Goal: Contribute content: Contribute content

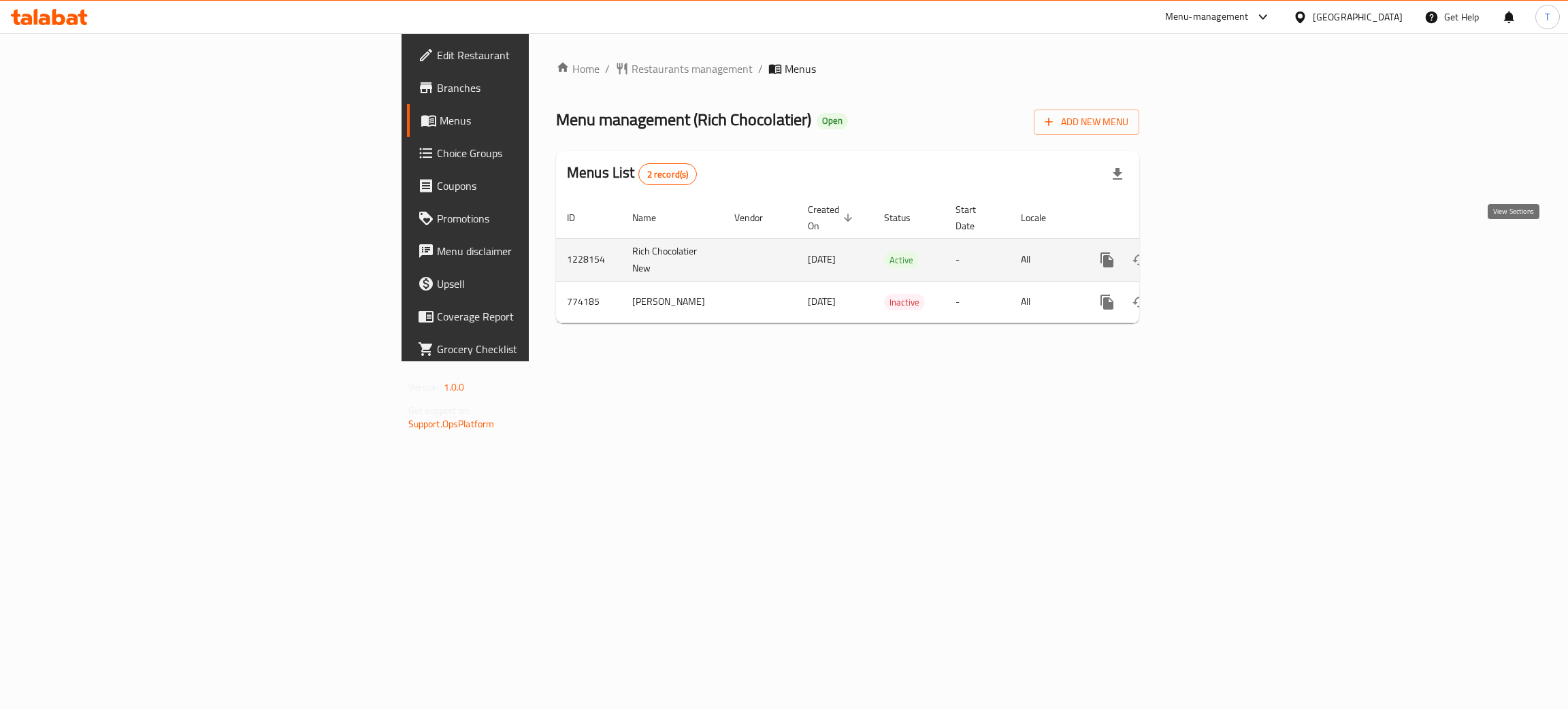
click at [1213, 252] on icon "enhanced table" at bounding box center [1205, 260] width 16 height 16
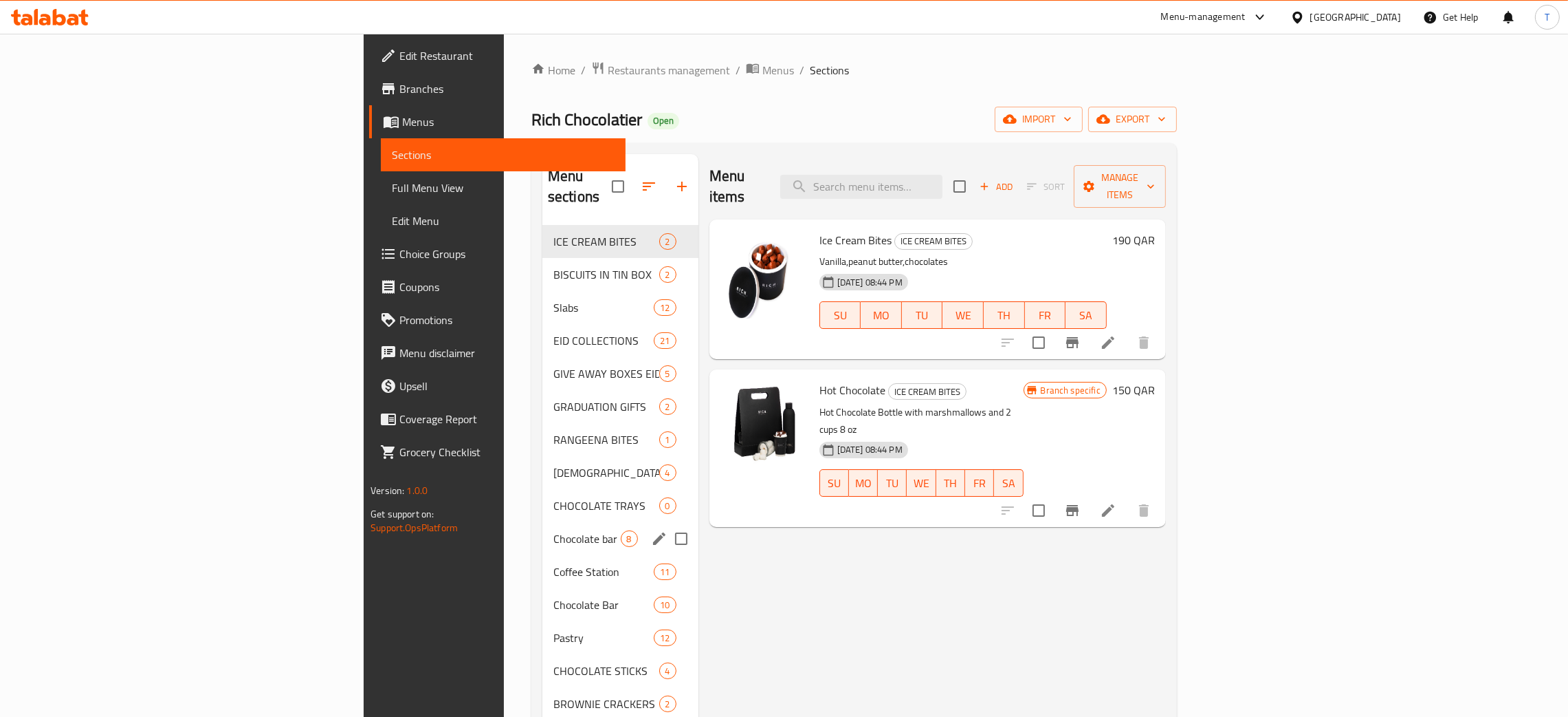
click at [542, 522] on div "Chocolate bar 150 grams 8" at bounding box center [620, 539] width 156 height 33
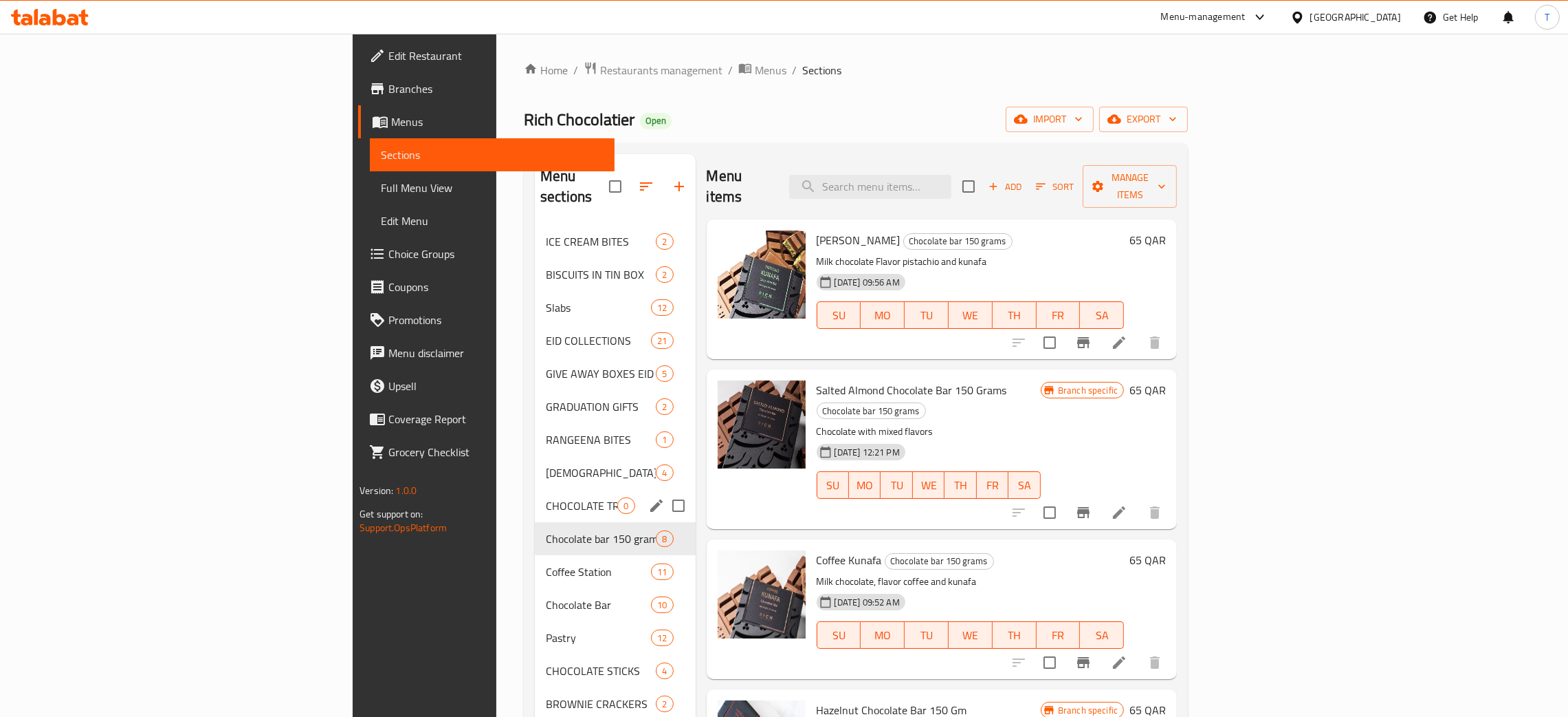
click at [546, 497] on span "CHOCOLATE TRAYS" at bounding box center [581, 506] width 71 height 16
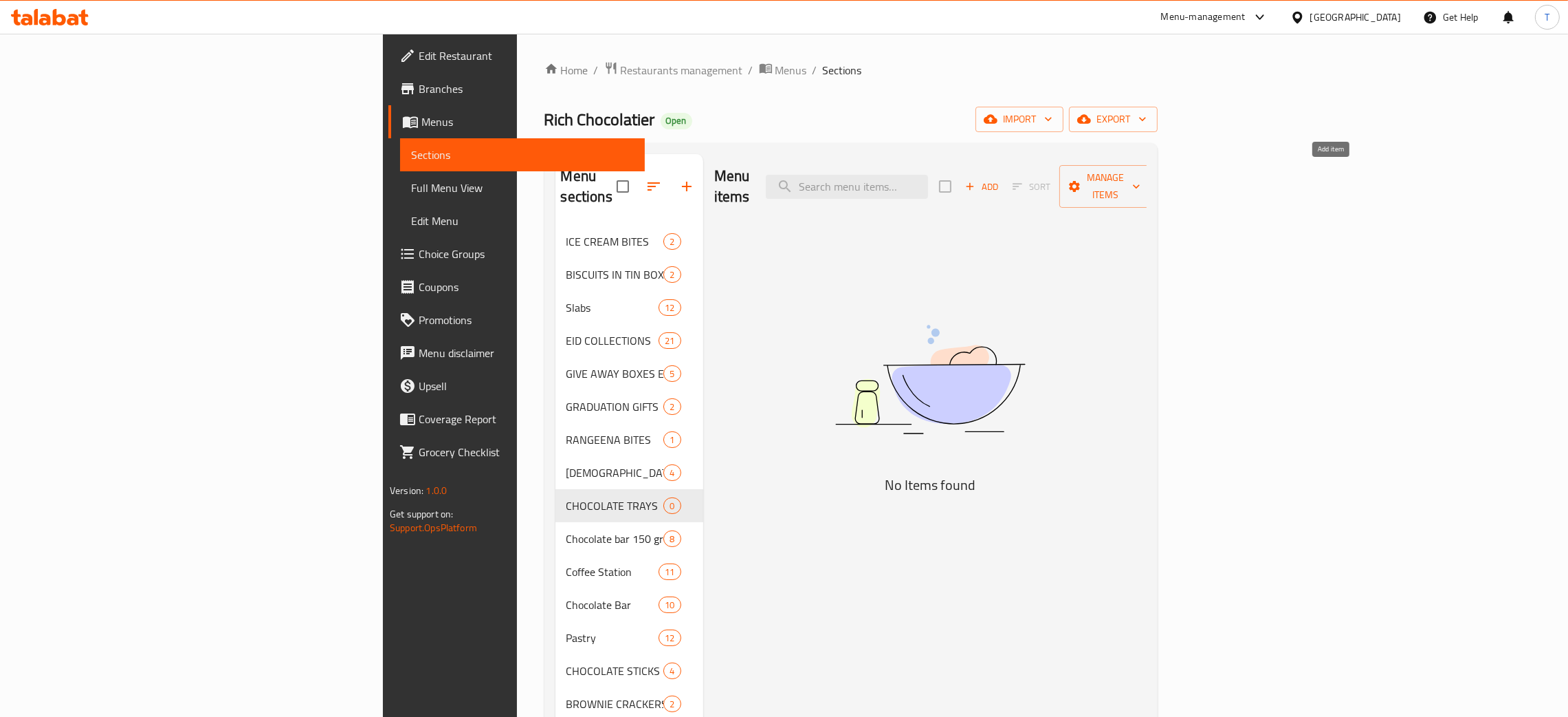
click at [975, 183] on icon "button" at bounding box center [970, 187] width 7 height 7
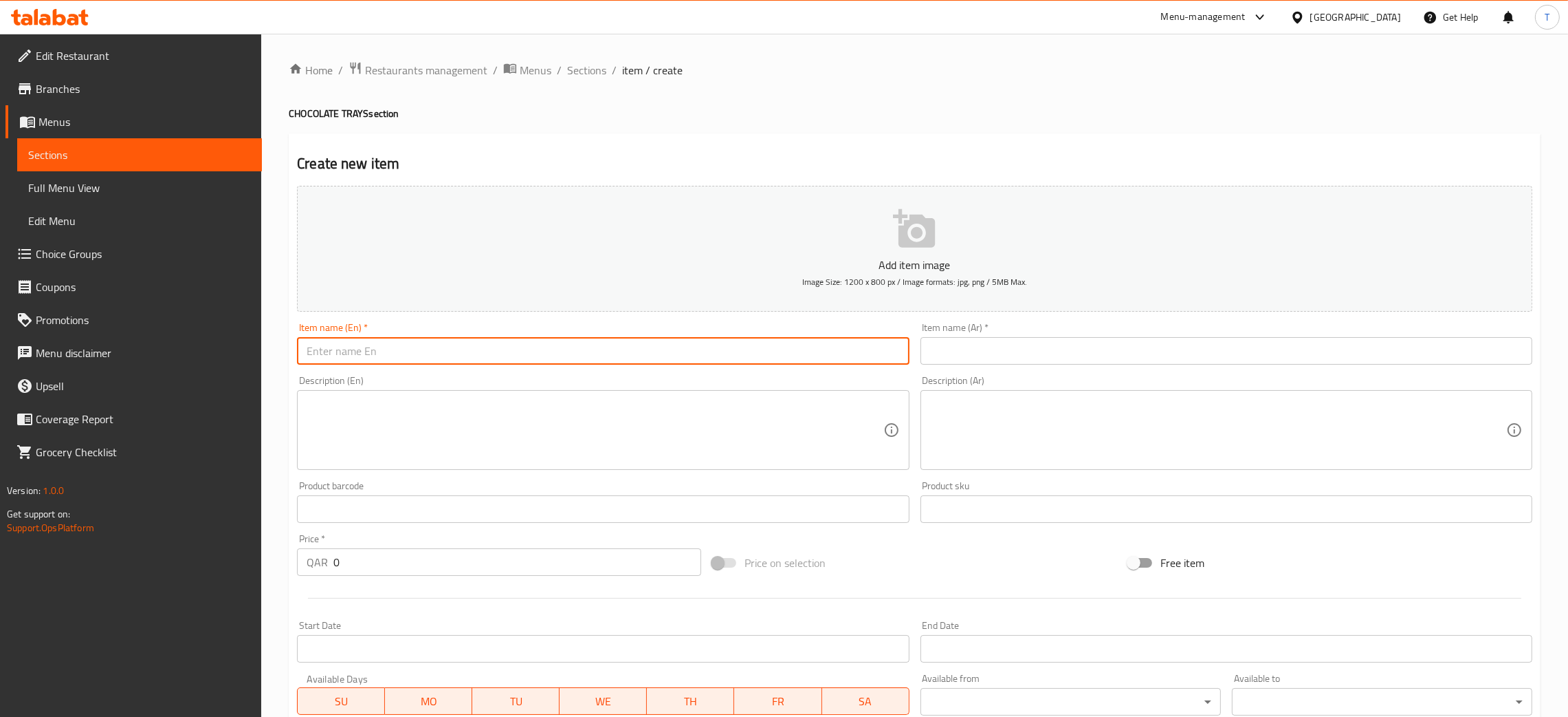
click at [353, 342] on input "text" at bounding box center [602, 350] width 612 height 27
paste input "Mix Biscuits"
type input "Mix Biscuits"
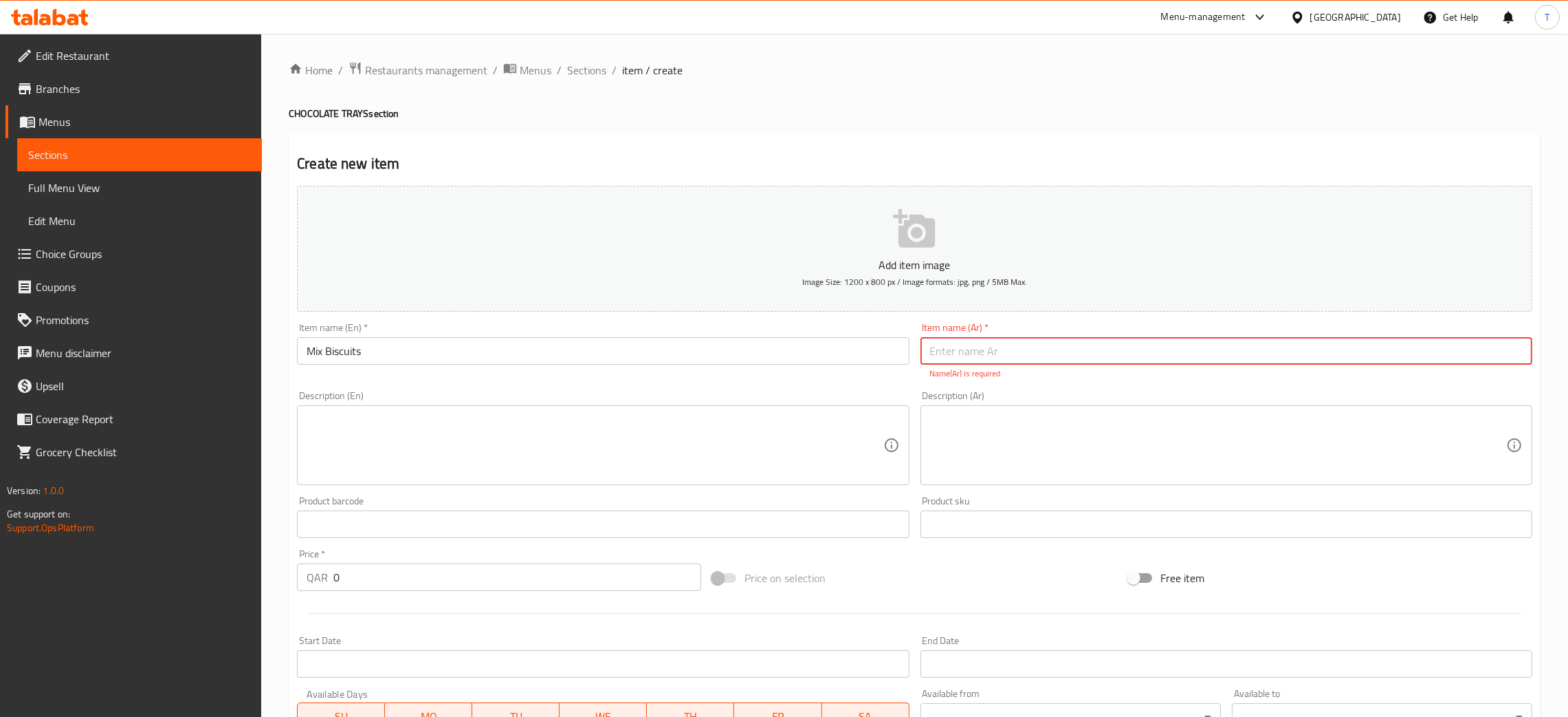
paste input "مكس بسكويت"
type input "مكس بسكويت"
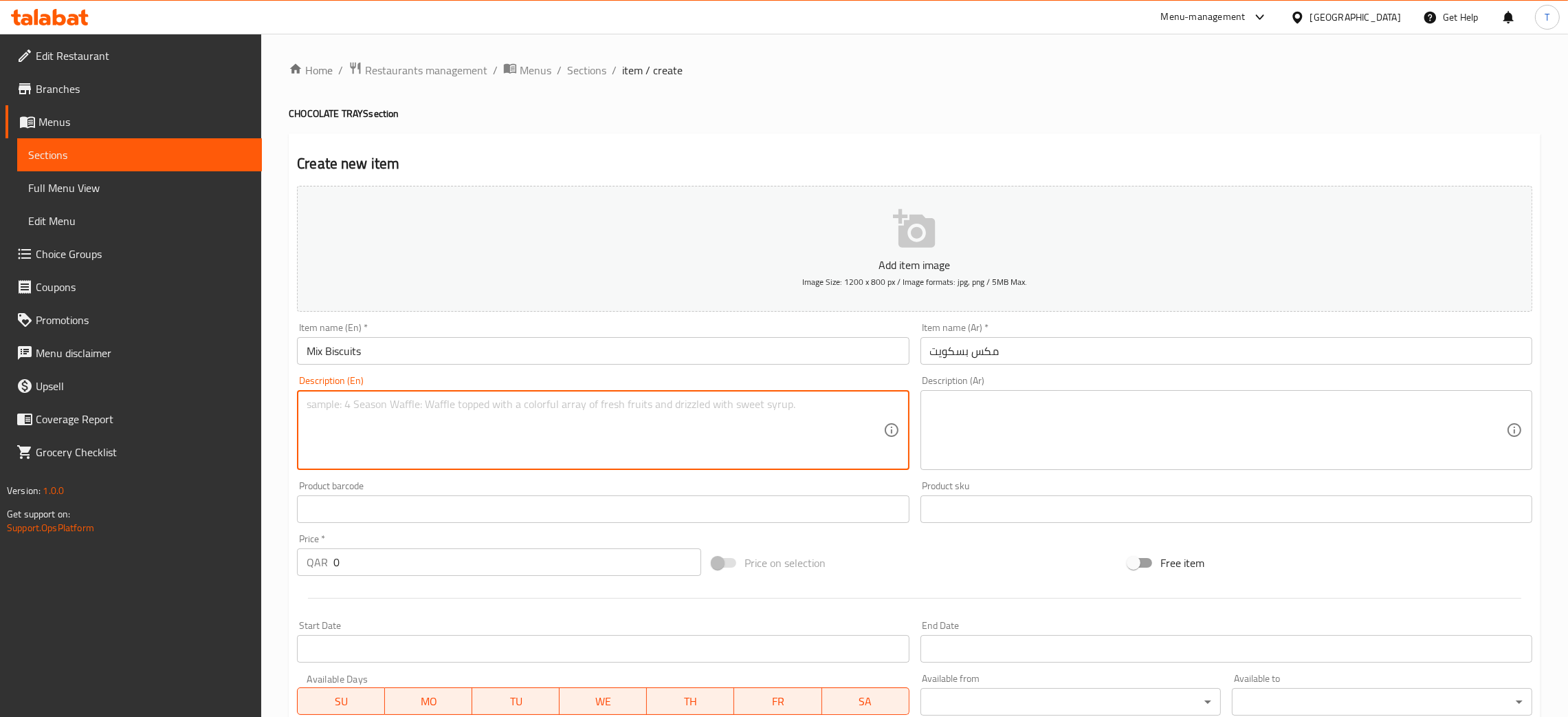
paste textarea "Small silver tray containing a mix of biscuits – 500 Grams"
type textarea "Small silver tray containing a mix of biscuits – 500 Grams"
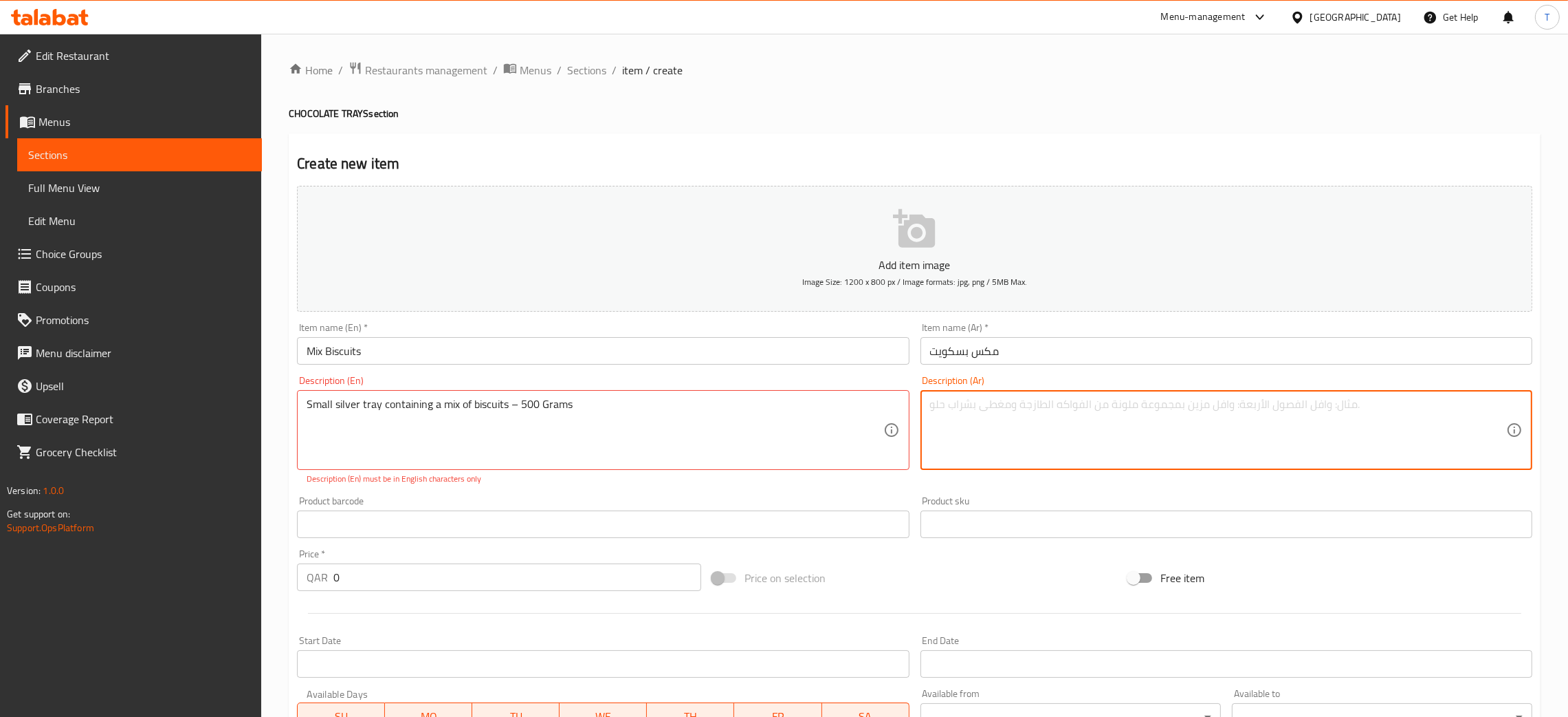
paste textarea "صينية فضية صغيرة تحتوي على مزيج من البسكويت – 500 غرام"
type textarea "صينية فضية صغيرة تحتوي على مزيج من البسكويت – 500 غرام"
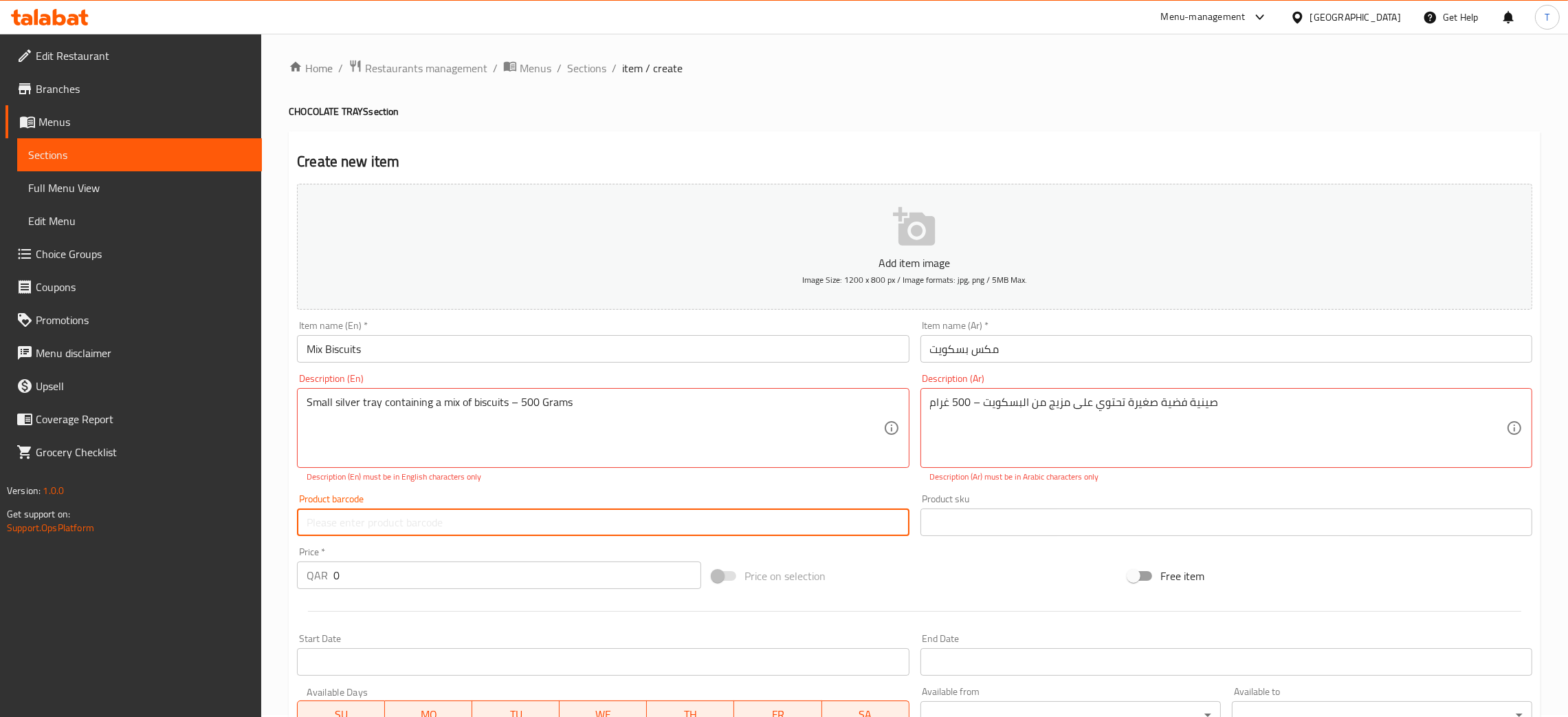
scroll to position [2, 0]
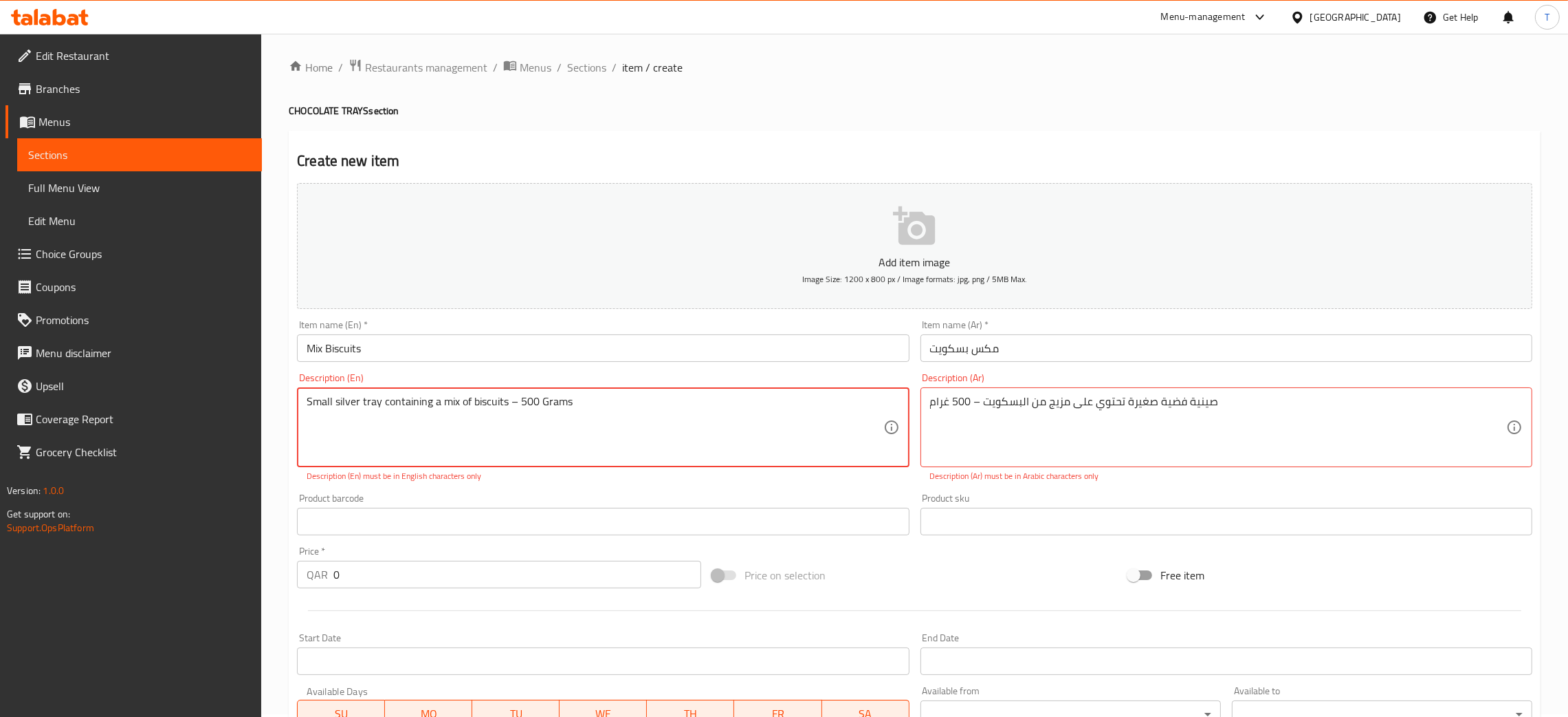
click at [507, 402] on textarea "Small silver tray containing a mix of biscuits – 500 Grams" at bounding box center [594, 427] width 576 height 65
click at [512, 400] on textarea "Small silver tray containing a mix of biscuits – 500 Grams" at bounding box center [594, 427] width 576 height 65
type textarea "Small silver tray containing a mix of biscuits - 500 Grams"
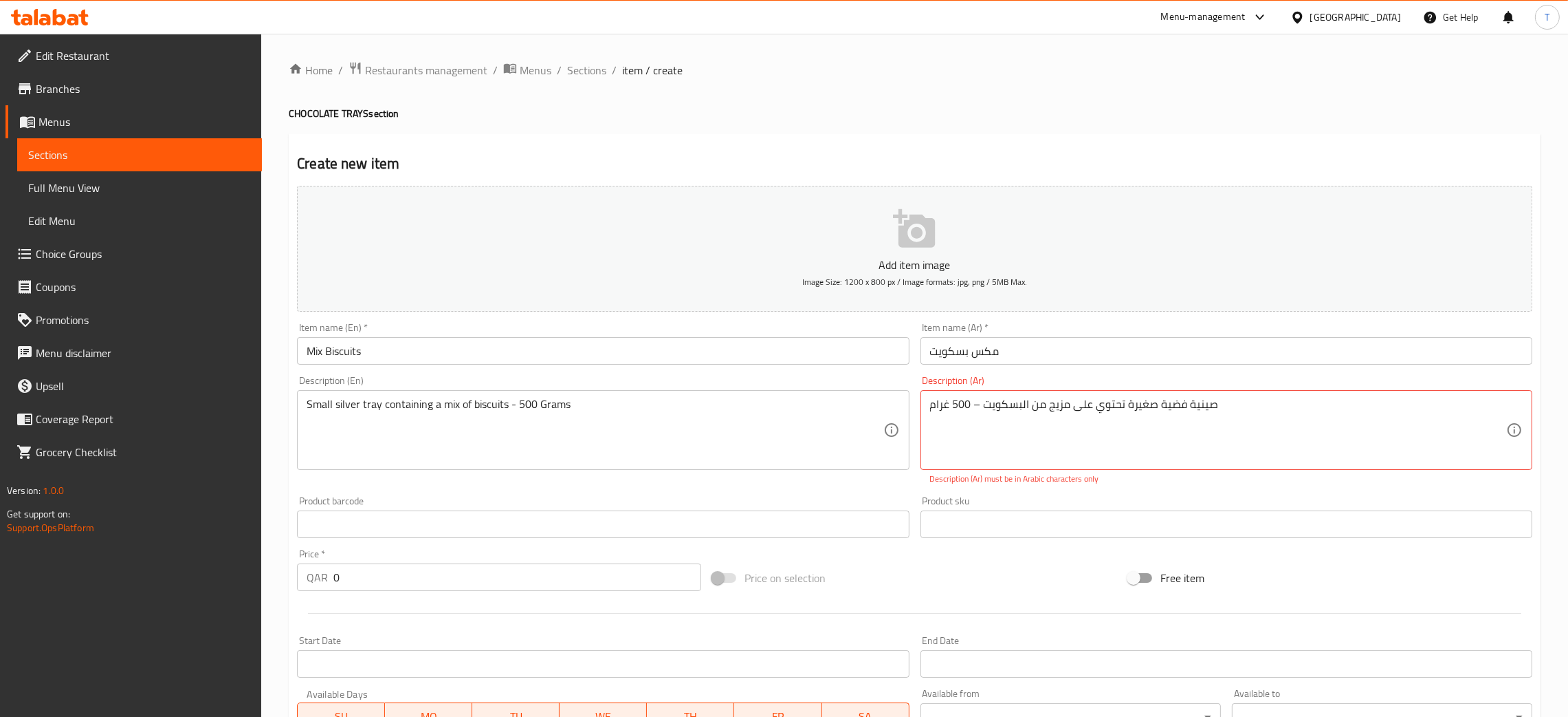
click at [517, 491] on div "Product barcode Product barcode" at bounding box center [603, 517] width 623 height 53
click at [975, 404] on textarea "صينية فضية صغيرة تحتوي على مزيج من البسكويت – 500 غرام" at bounding box center [1218, 430] width 576 height 65
click at [979, 402] on textarea "صينية فضية صغيرة تحتوي على مزيج من البسكويت – 500 غرام" at bounding box center [1218, 430] width 576 height 65
click at [975, 403] on textarea "صينية فضية صغيرة تحتوي على مزيج من البسكويت – 500 غرام" at bounding box center [1218, 430] width 576 height 65
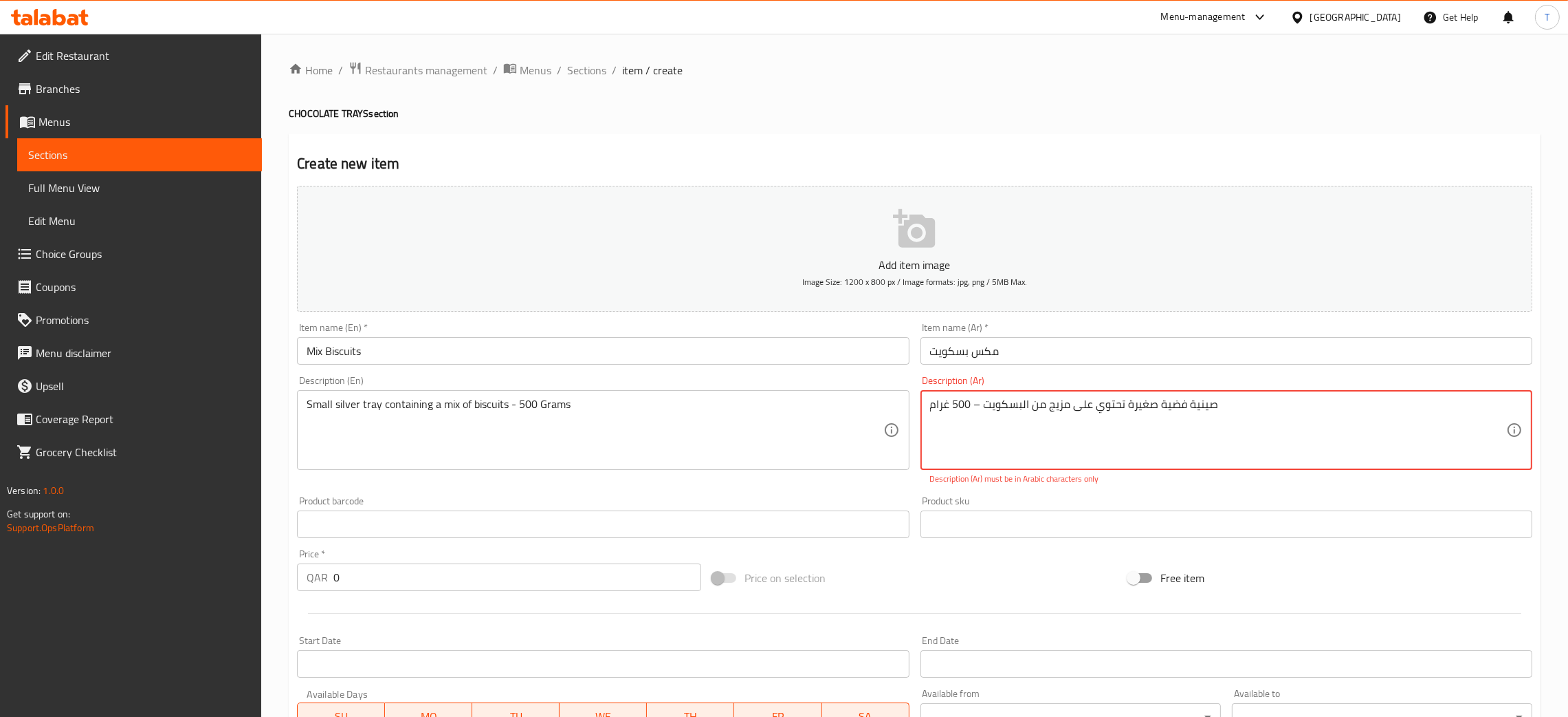
click at [976, 403] on textarea "صينية فضية صغيرة تحتوي على مزيج من البسكويت – 500 غرام" at bounding box center [1218, 430] width 576 height 65
click at [979, 403] on textarea "صينية فضية صغيرة تحتوي على مزيج من البسكويت – 500 غرام" at bounding box center [1218, 430] width 576 height 65
type textarea "صينية فضية صغيرة تحتوي على مزيج من البسكويت - 500 غرام"
click at [898, 489] on div "Add item image Image Size: 1200 x 800 px / Image formats: jpg, png / 5MB Max. I…" at bounding box center [915, 484] width 1247 height 608
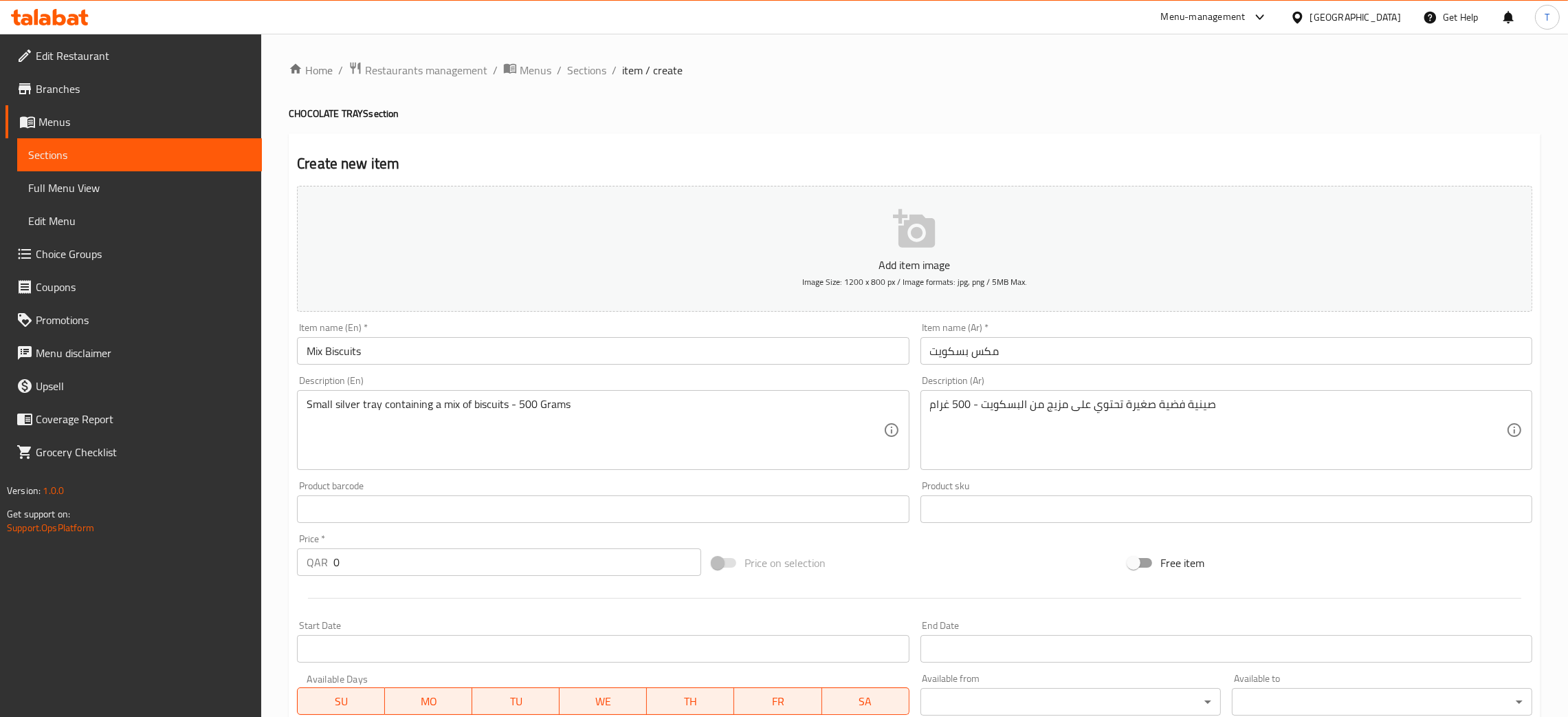
click at [465, 573] on input "0" at bounding box center [518, 562] width 368 height 27
type input "250"
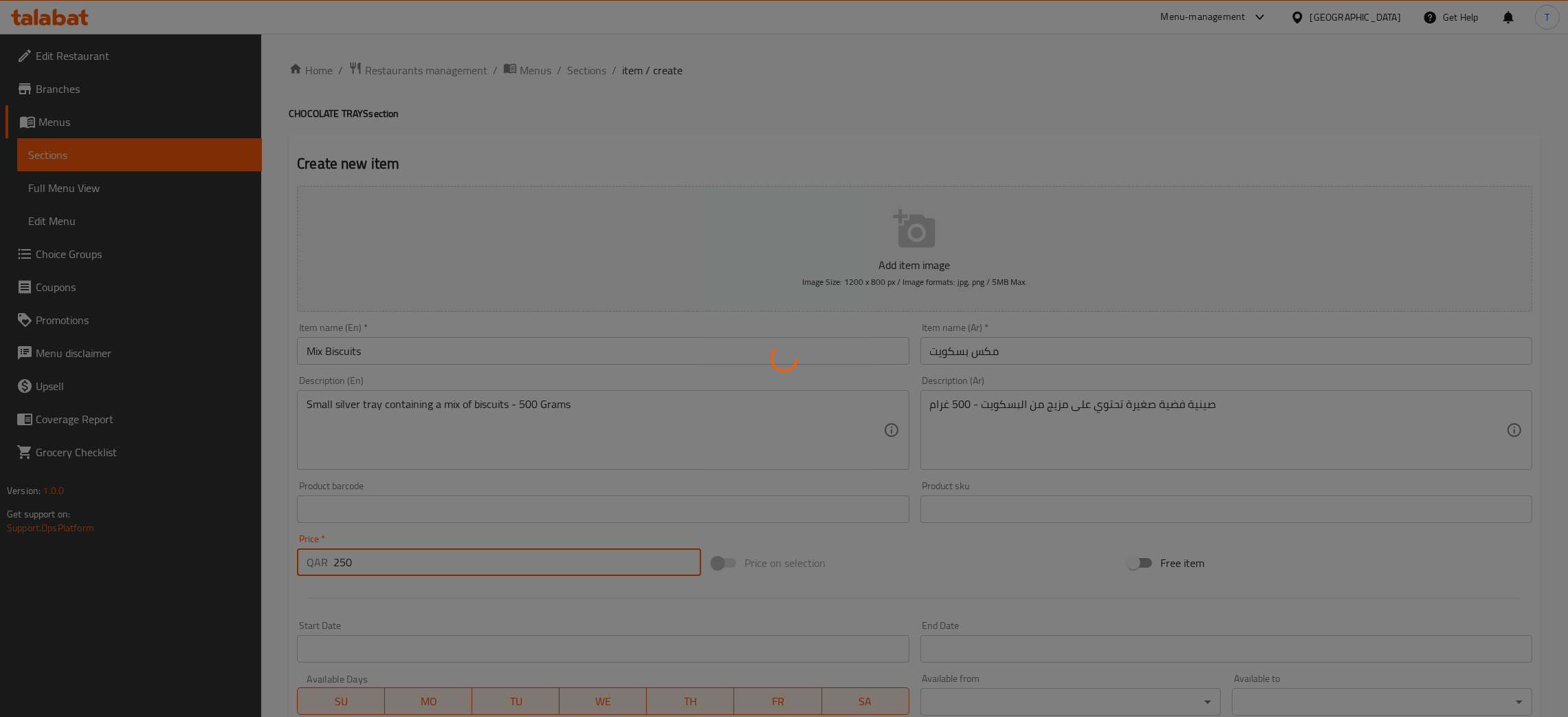
type input "0"
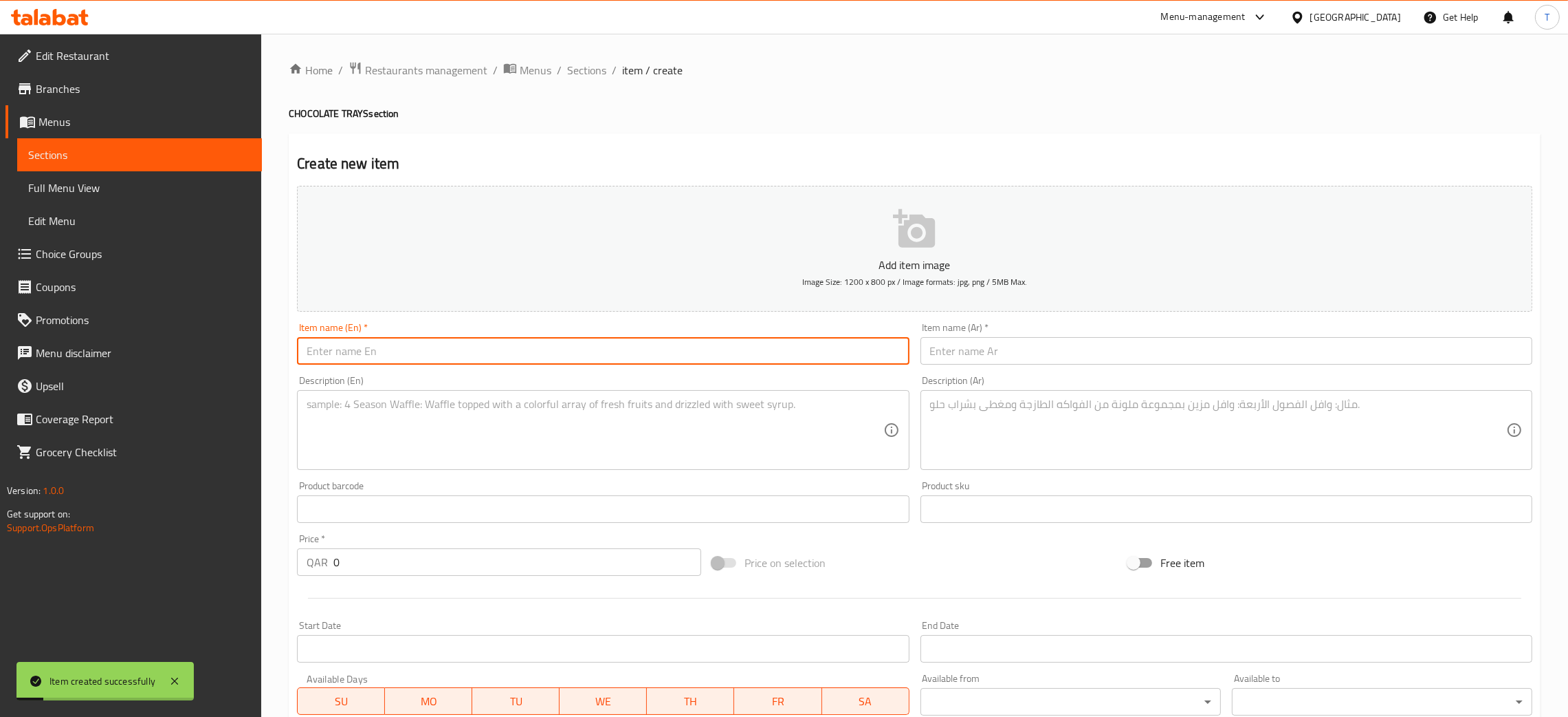
click at [423, 359] on input "text" at bounding box center [602, 350] width 612 height 27
paste input "Mix Chocolate"
type input "Mix Chocolate"
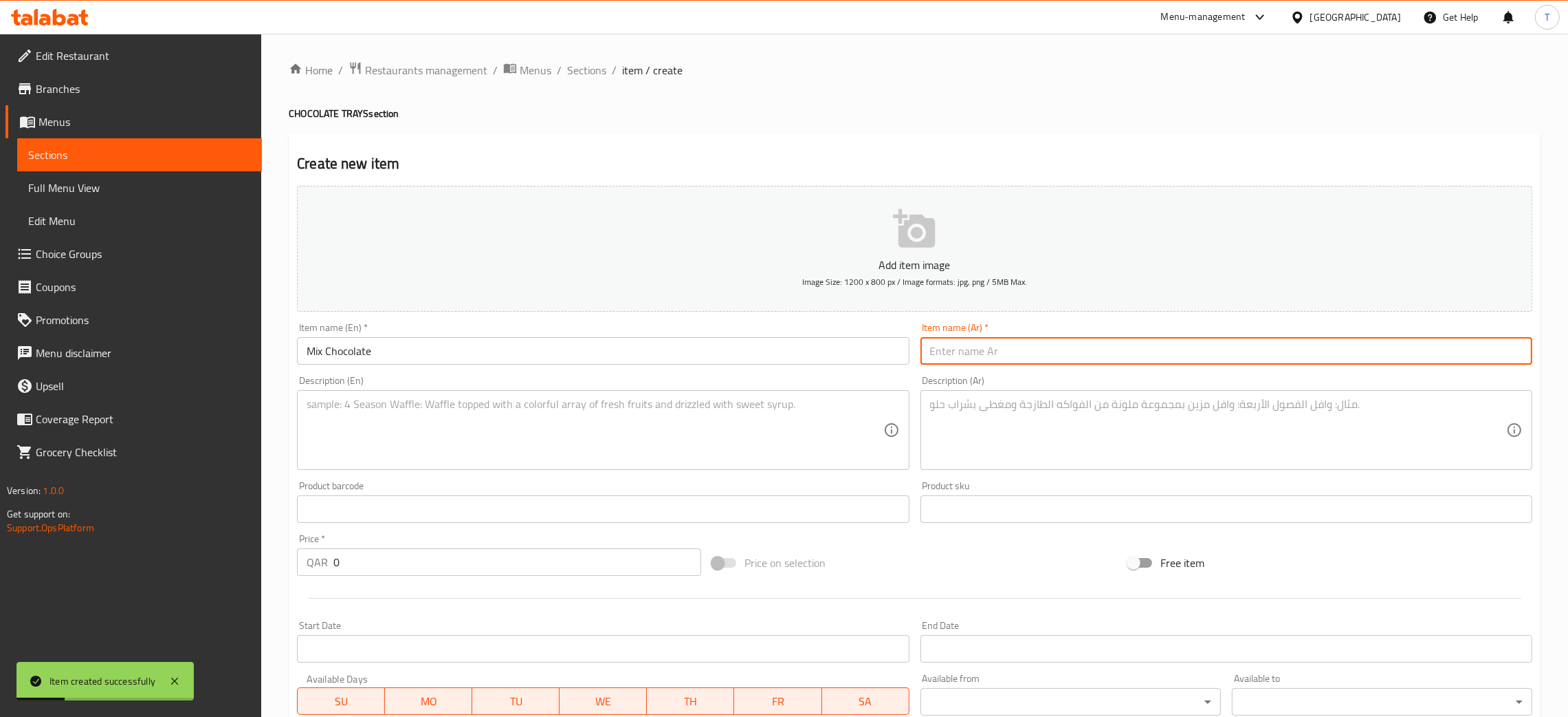
paste input "مكس شوكولاتة"
type input "مكس شوكولاتة"
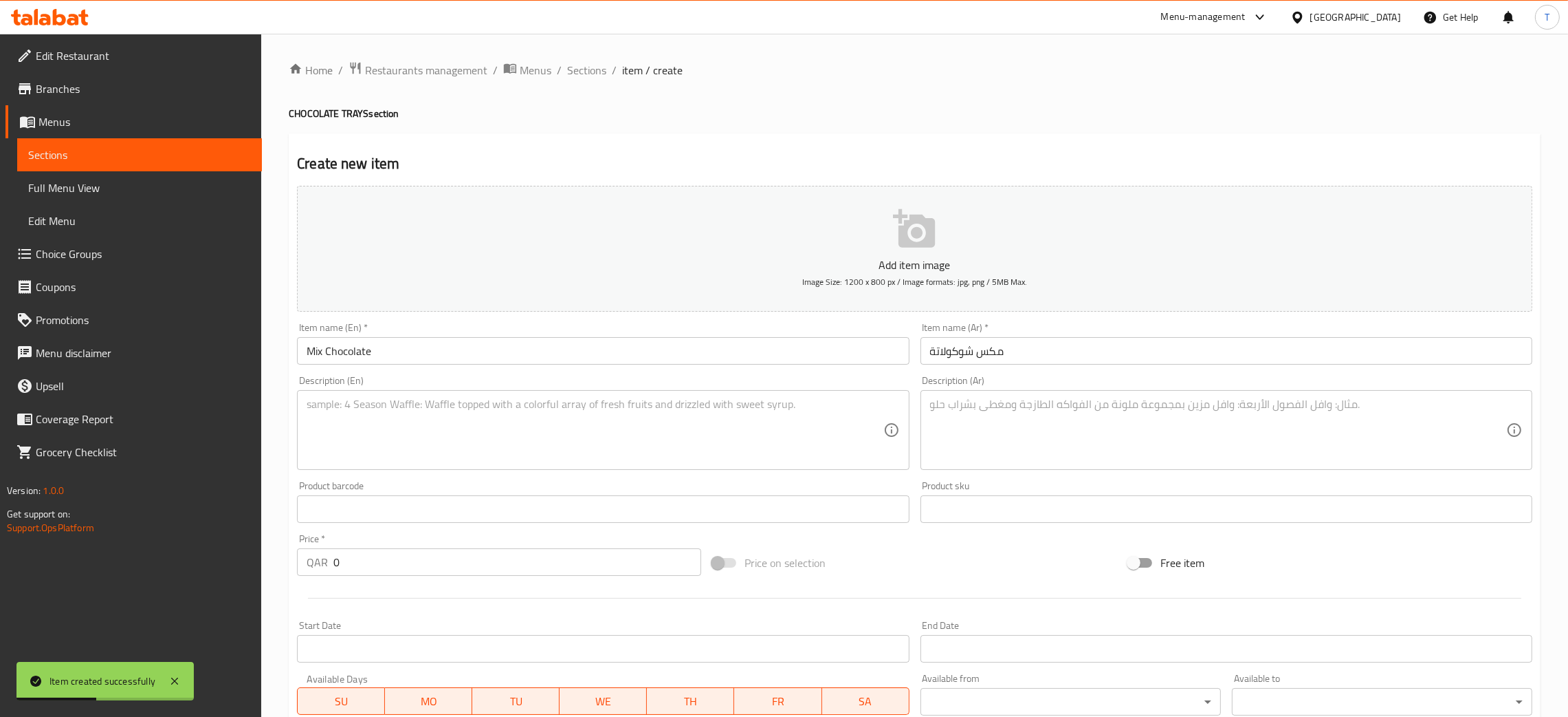
click at [511, 391] on div "Description (En)" at bounding box center [602, 429] width 612 height 80
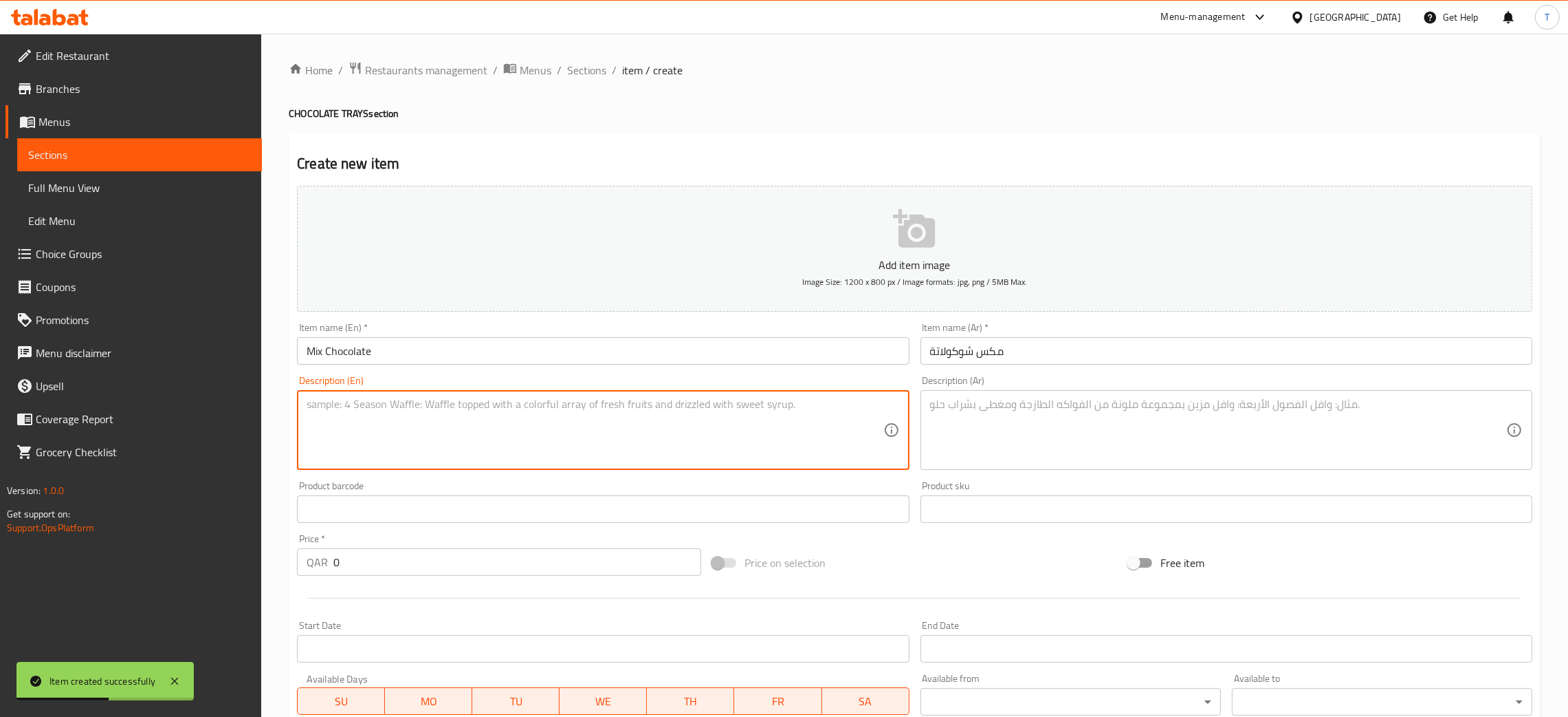
paste textarea "Big silver tray containing a mix of chocolate – 1464 Grams"
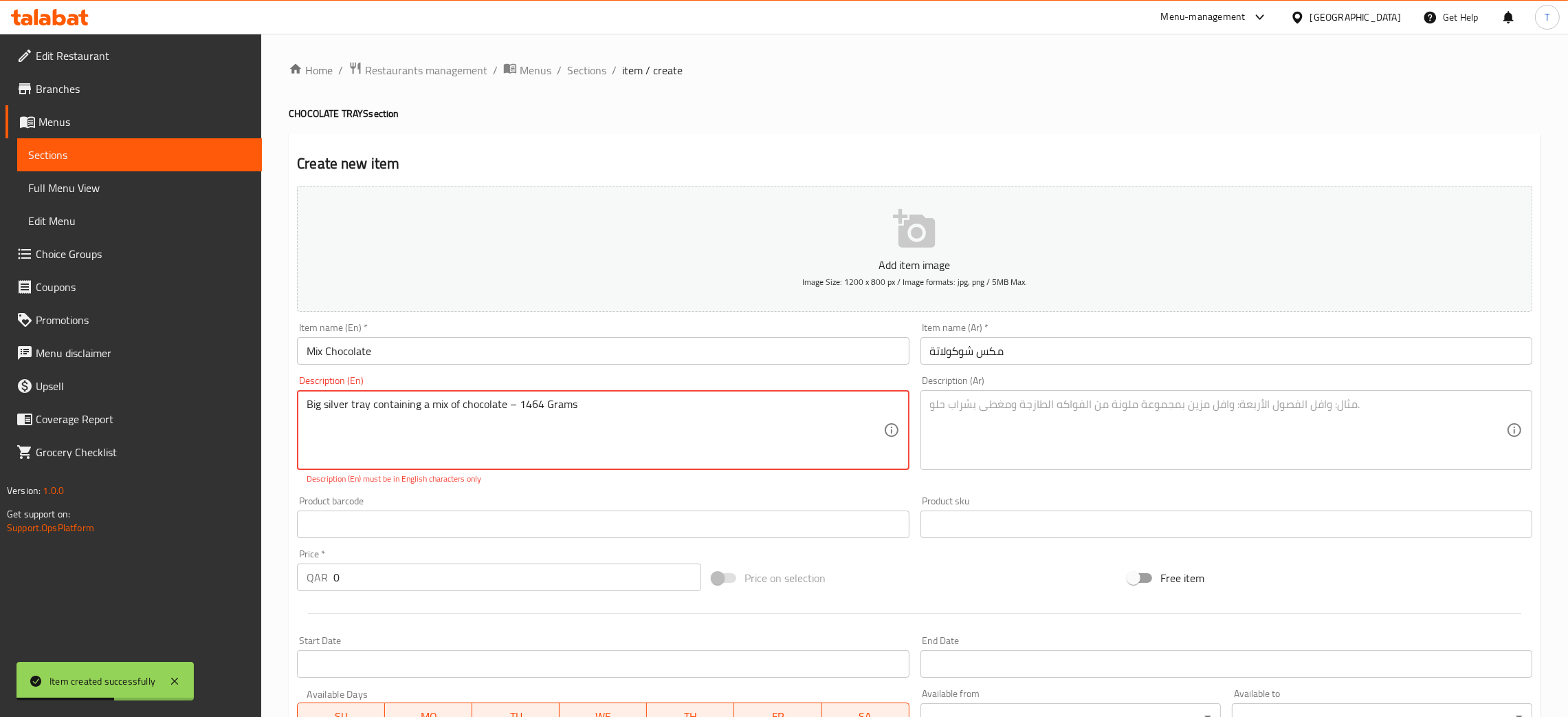
type textarea "Big silver tray containing a mix of chocolate – 1464 Grams"
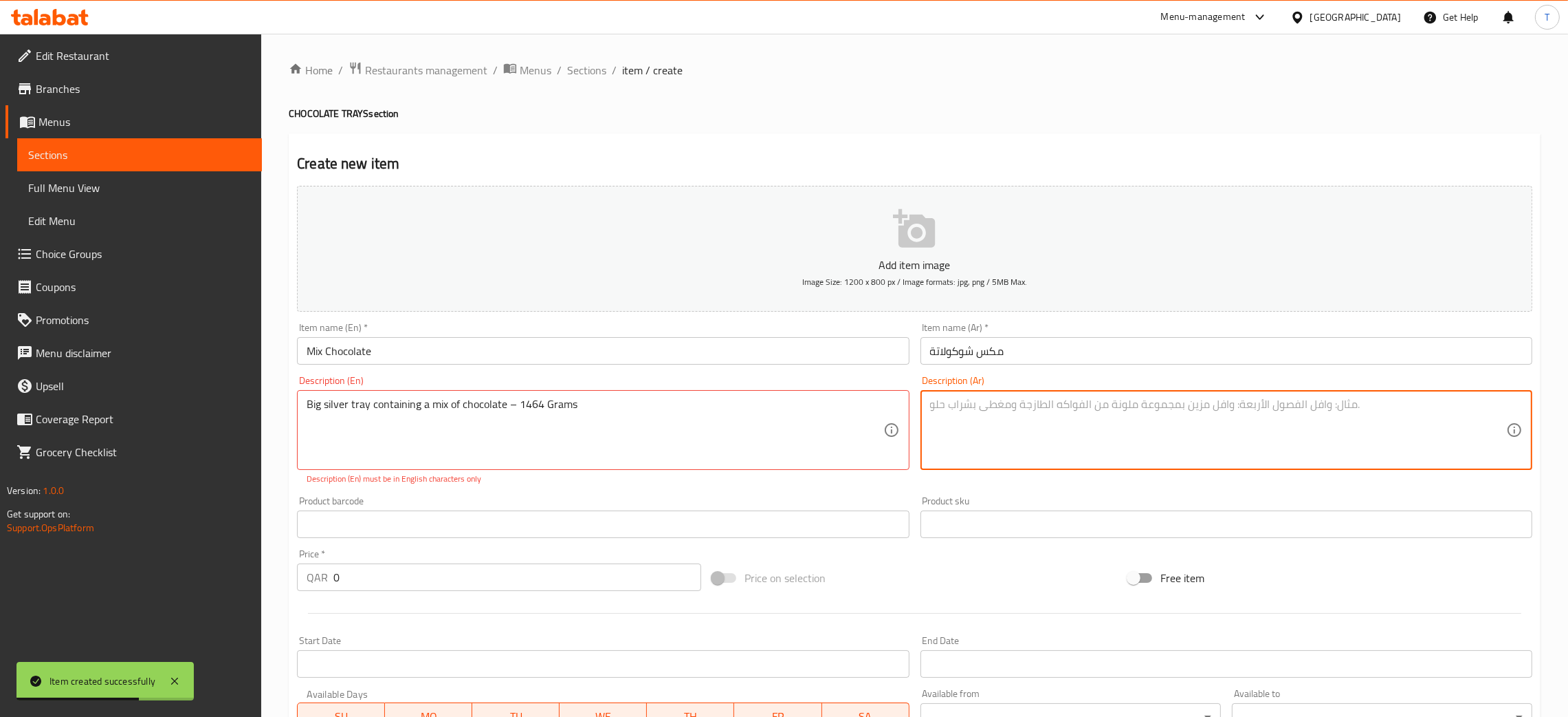
paste textarea "صينية فضية كبيرة تحتوي على مزيج من الشوكولاتة – 1464 غرام"
type textarea "صينية فضية كبيرة تحتوي على مزيج من الشوكولاتة – 1464 غرام"
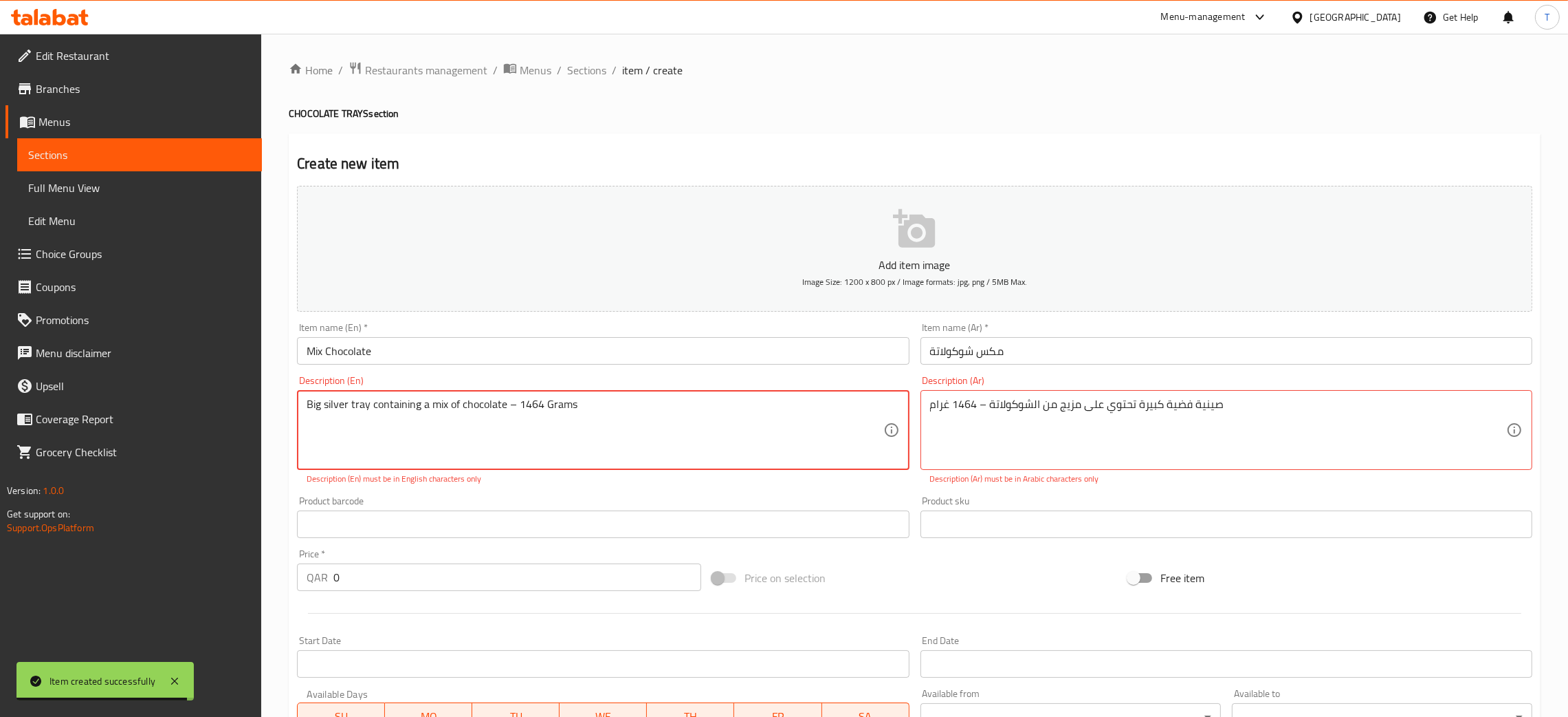
click at [510, 405] on textarea "Big silver tray containing a mix of chocolate – 1464 Grams" at bounding box center [594, 430] width 576 height 65
type textarea "Big silver tray containing a mix of chocolate - 1464 Grams"
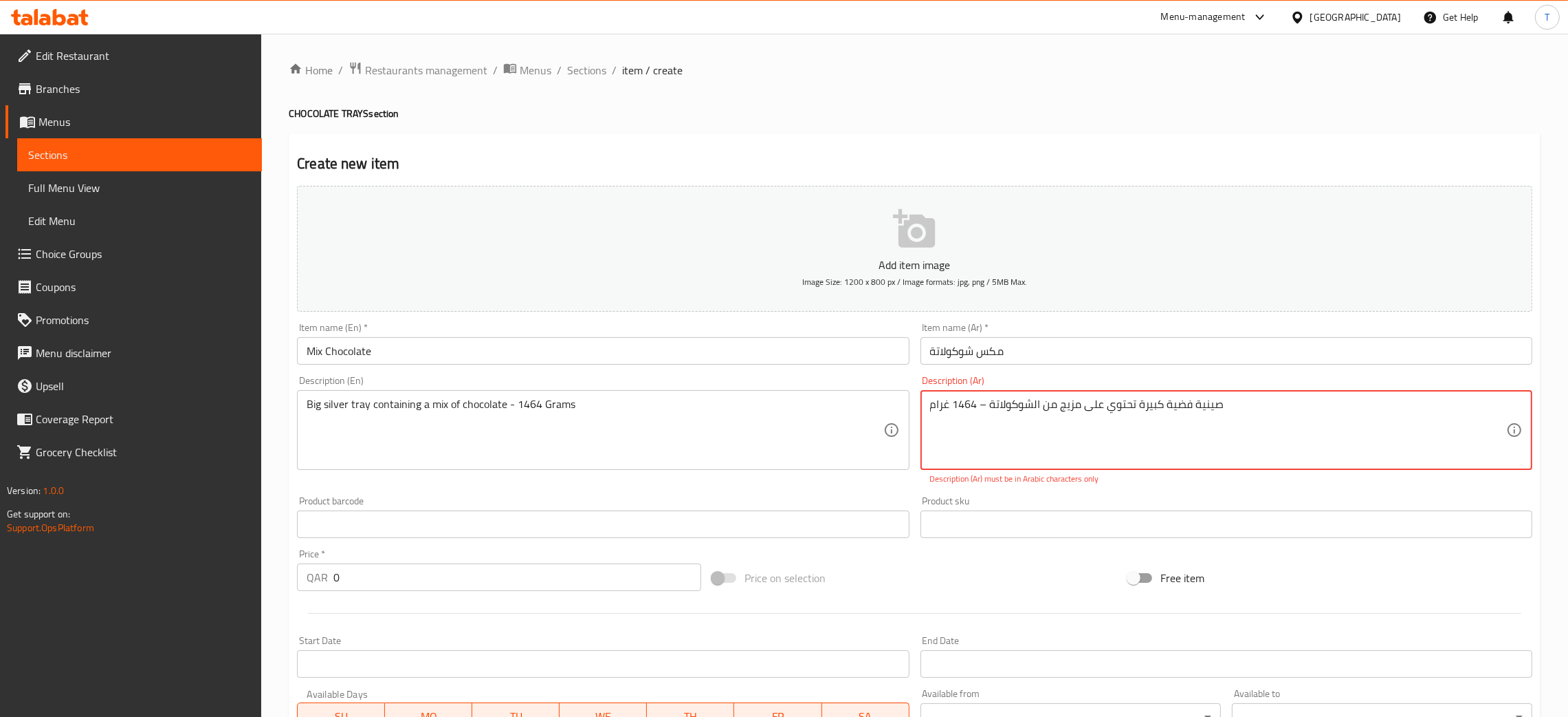
click at [981, 403] on textarea "صينية فضية كبيرة تحتوي على مزيج من الشوكولاتة – 1464 غرام" at bounding box center [1218, 430] width 576 height 65
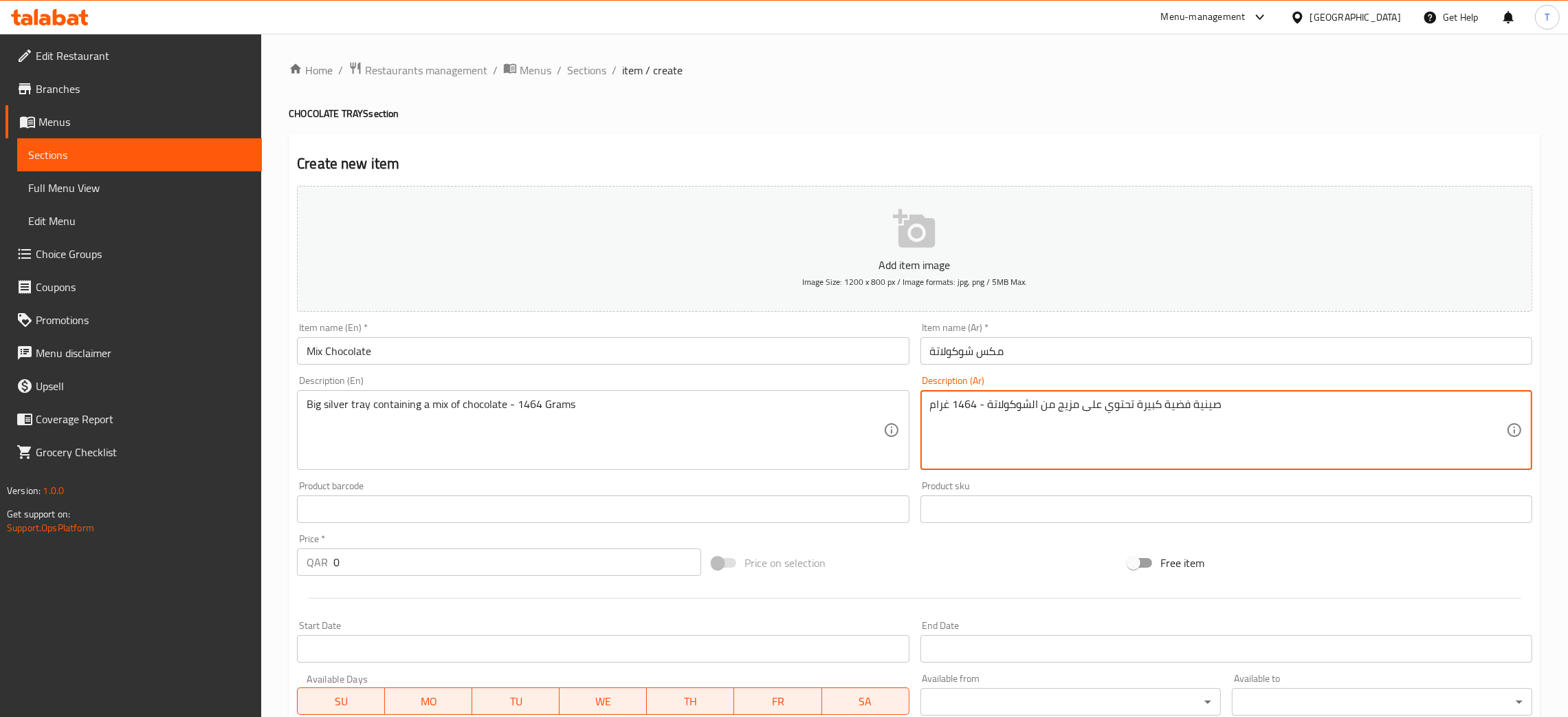
type textarea "صينية فضية كبيرة تحتوي على مزيج من الشوكولاتة - 1464 غرام"
click at [834, 478] on div "Product barcode Product barcode" at bounding box center [603, 502] width 623 height 53
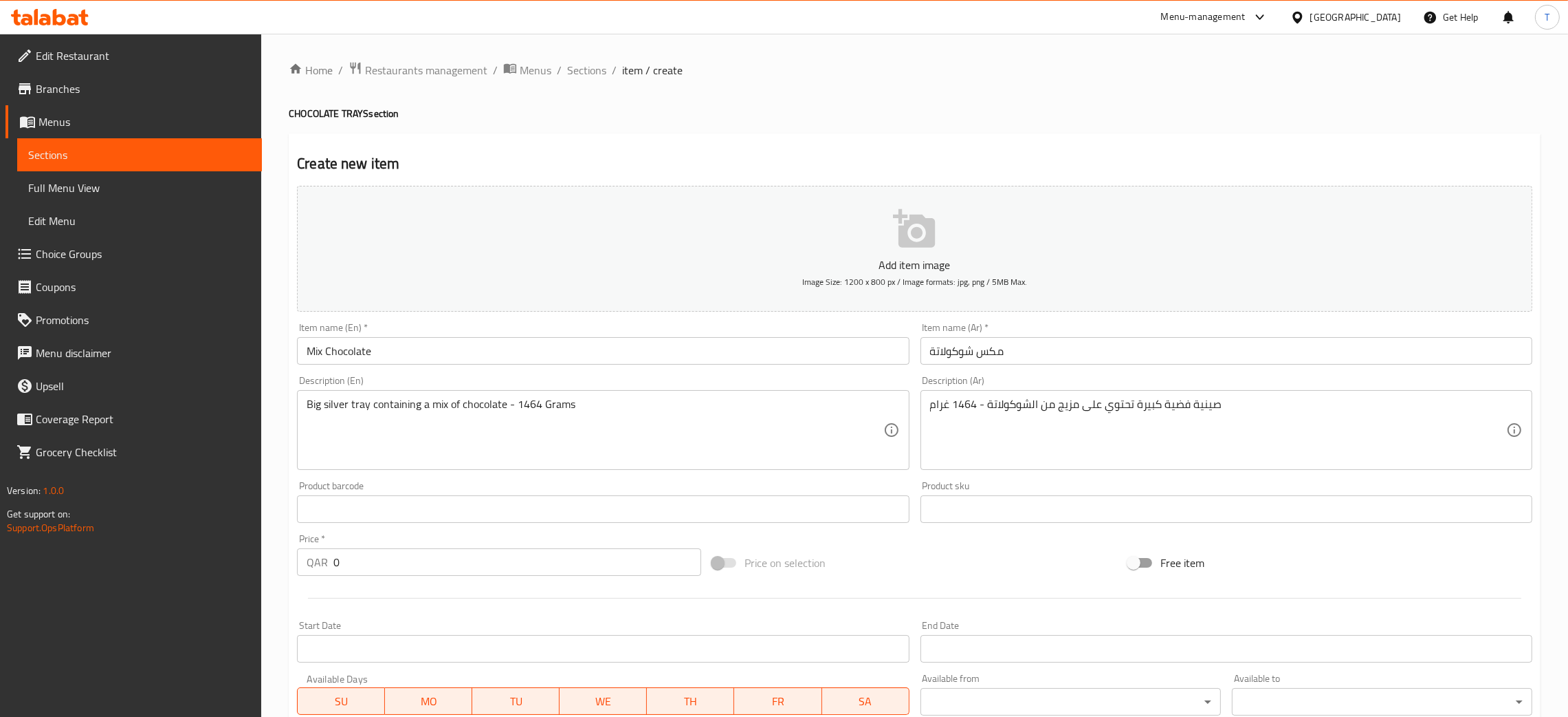
click at [356, 566] on input "0" at bounding box center [518, 562] width 368 height 27
type input "630"
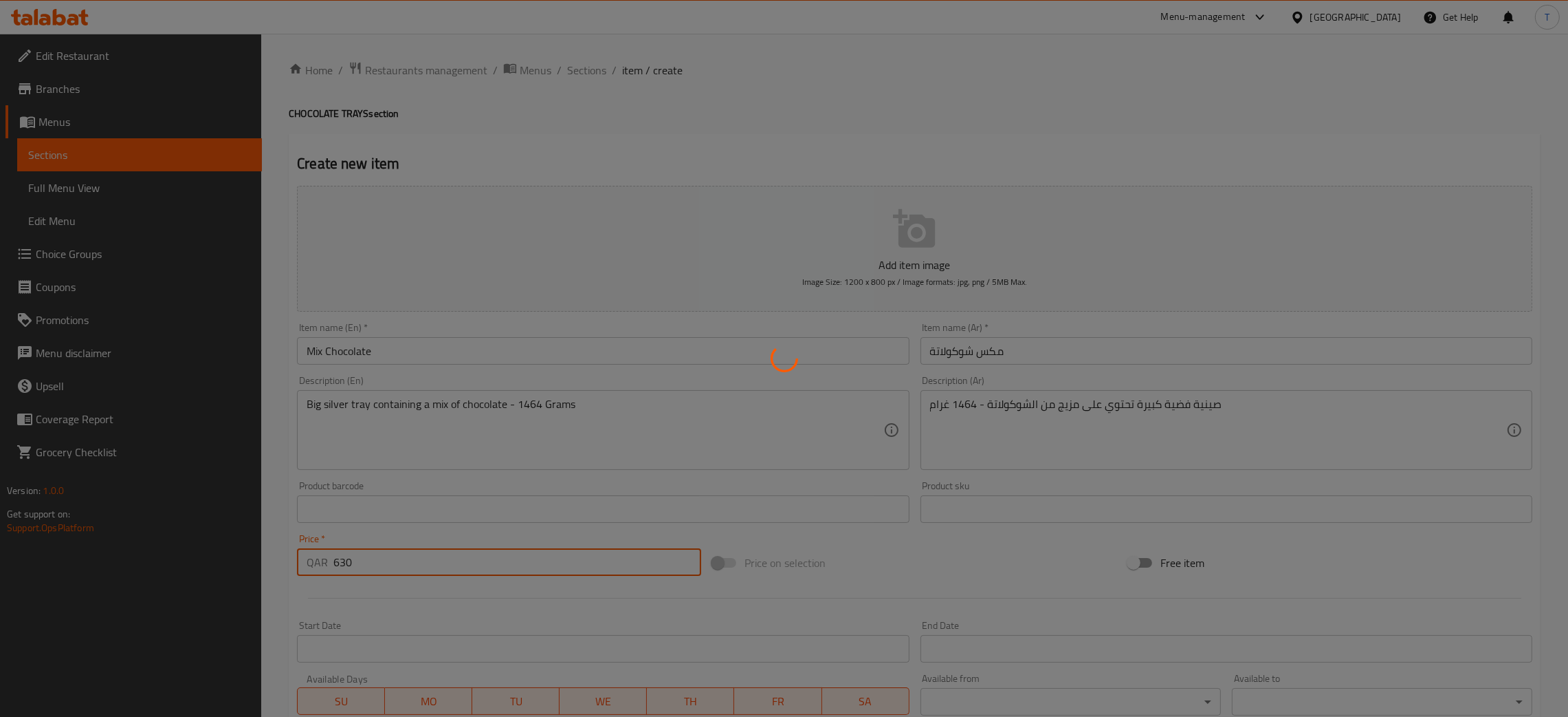
type input "0"
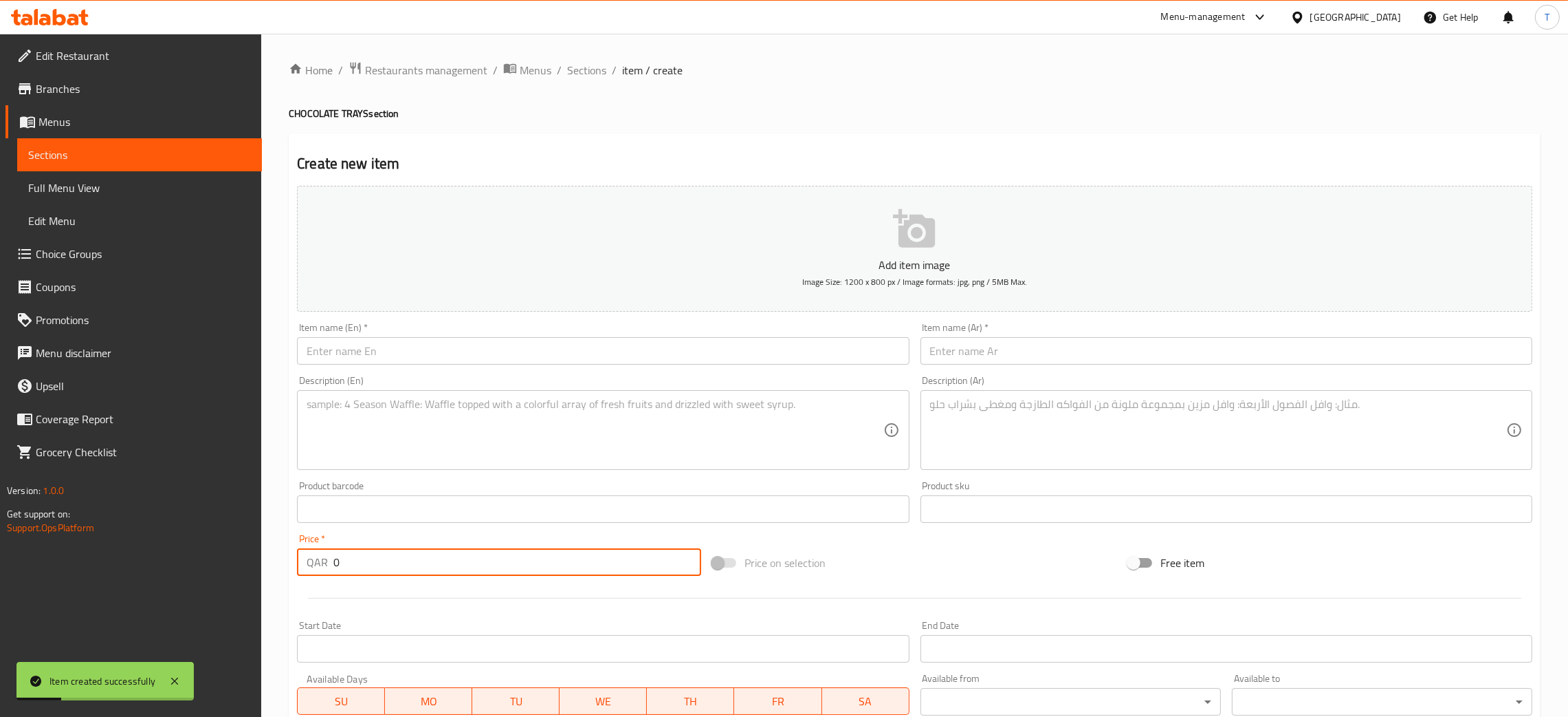
click at [436, 344] on input "text" at bounding box center [602, 350] width 612 height 27
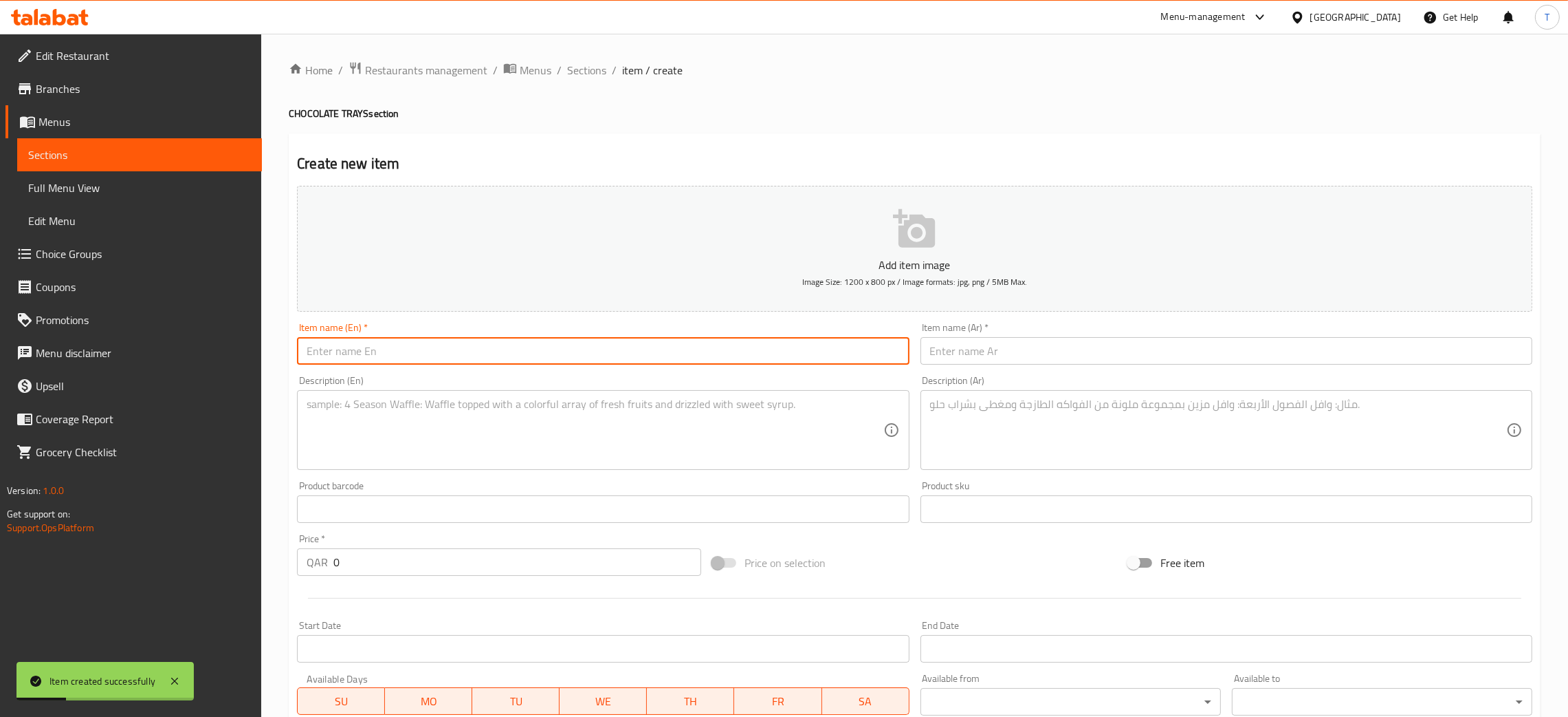
paste input "Mix Chocolate"
type input "Mix Chocolate 2"
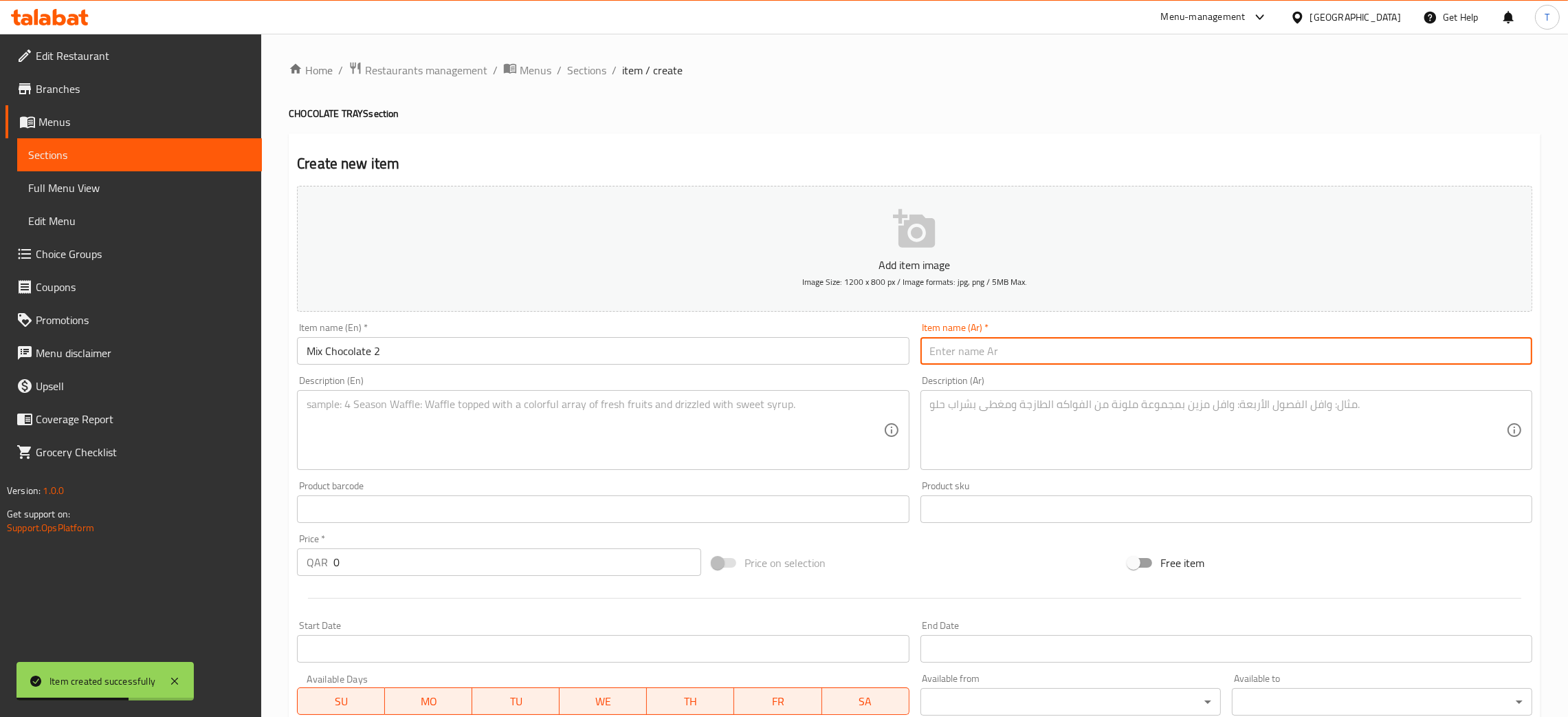
paste input "مكس شوكولاتة"
type input "مكس شوكولاتة 2"
click at [492, 440] on textarea at bounding box center [594, 430] width 576 height 65
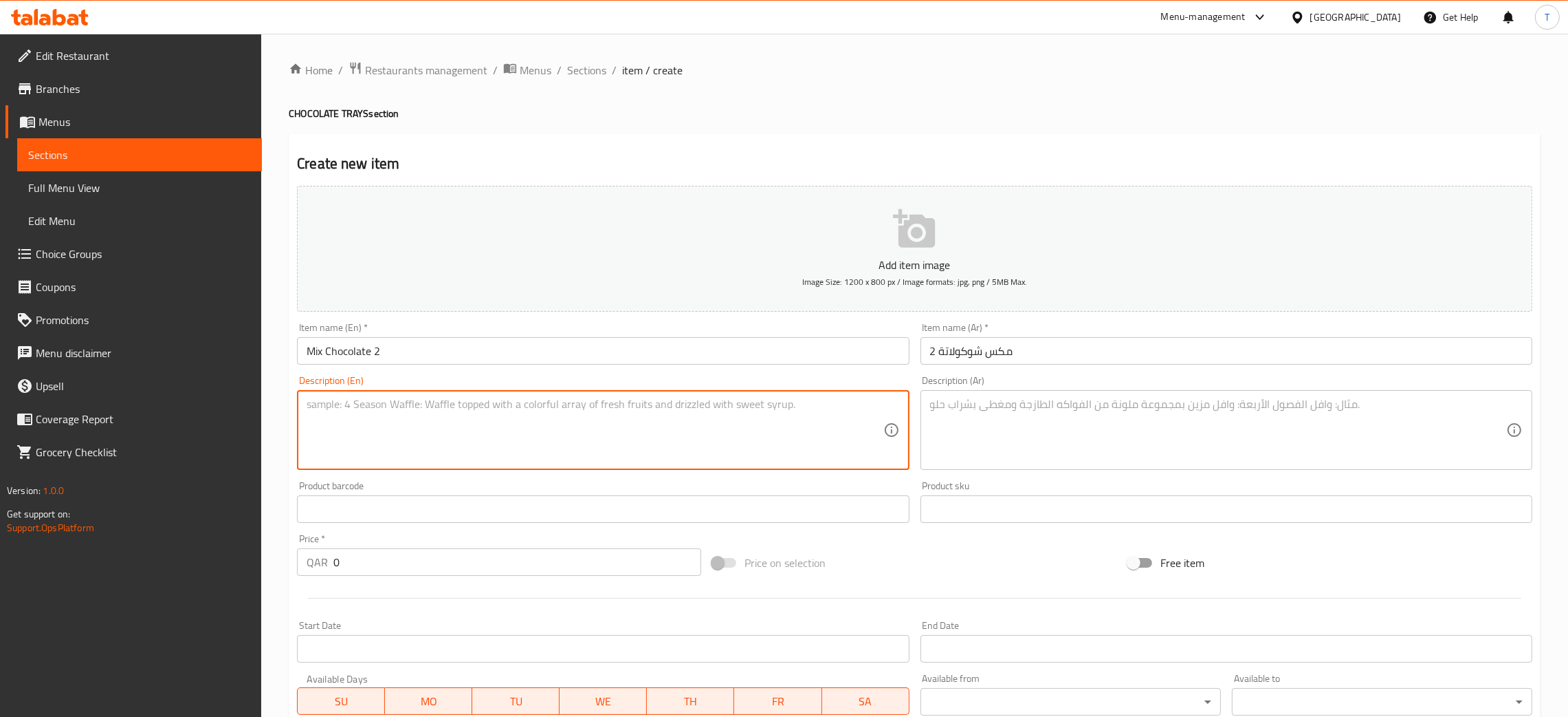
paste textarea "Big gold tray containing a mix of chocolate – 1026 Grams"
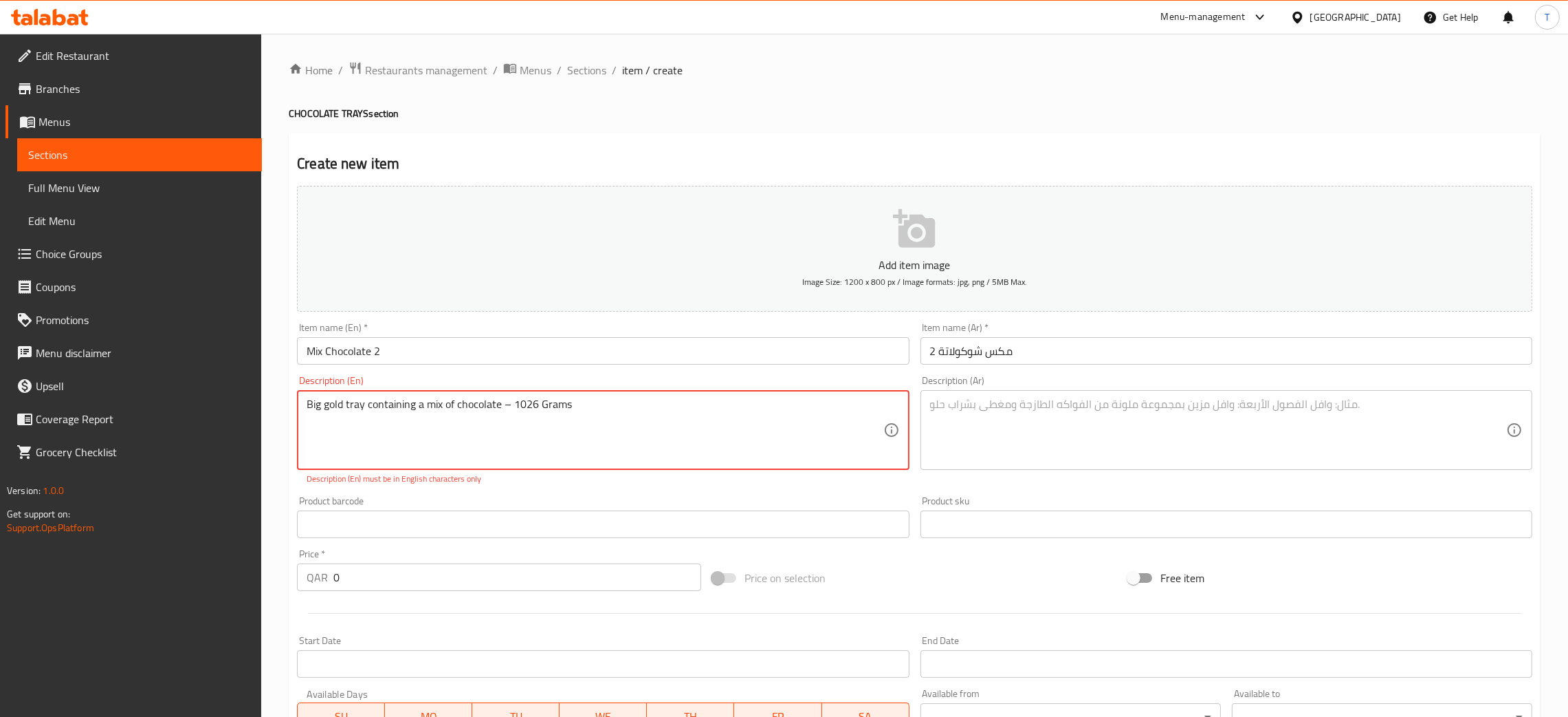
type textarea "Big gold tray containing a mix of chocolate – 1026 Grams"
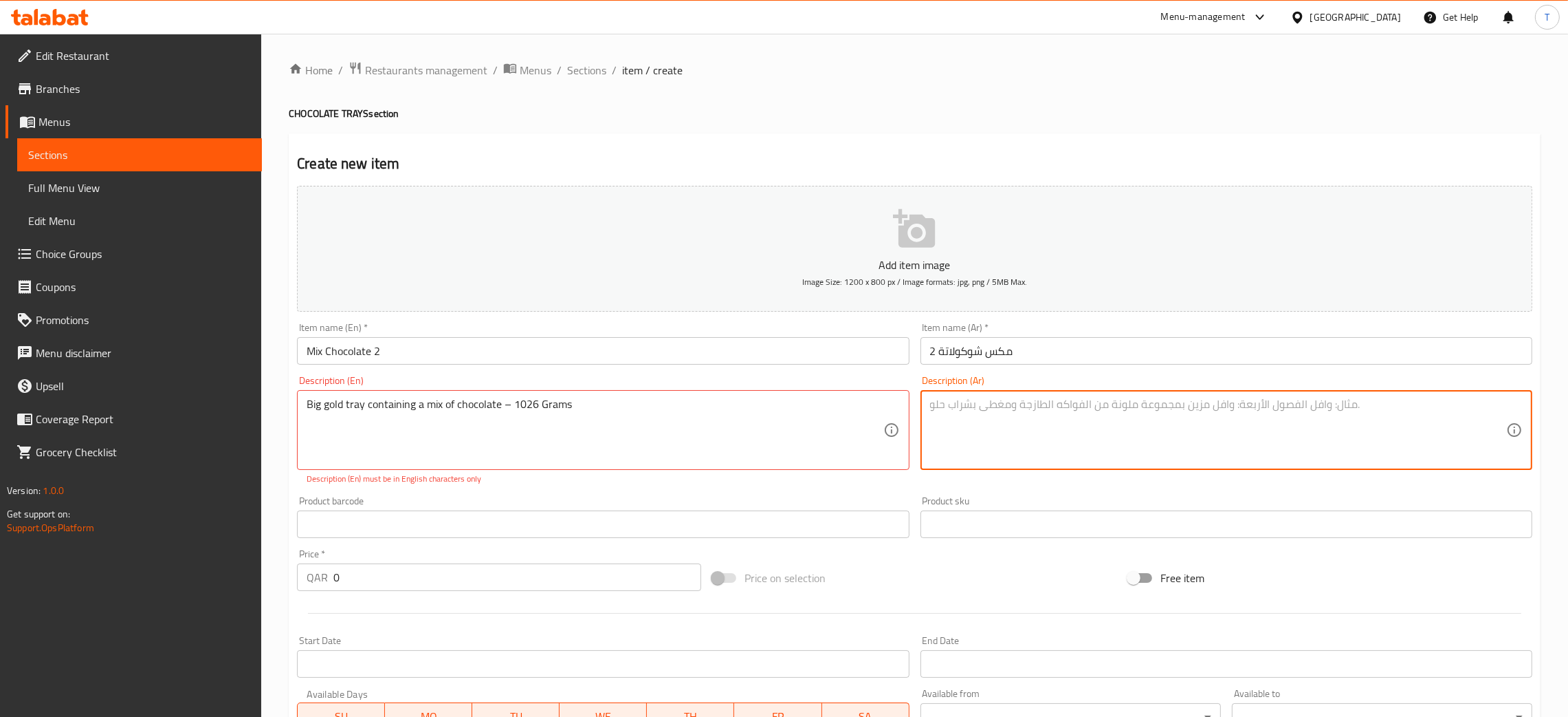
paste textarea "صينية ذهبية كبيرة تحتوي على مزيج من الشوكولاتة – 1026 غرام"
type textarea "صينية ذهبية كبيرة تحتوي على مزيج من الشوكولاتة – 1026 غرام"
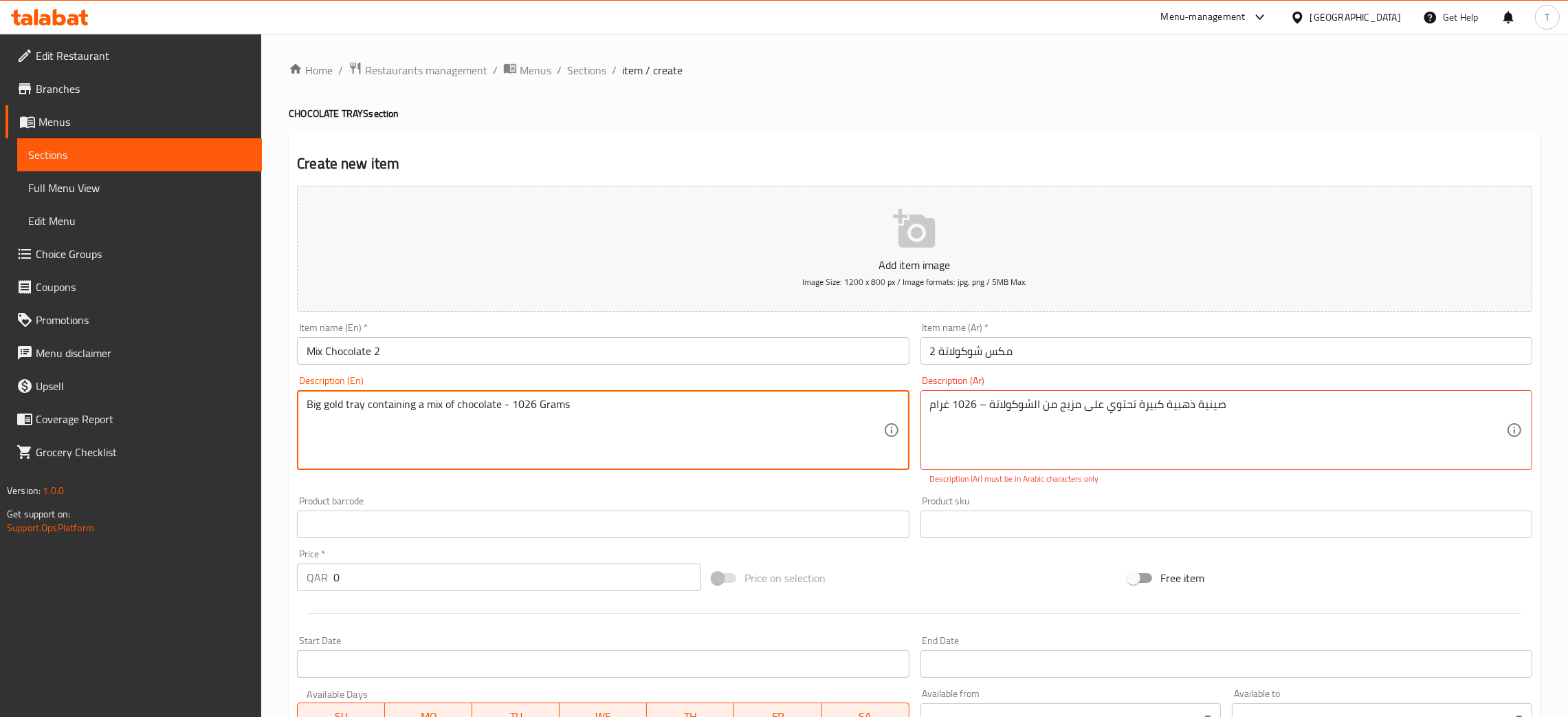
type textarea "Big gold tray containing a mix of chocolate - 1026 Grams"
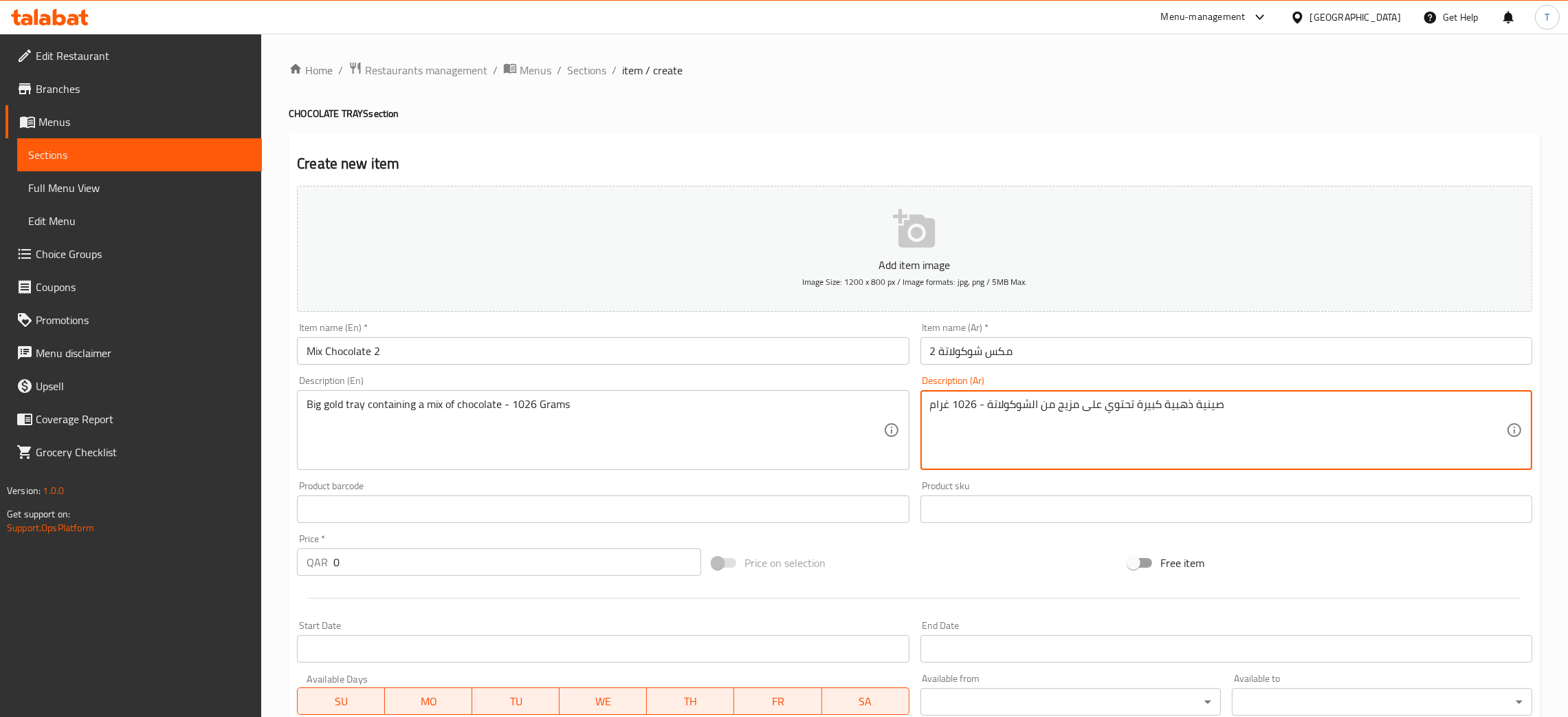
type textarea "صينية ذهبية كبيرة تحتوي على مزيج من الشوكولاتة - 1026 غرام"
click at [482, 571] on input "0" at bounding box center [518, 562] width 368 height 27
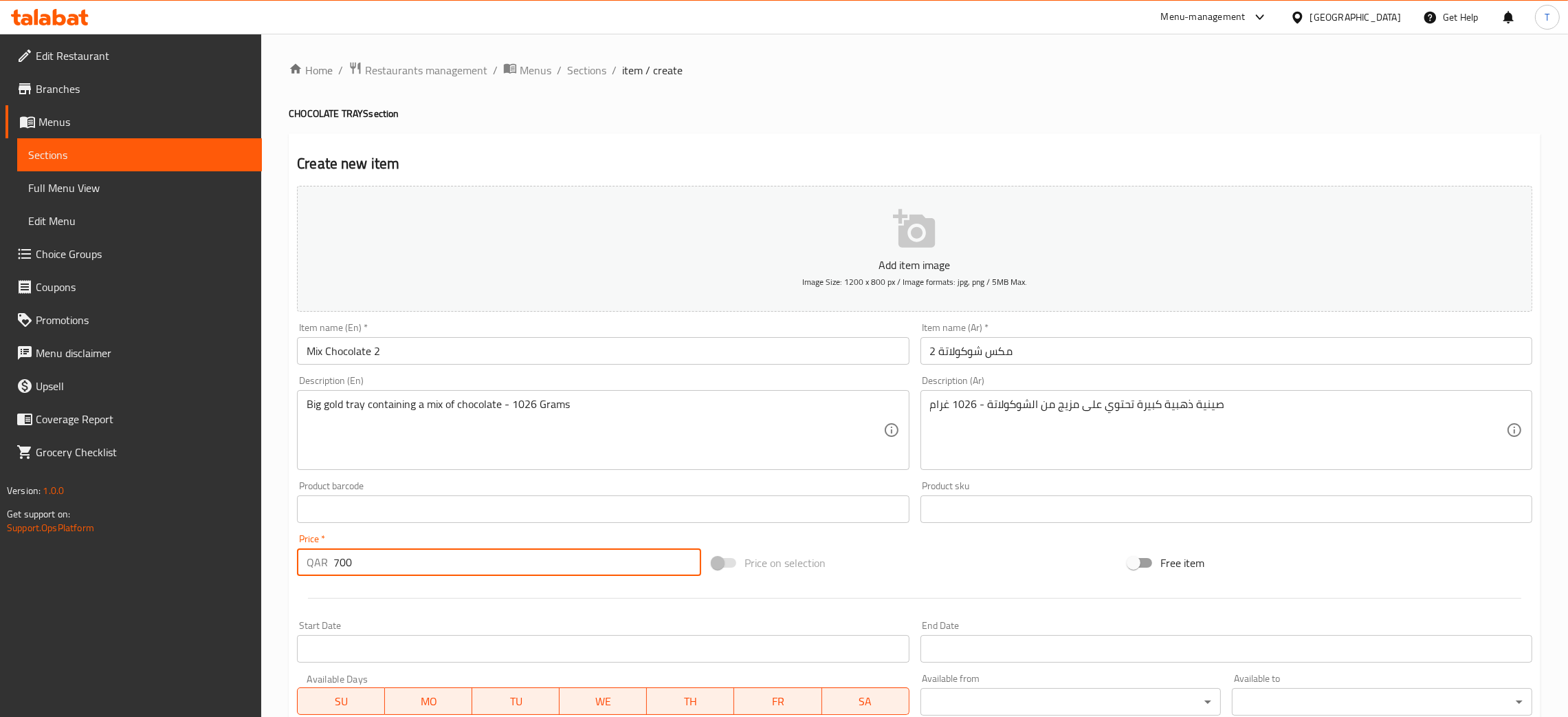
type input "700"
click at [543, 609] on div at bounding box center [915, 598] width 1247 height 34
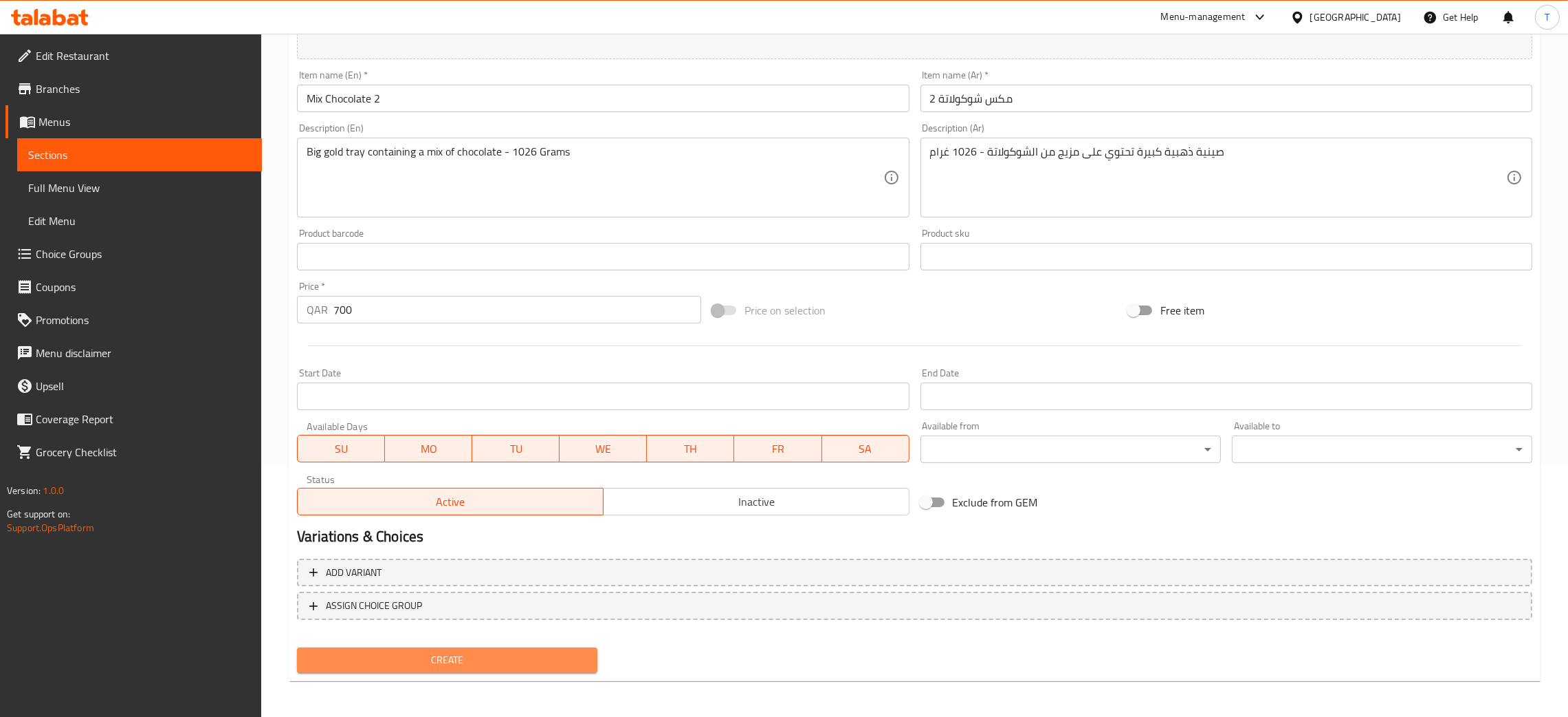
click at [488, 664] on span "Create" at bounding box center [447, 659] width 279 height 17
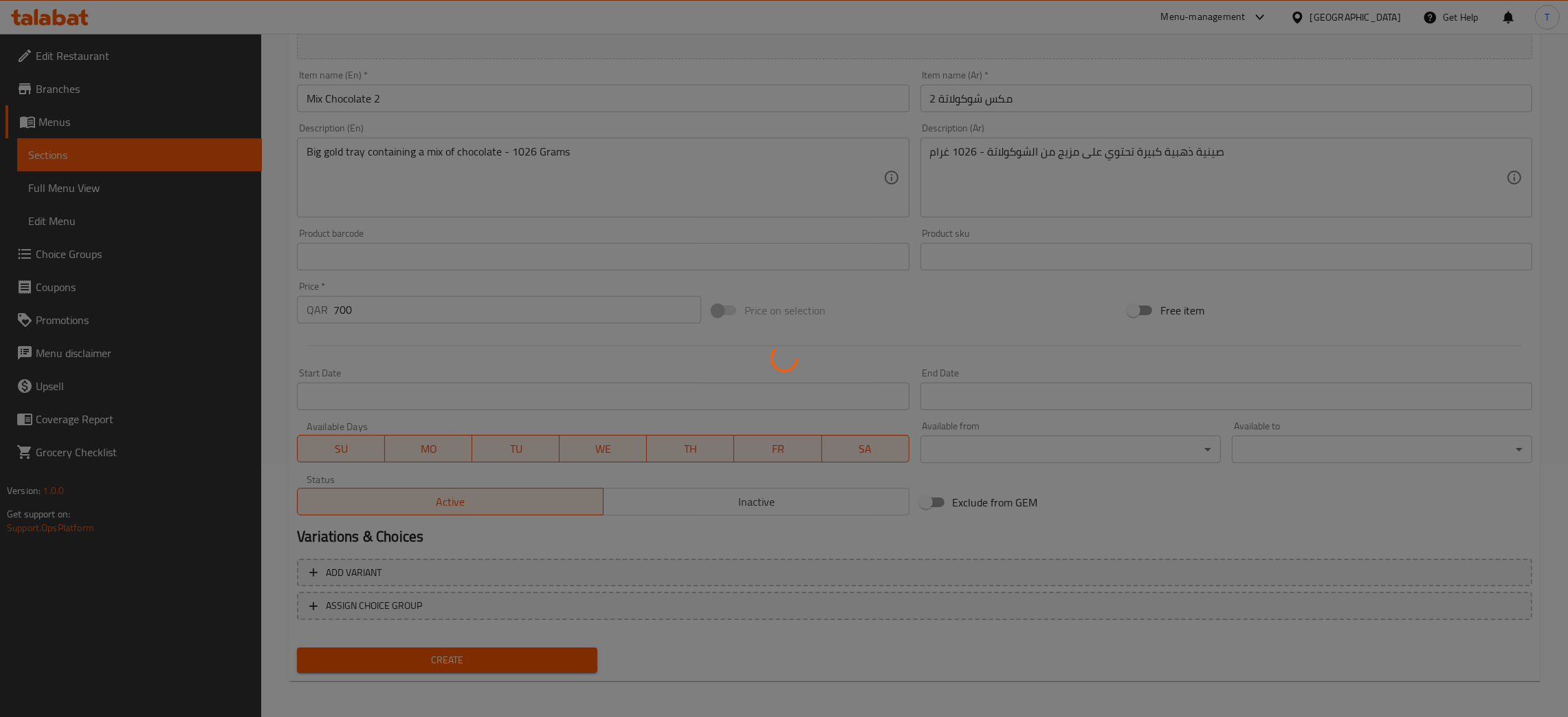
type input "0"
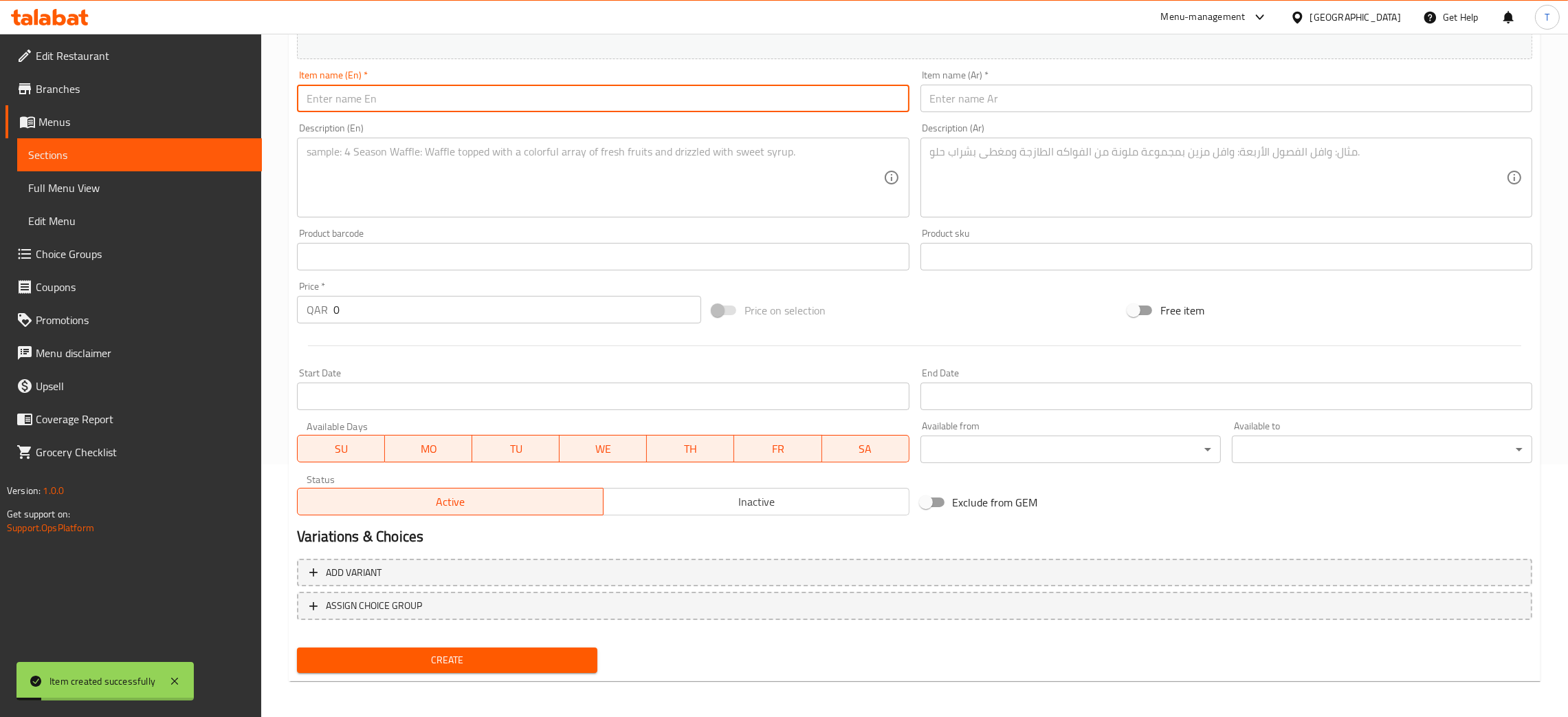
click at [419, 93] on input "text" at bounding box center [602, 98] width 612 height 27
paste input "[PERSON_NAME]"
type input "[PERSON_NAME]"
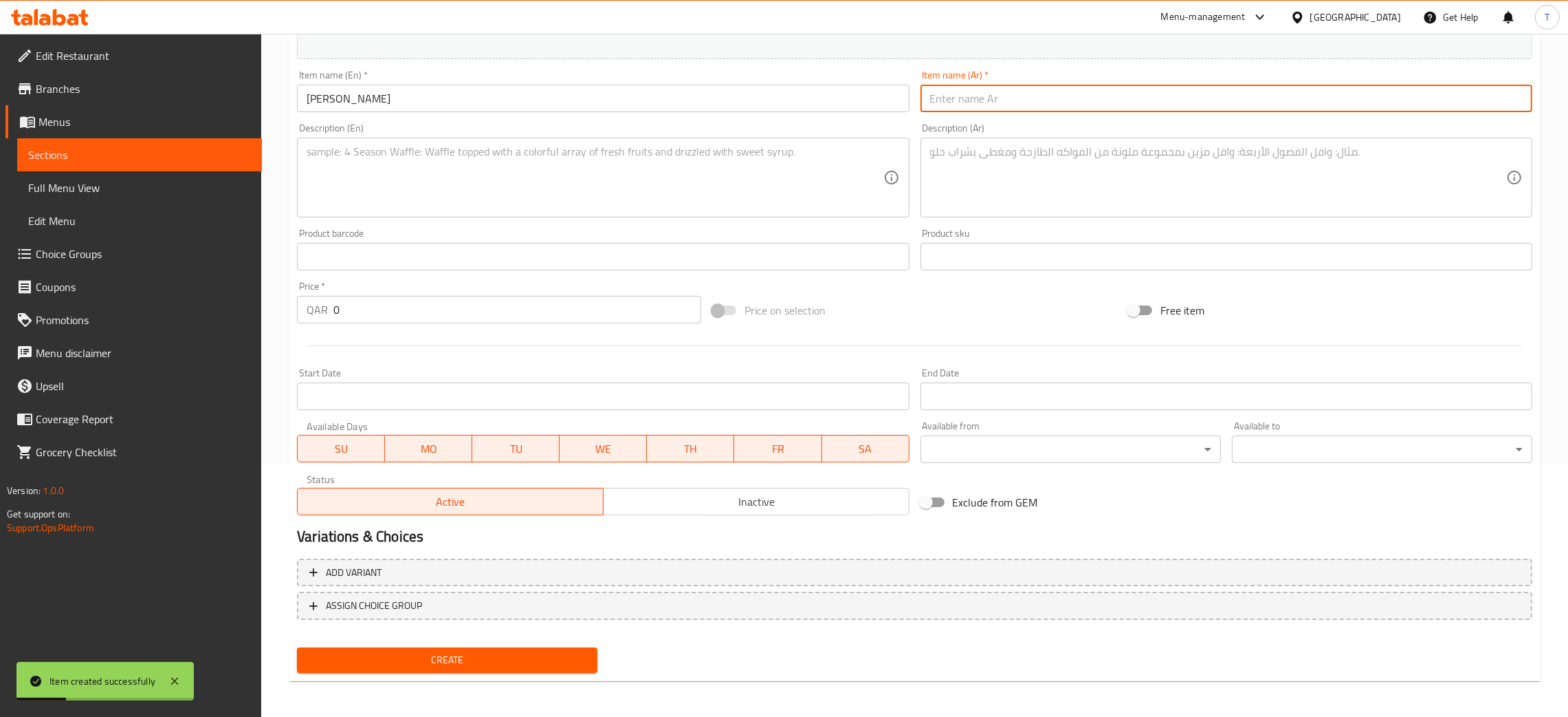
paste input "رهش بالفستق"
type input "رهش بالفستق"
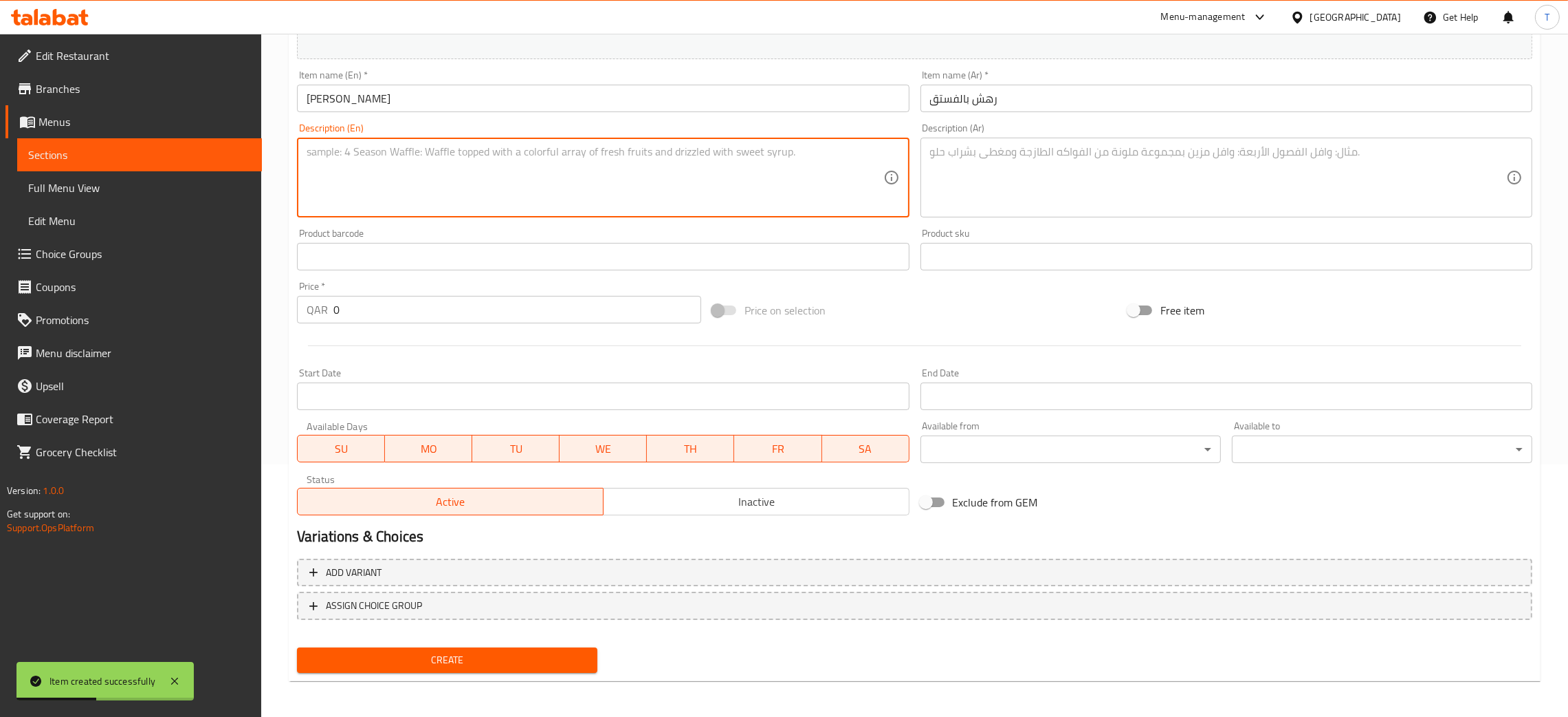
paste textarea "[PERSON_NAME] served in a ceramic tray – 1.5 Kg"
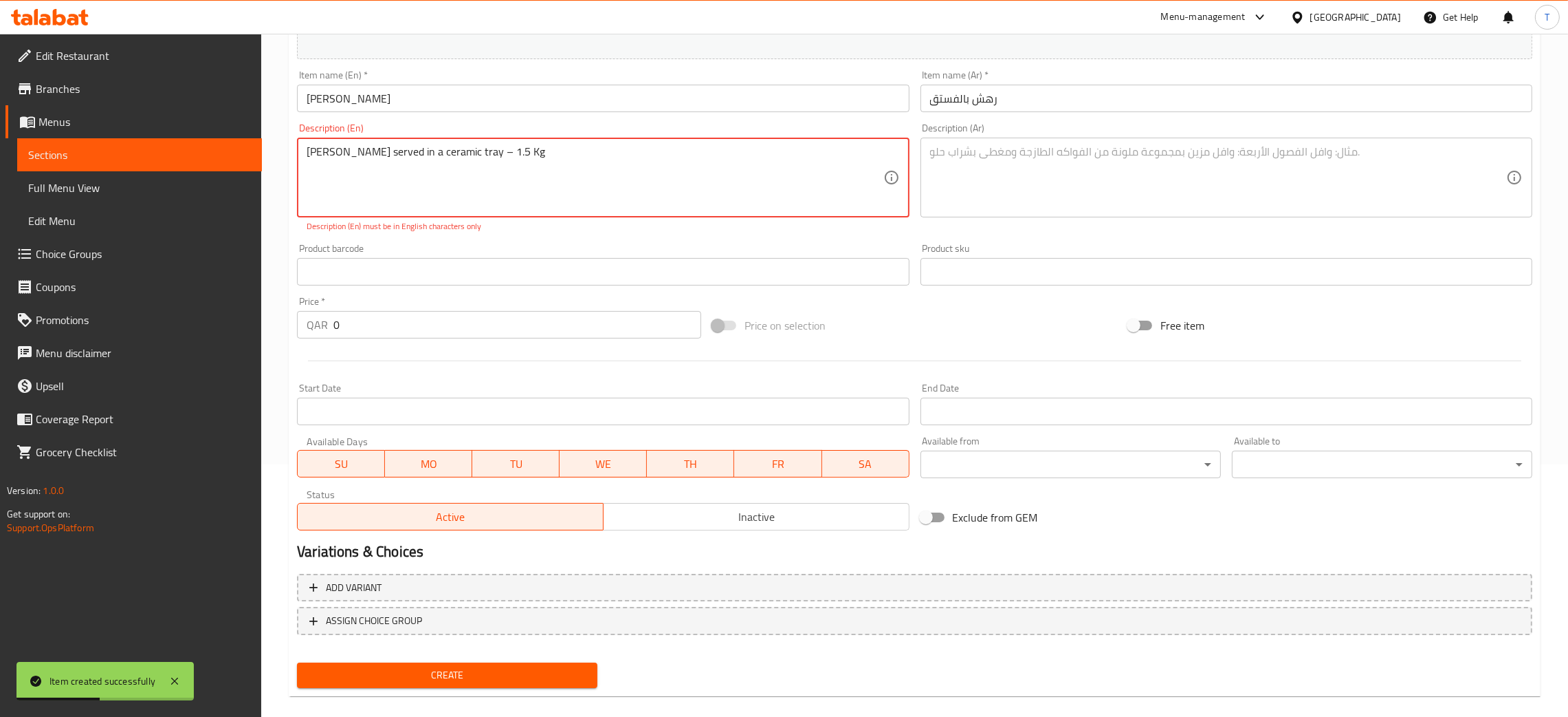
type textarea "[PERSON_NAME] served in a ceramic tray – 1.5 Kg"
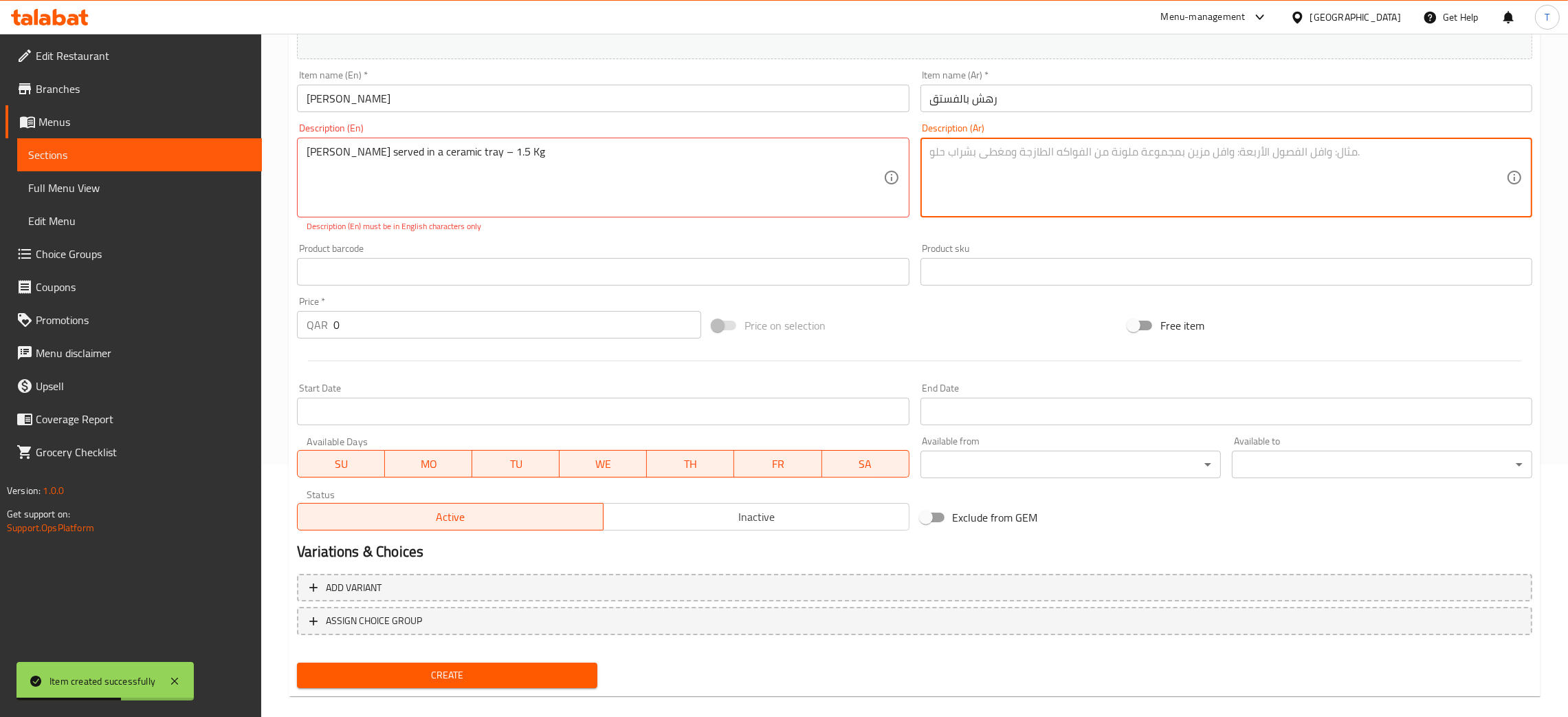
paste textarea "رهش بالفستق مُقدمة بصينية سيراميك – 1.5 كيلو"
type textarea "رهش بالفستق مُقدمة بصينية سيراميك – 1.5 كيلو"
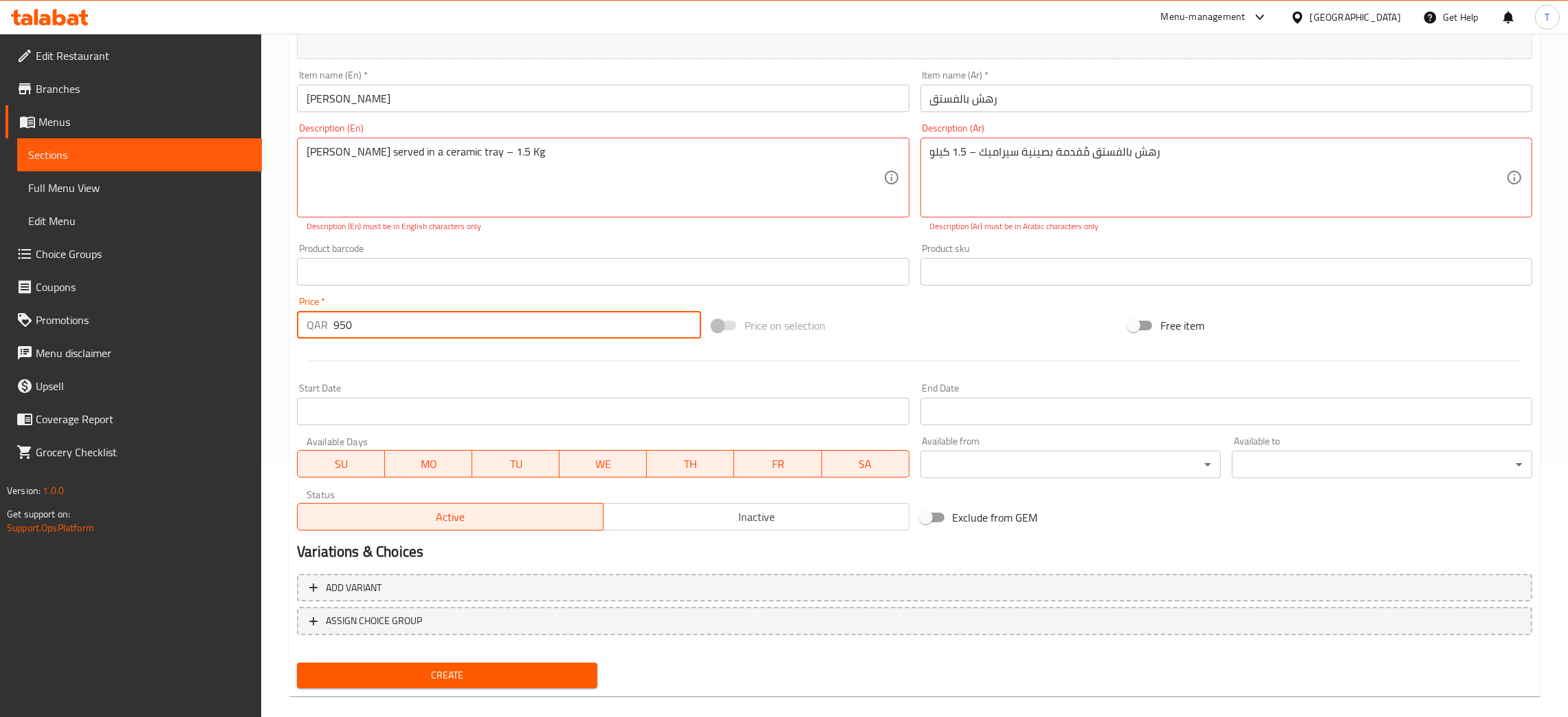
type input "950"
click at [505, 149] on textarea "[PERSON_NAME] served in a ceramic tray – 1.5 Kg" at bounding box center [594, 178] width 576 height 65
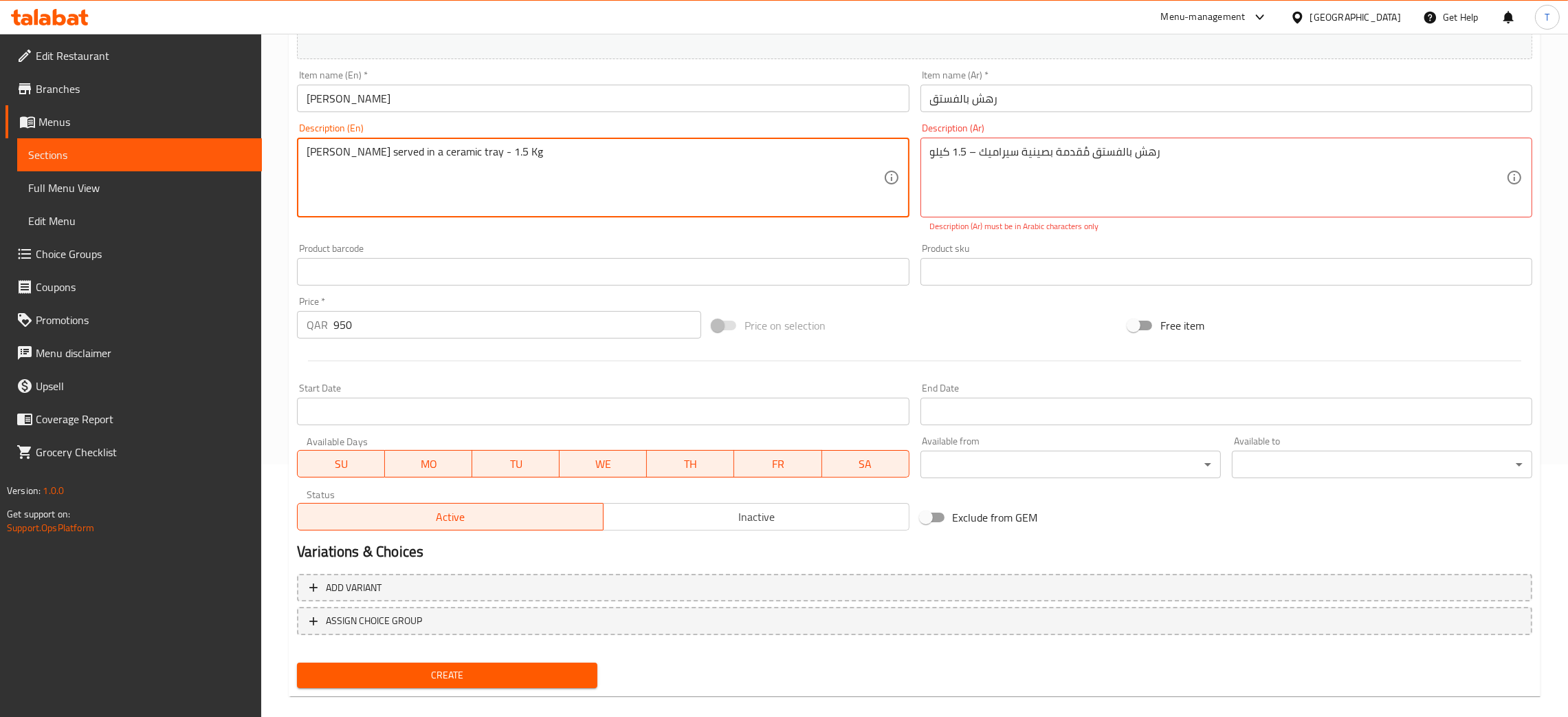
type textarea "[PERSON_NAME] served in a ceramic tray - 1.5 Kg"
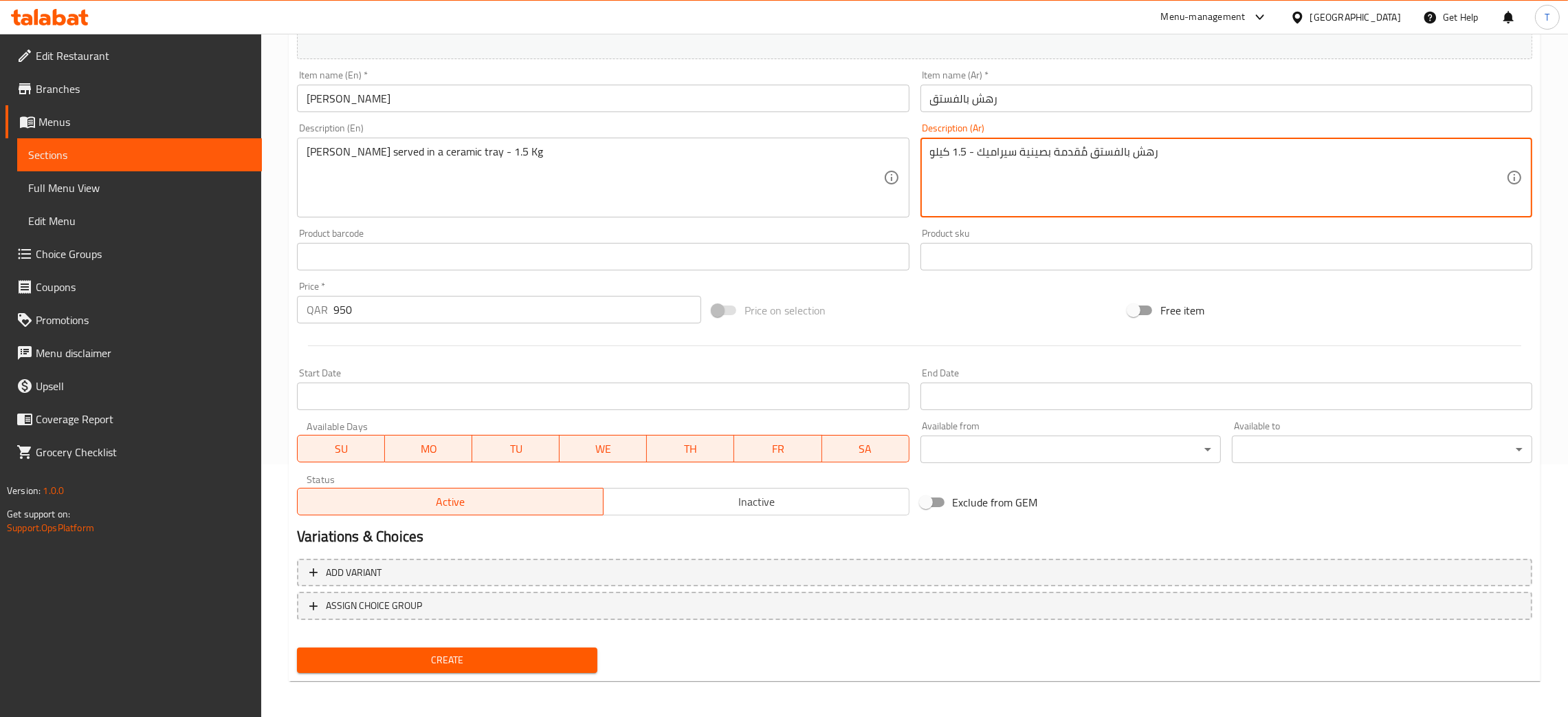
type textarea "رهش بالفستق مُقدمة بصينية سيراميك - 1.5 كيلو"
click at [910, 312] on div "Price on selection" at bounding box center [914, 310] width 415 height 37
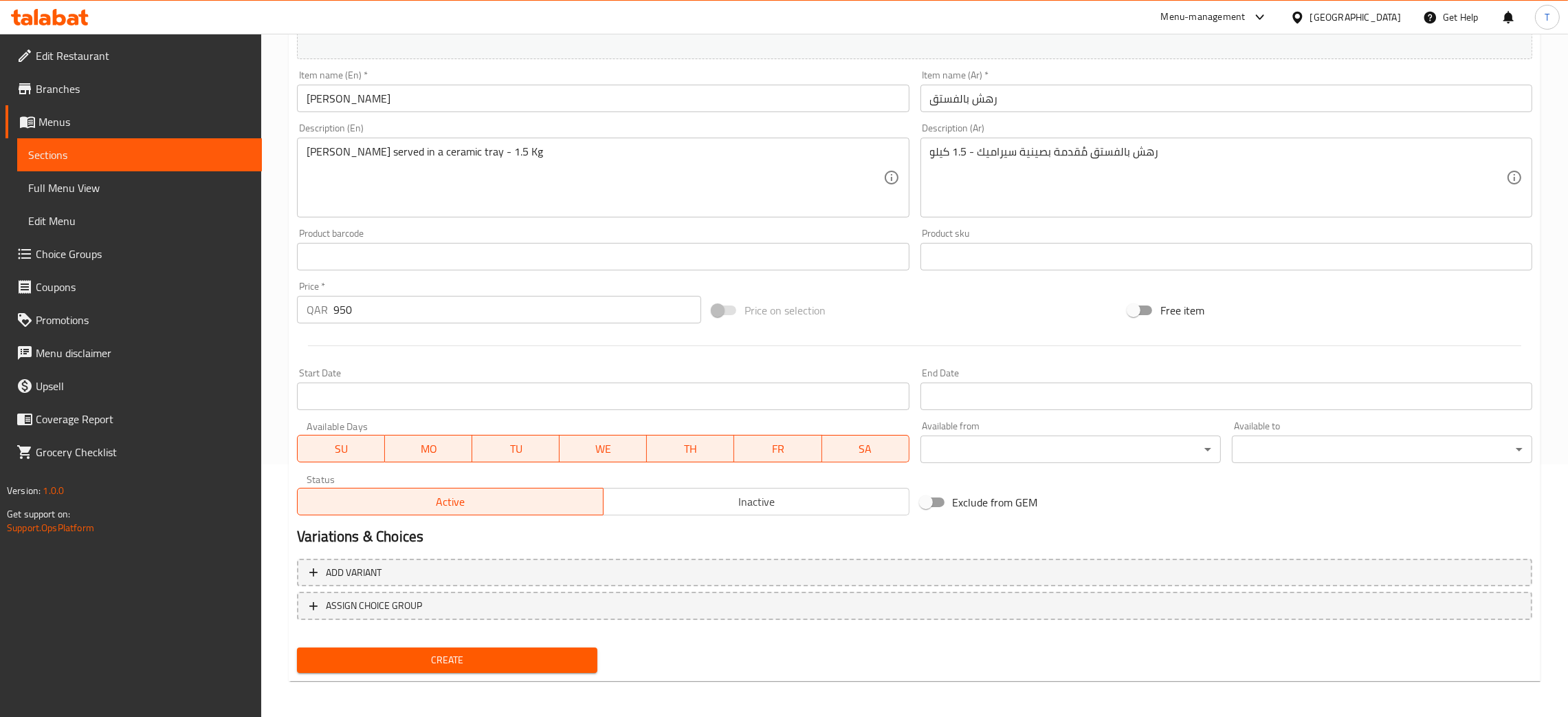
click at [505, 664] on span "Create" at bounding box center [447, 659] width 279 height 17
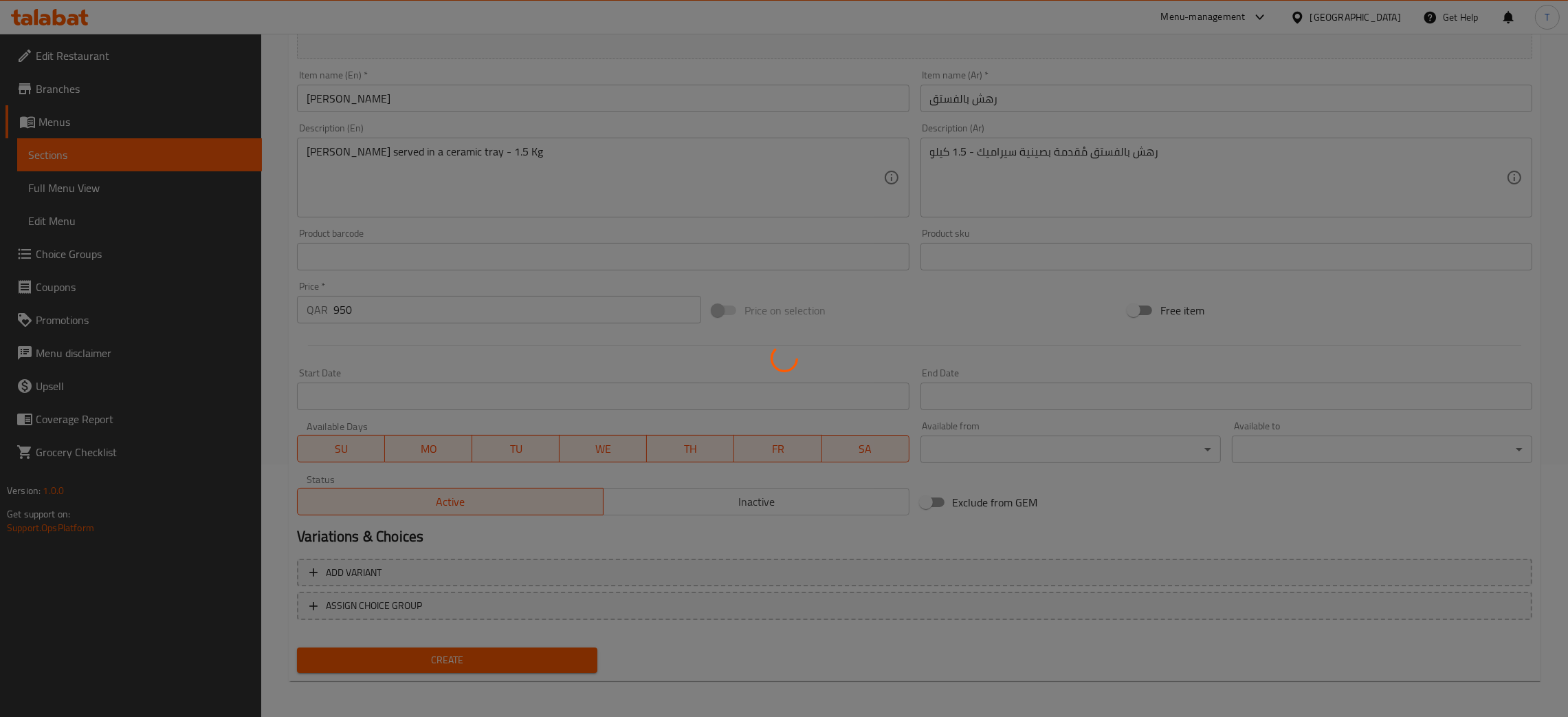
type input "0"
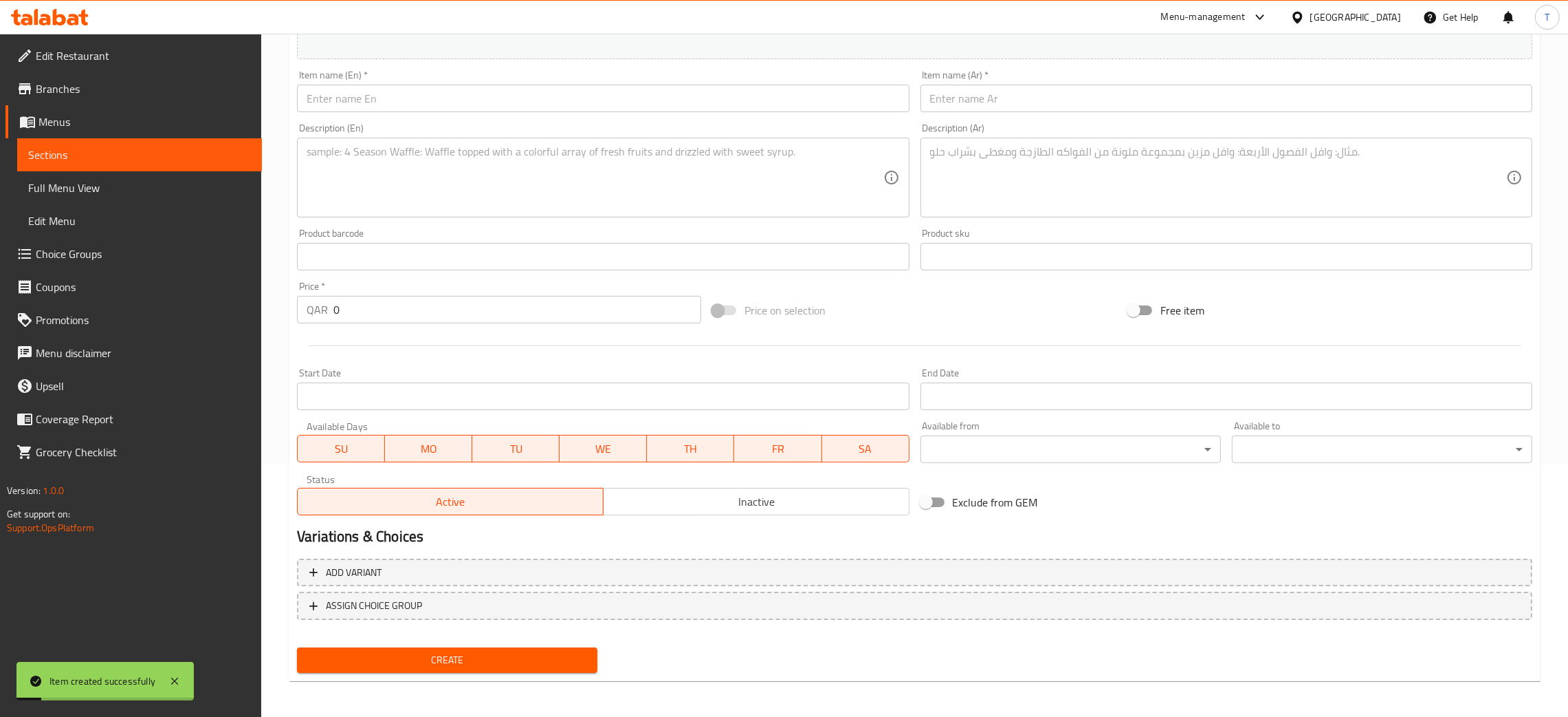
click at [475, 109] on input "text" at bounding box center [602, 98] width 612 height 27
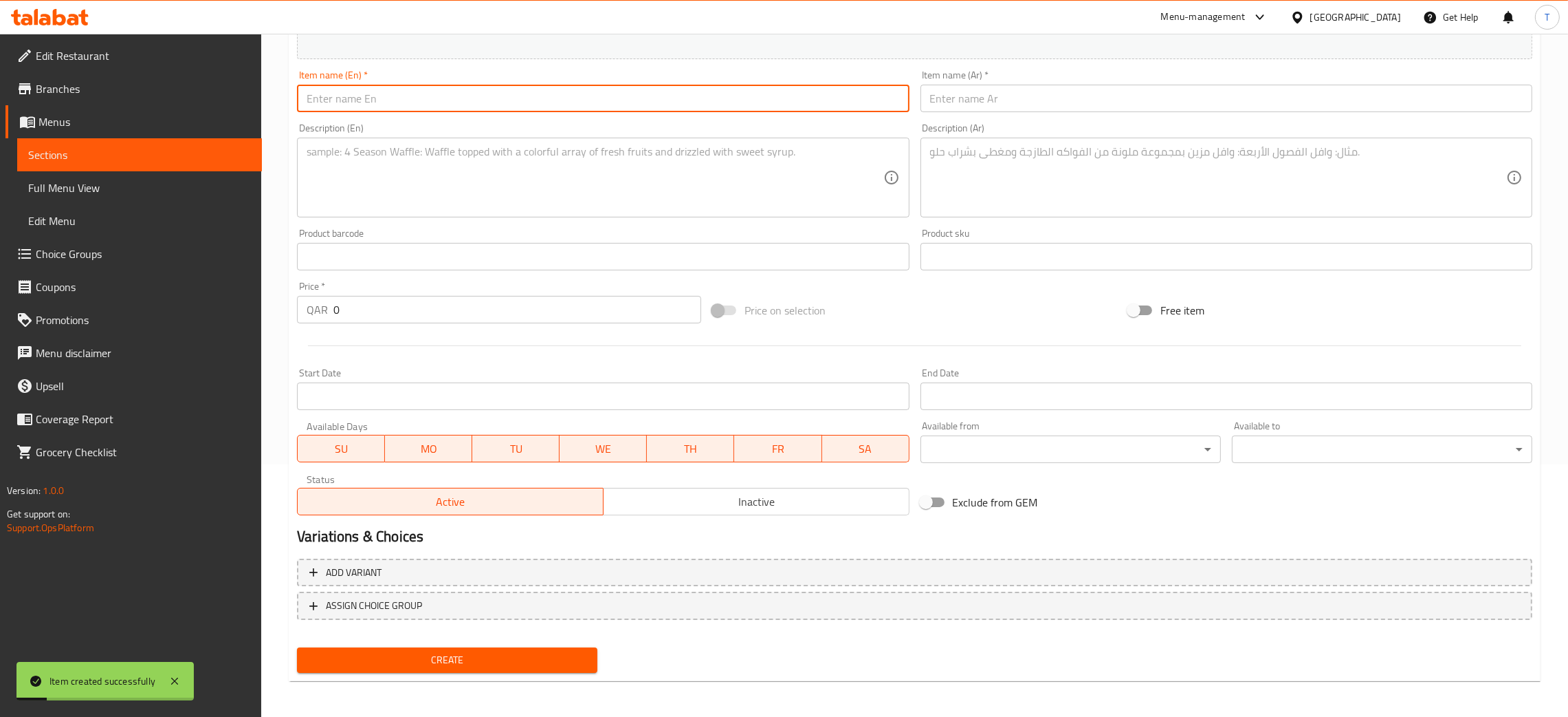
paste input "Rectangular silver tray (Mix Chocolate)"
type input "Rectangular silver tray (Mix Chocolate)"
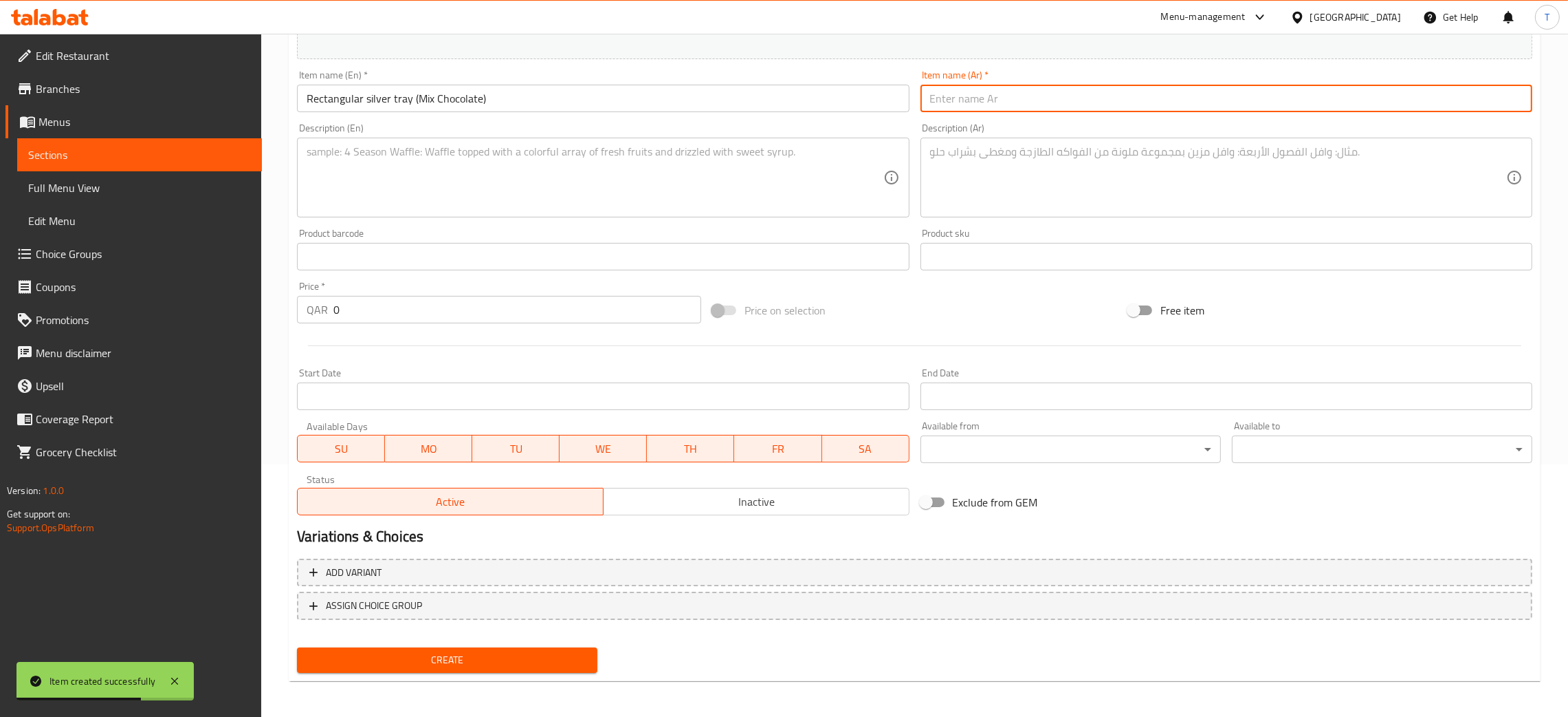
click at [1022, 100] on input "text" at bounding box center [1226, 98] width 612 height 27
paste input "صينية فضية مستطيلة (مكس شوكولاتة)"
type input "صينية فضية مستطيلة (مكس شوكولاتة)"
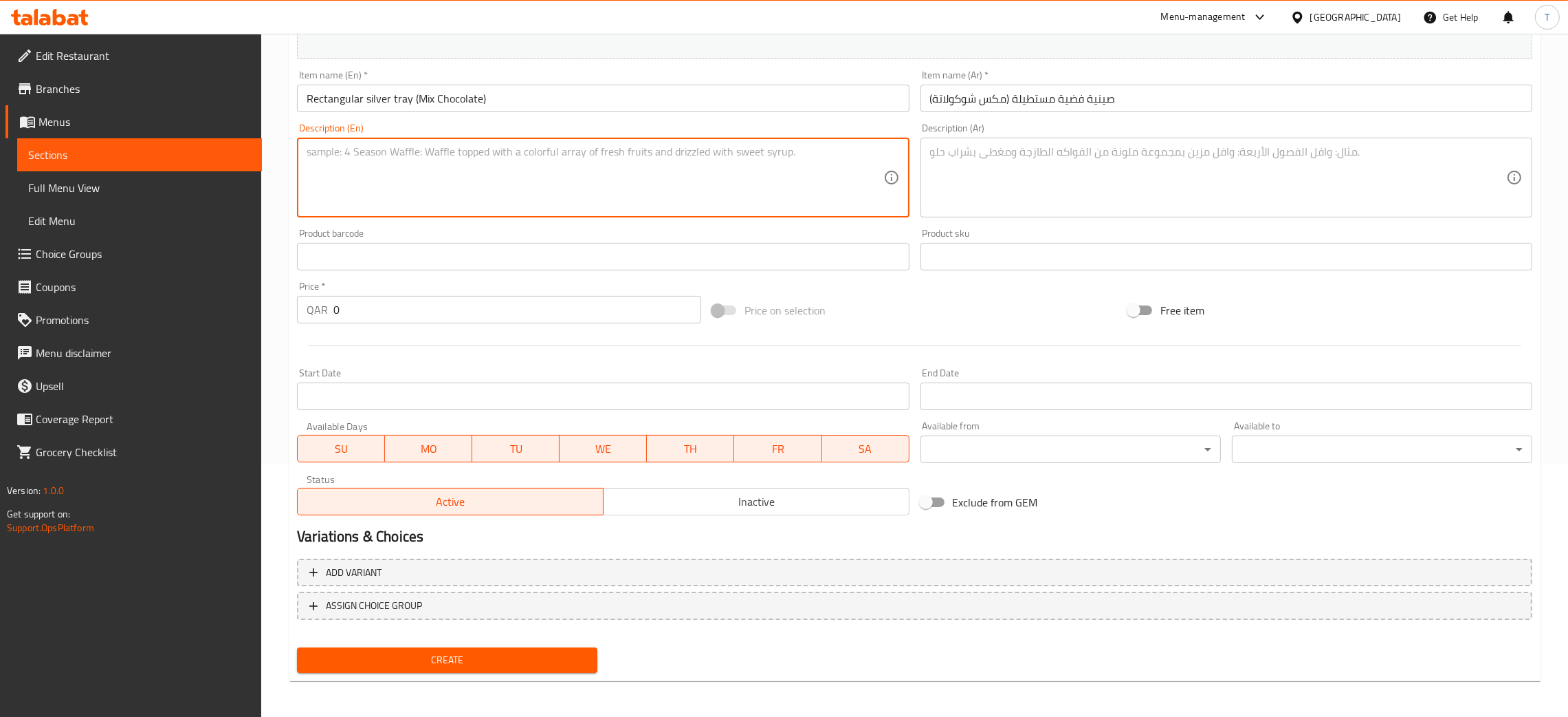
paste textarea "A rectangular silver tray filled with a mix of chocolates – 1899 Grams"
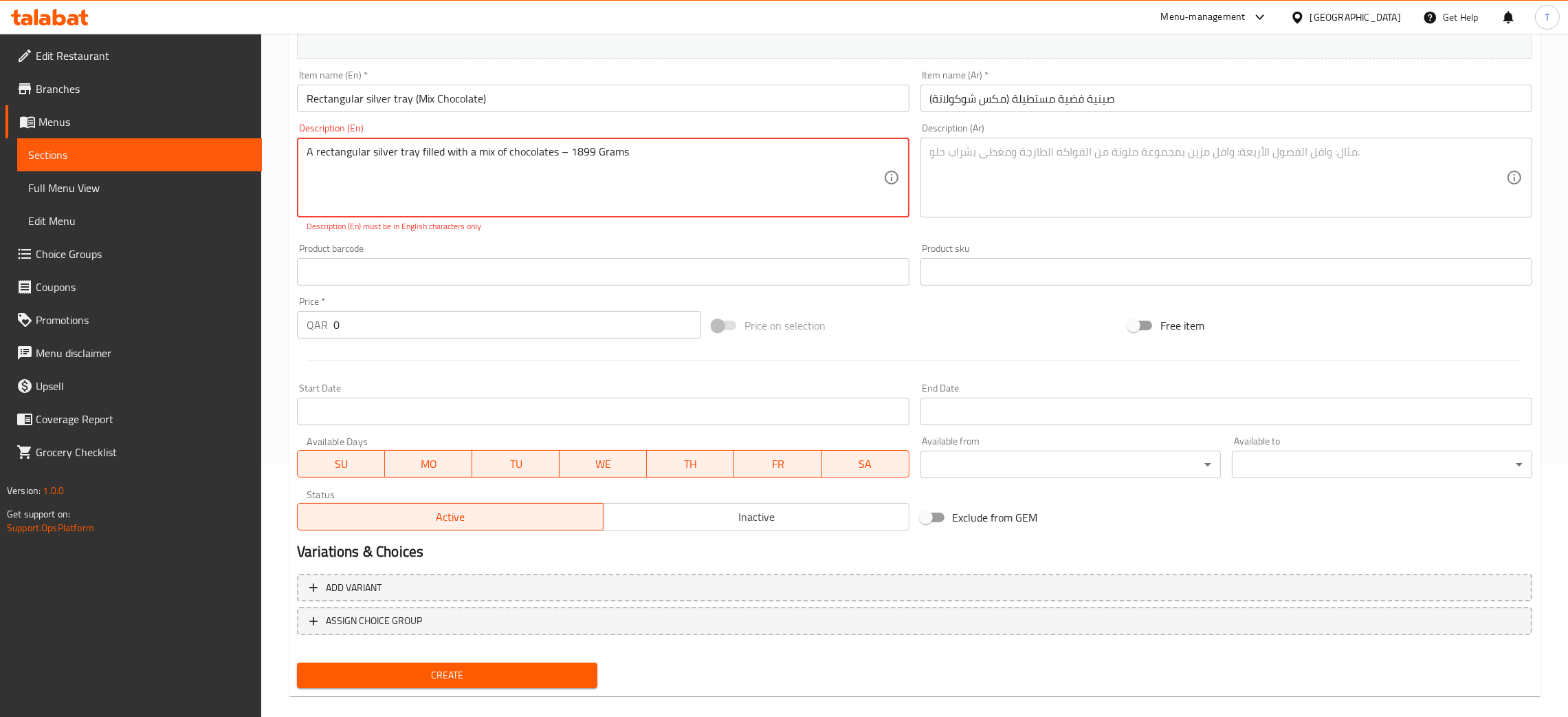
type textarea "A rectangular silver tray filled with a mix of chocolates – 1899 Grams"
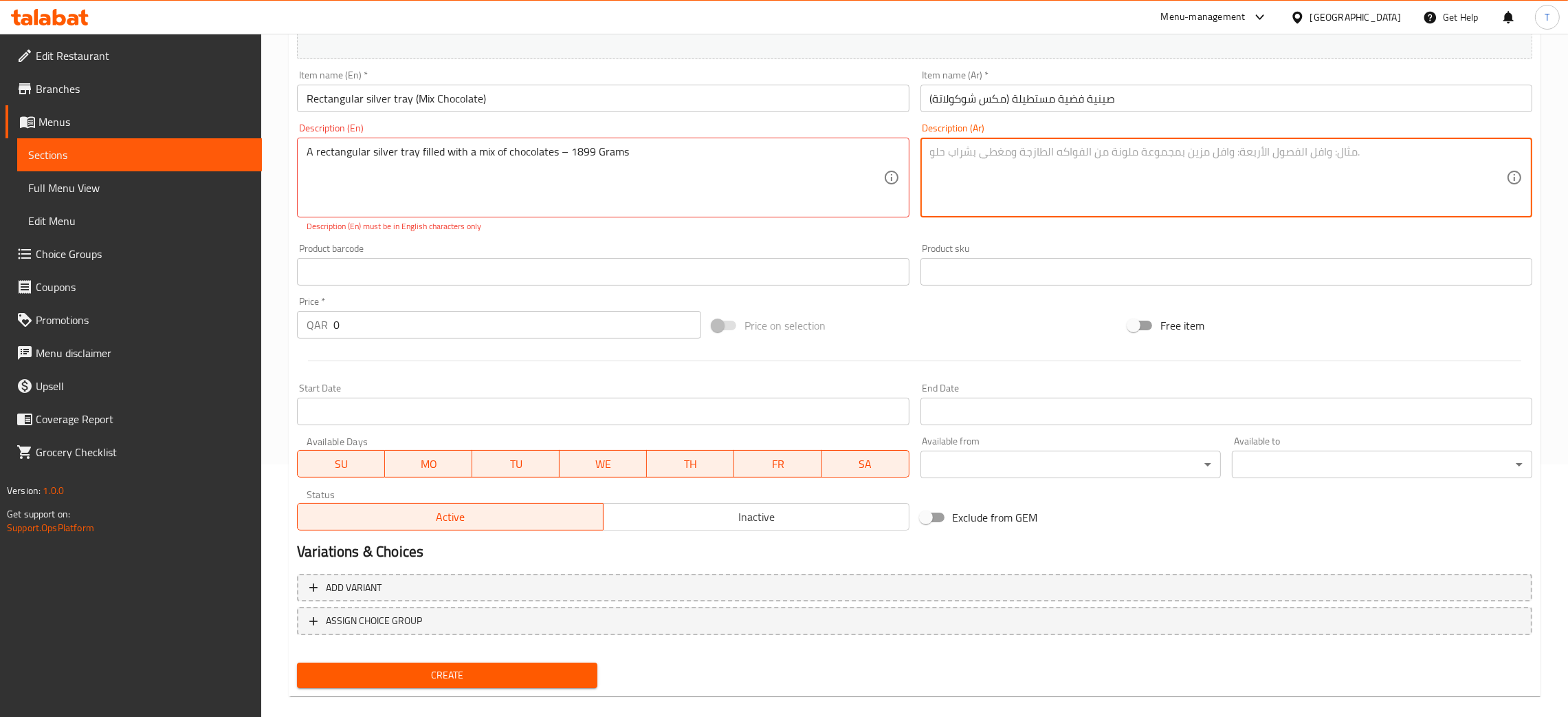
paste textarea "صينية فضية مستطيلة تحتوي على مزيج من الشوكولاتة – 1899 غرام"
type textarea "صينية فضية مستطيلة تحتوي على مزيج من الشوكولاتة – 1899 غرام"
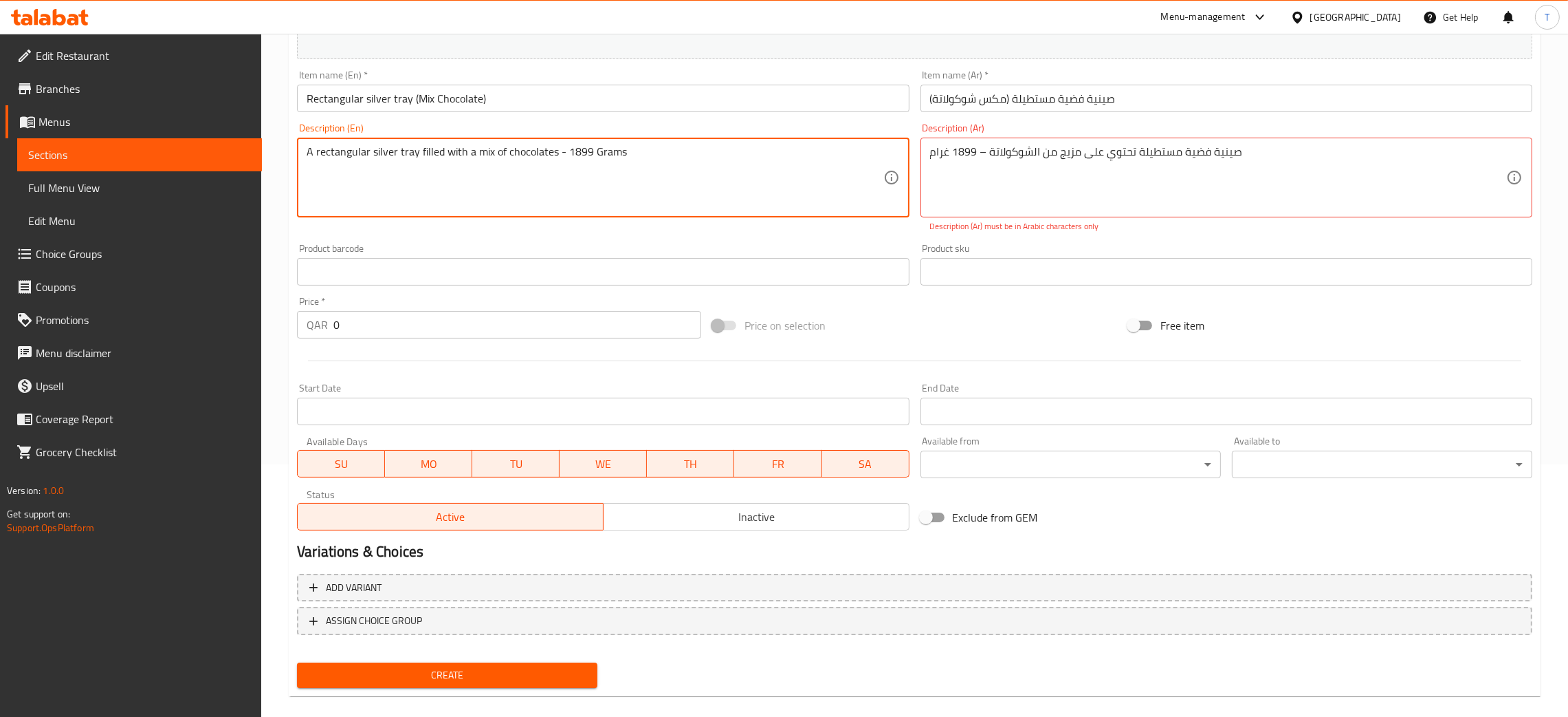
type textarea "A rectangular silver tray filled with a mix of chocolates - 1899 Grams"
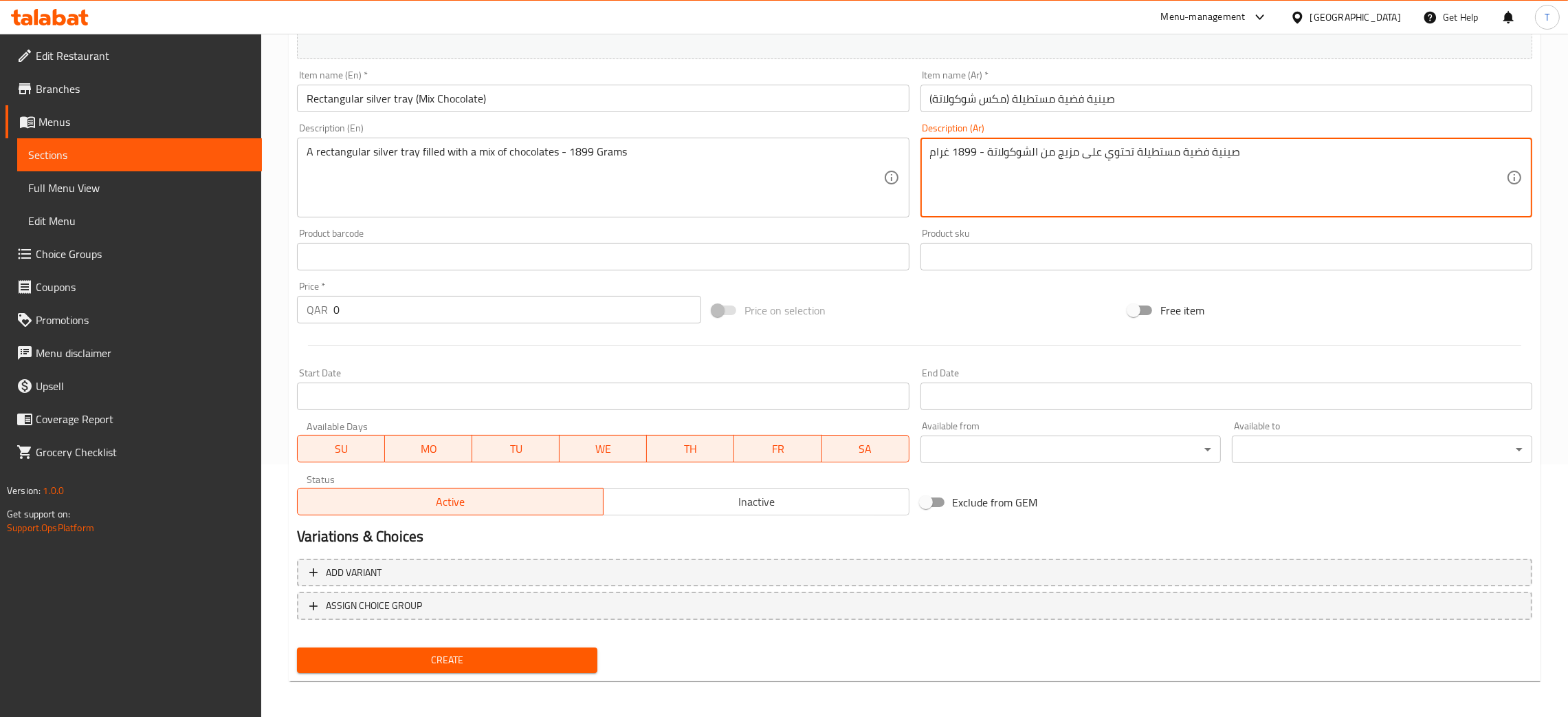
type textarea "صينية فضية مستطيلة تحتوي على مزيج من الشوكولاتة - 1899 غرام"
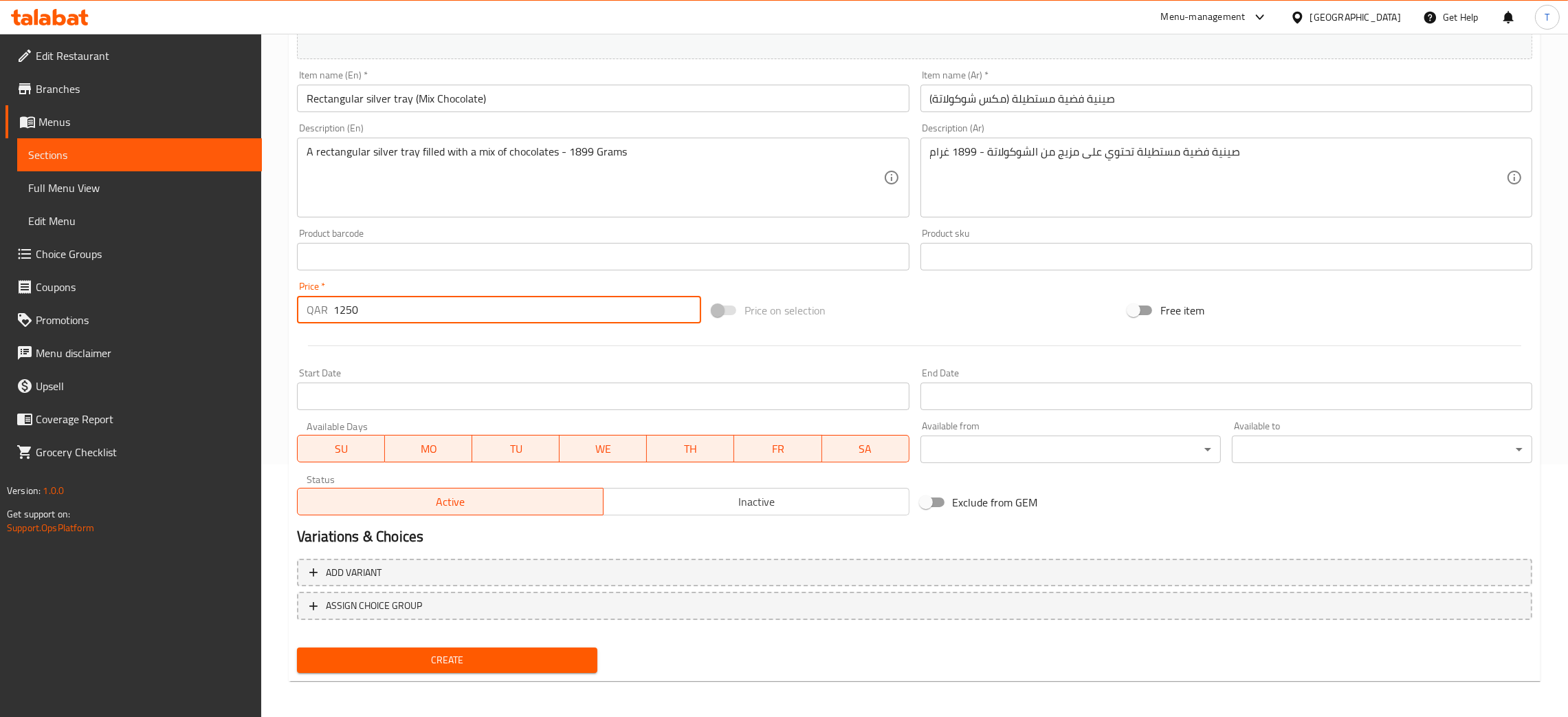
type input "1250"
click at [878, 292] on div "Price on selection" at bounding box center [914, 310] width 415 height 37
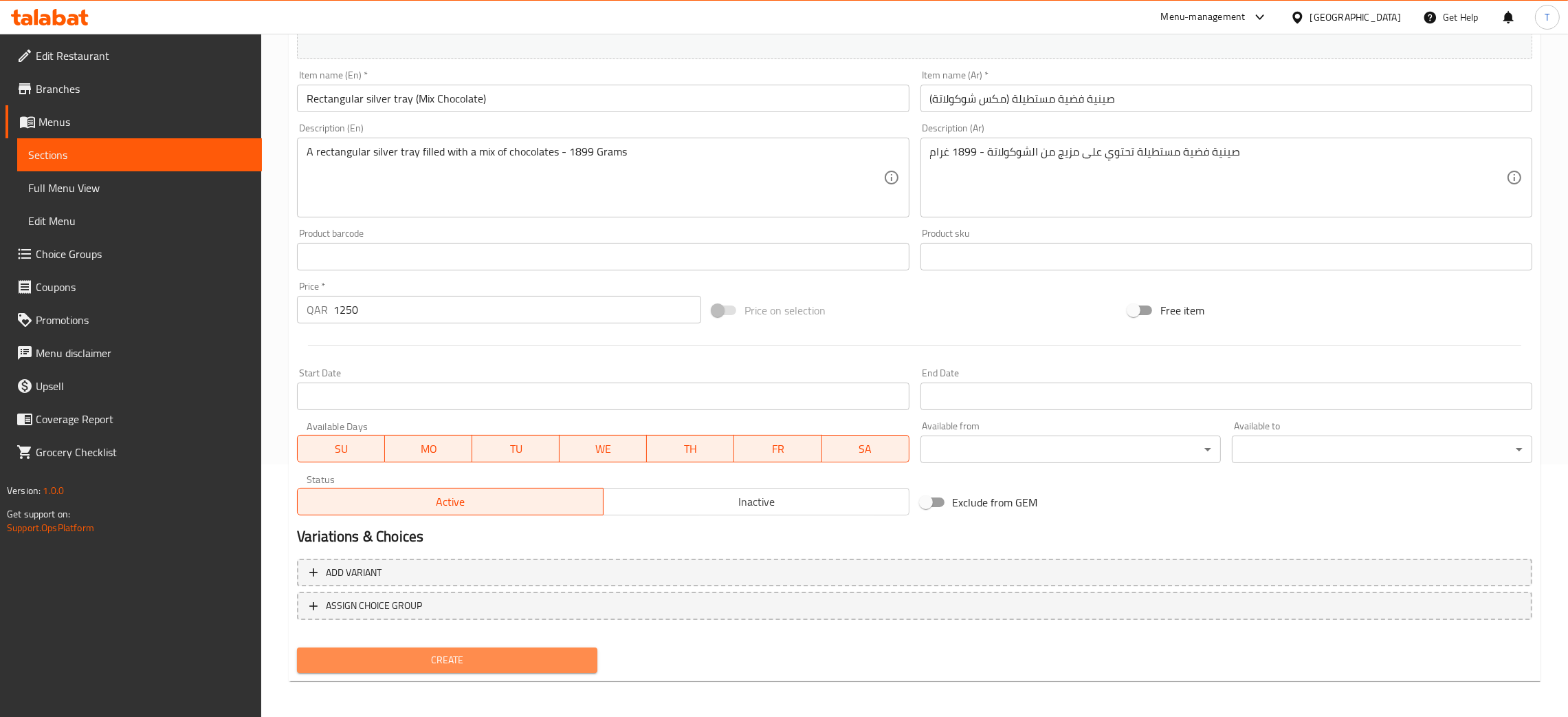
click at [415, 659] on span "Create" at bounding box center [447, 659] width 279 height 17
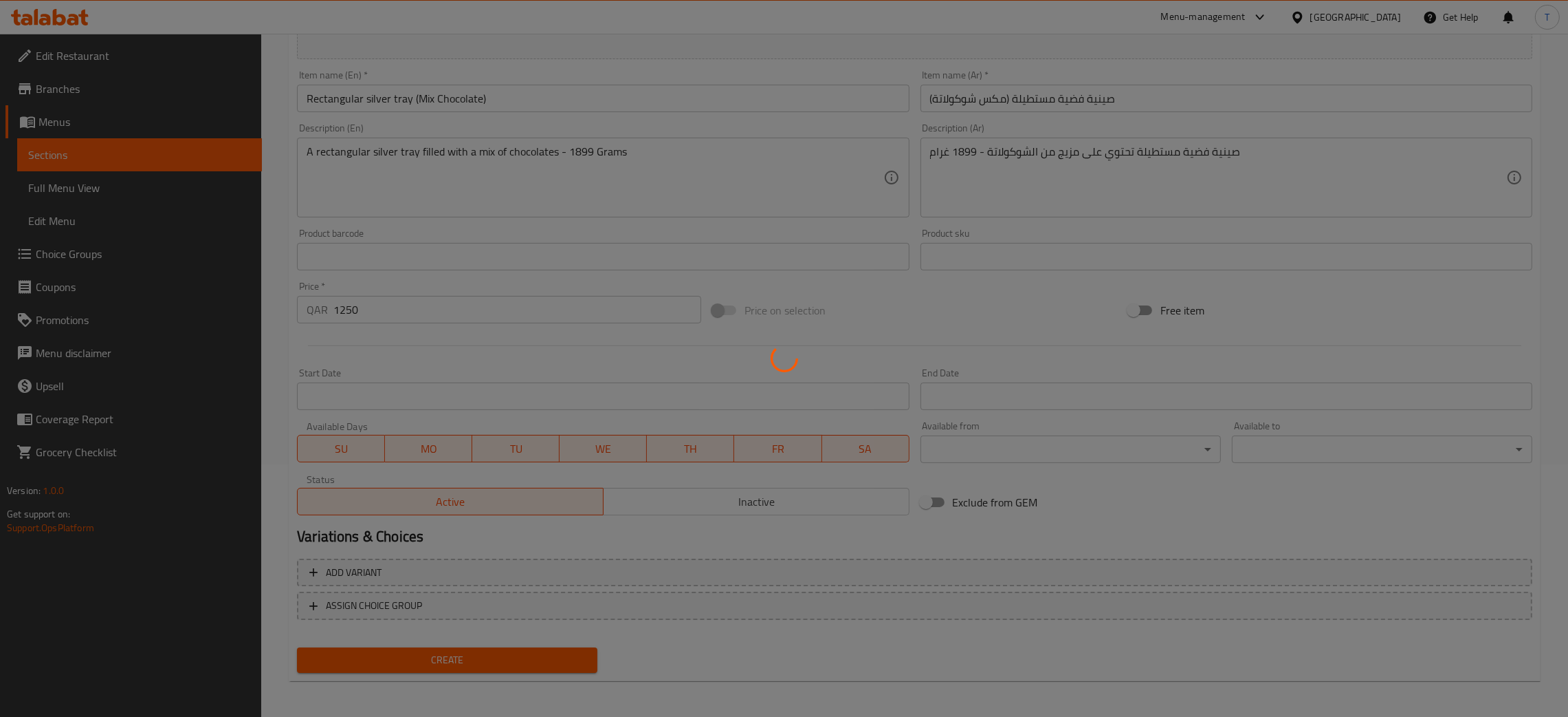
type input "0"
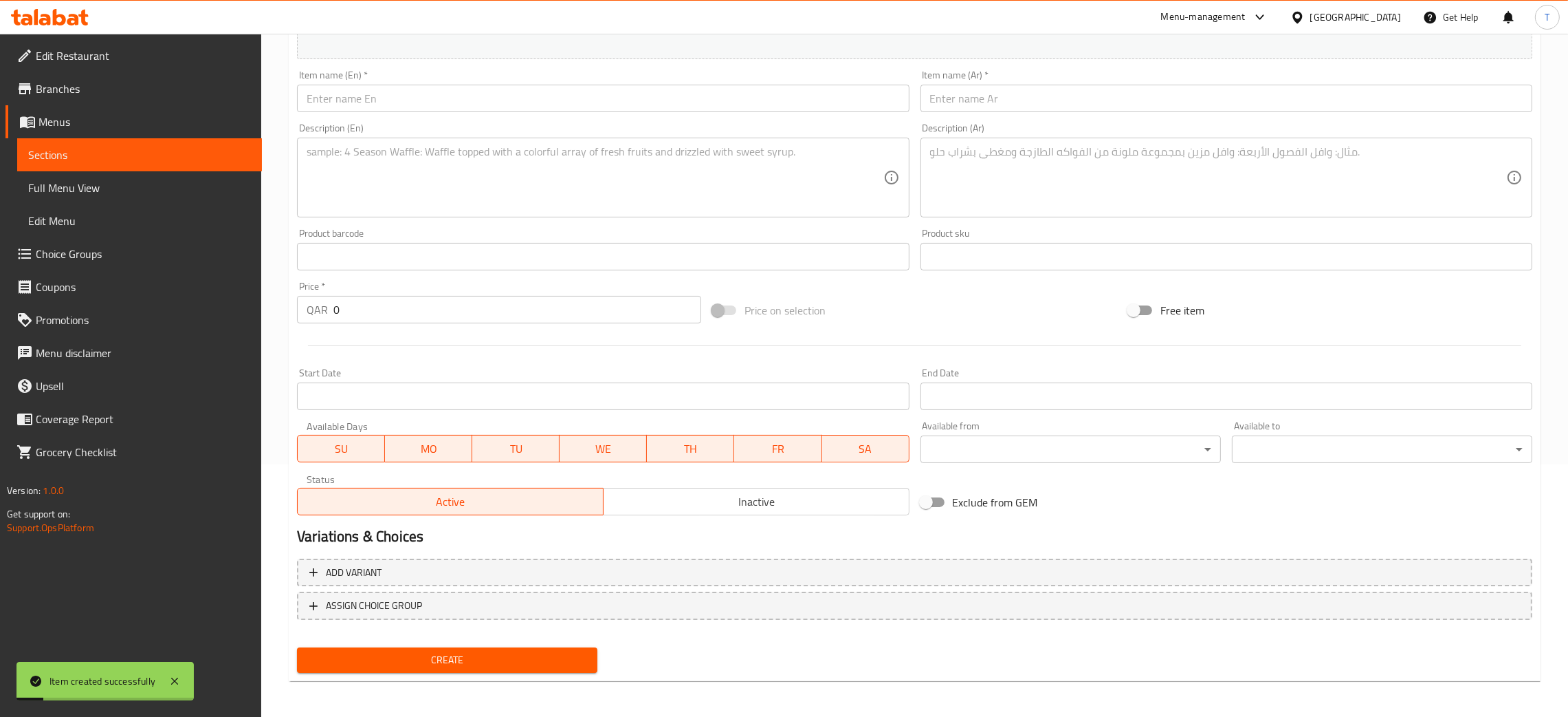
click at [431, 86] on input "text" at bounding box center [602, 98] width 612 height 27
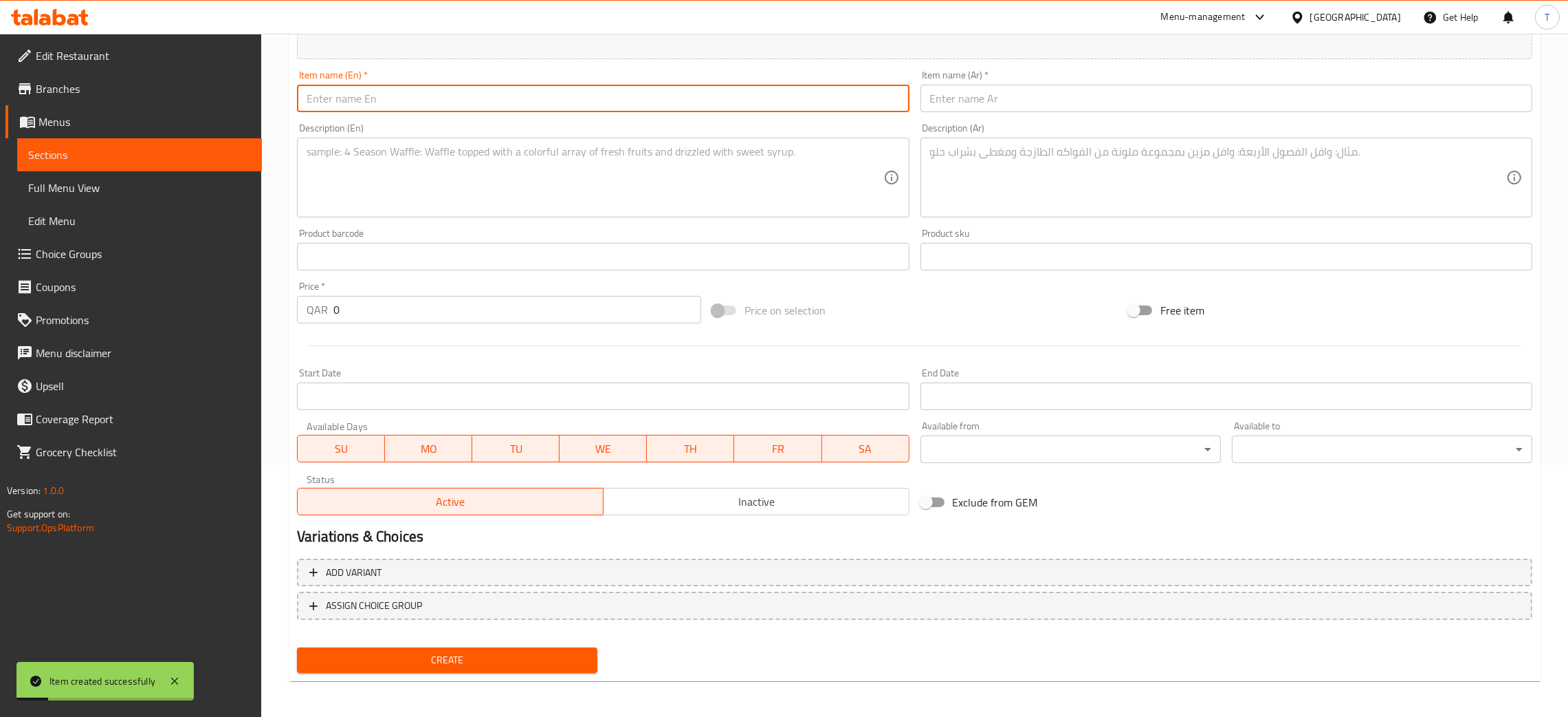
paste input "Crystal tray (Mix Chocolate)"
type input "Crystal tray (Mix Chocolate)"
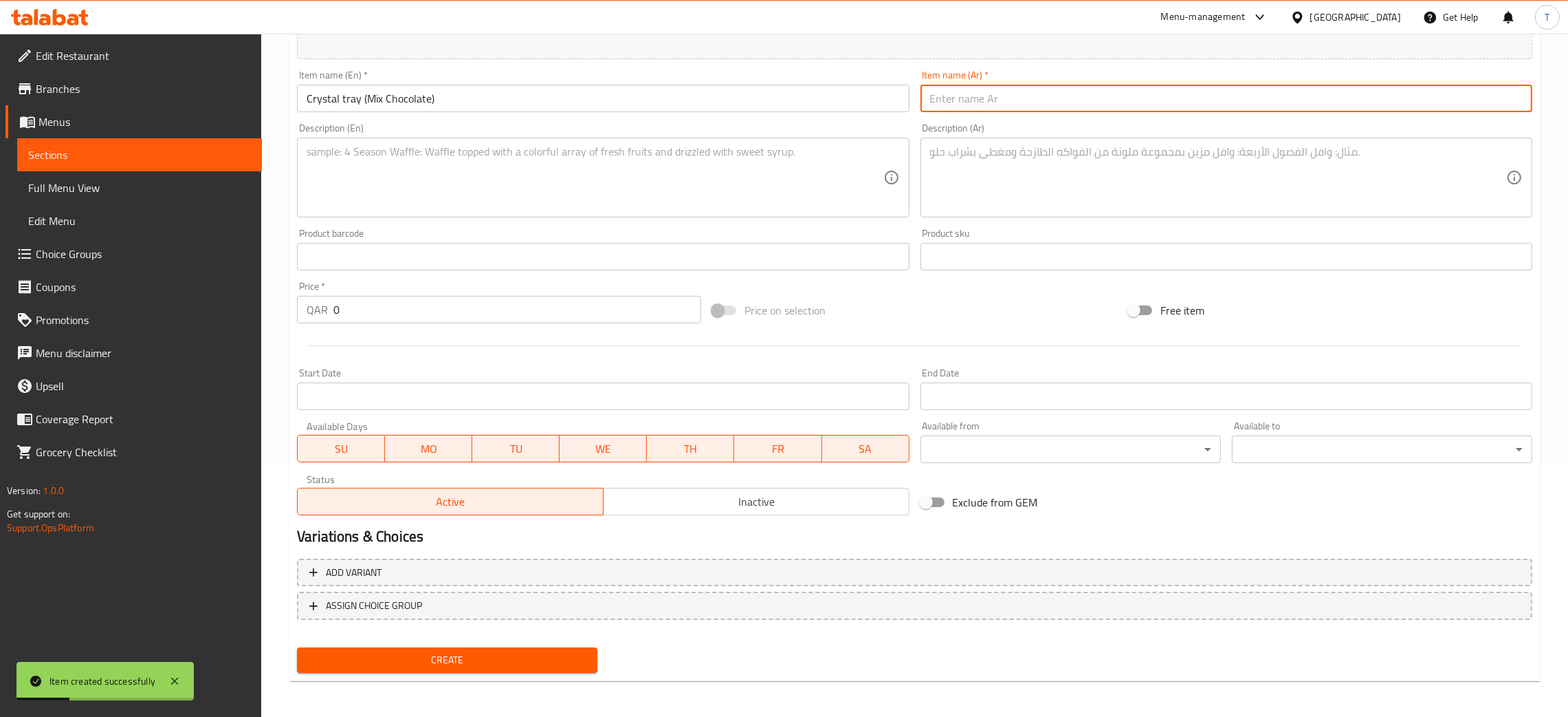
paste input "صينية كريستالية ([PERSON_NAME])"
type input "صينية كريستالية ([PERSON_NAME])"
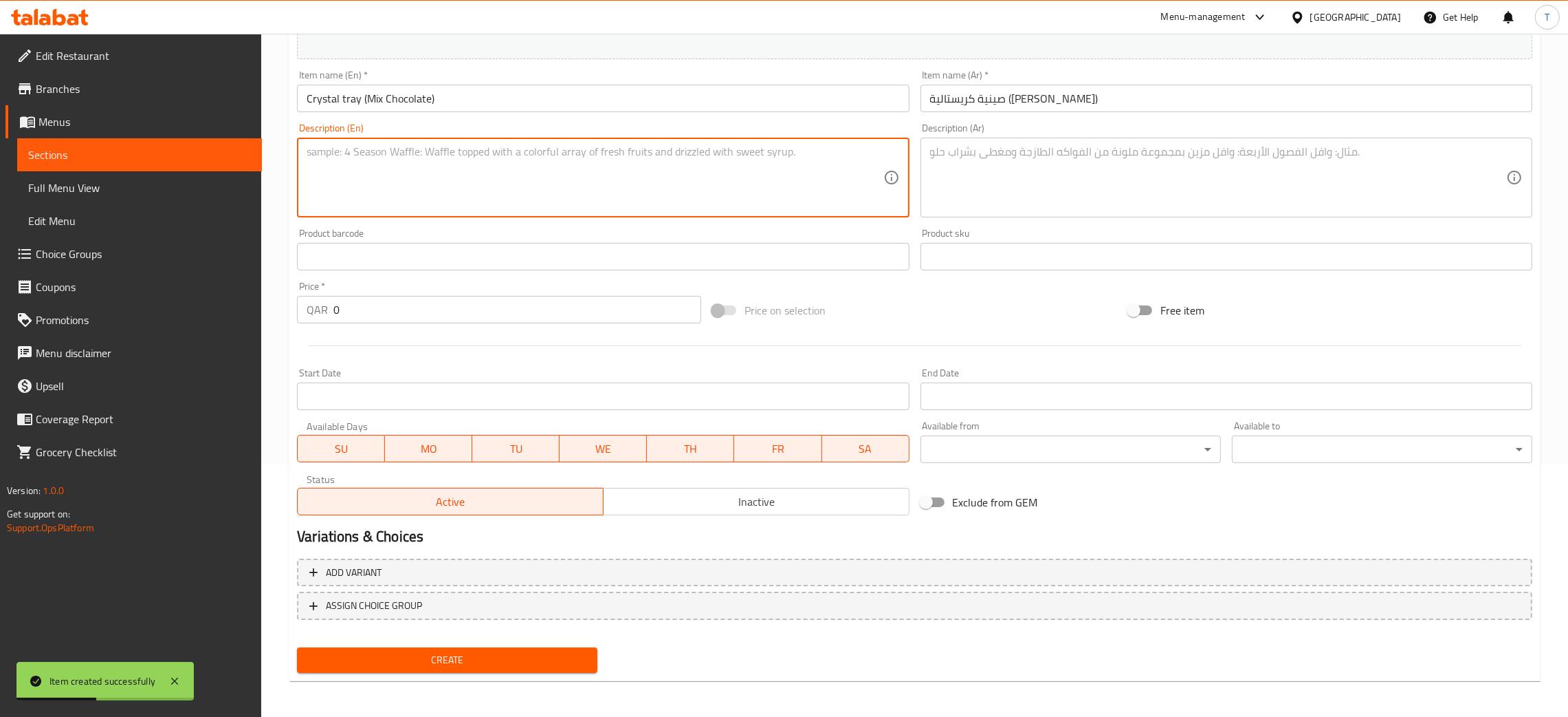
paste textarea "Mix chocolate presented on a crystal tray – 450 Grams"
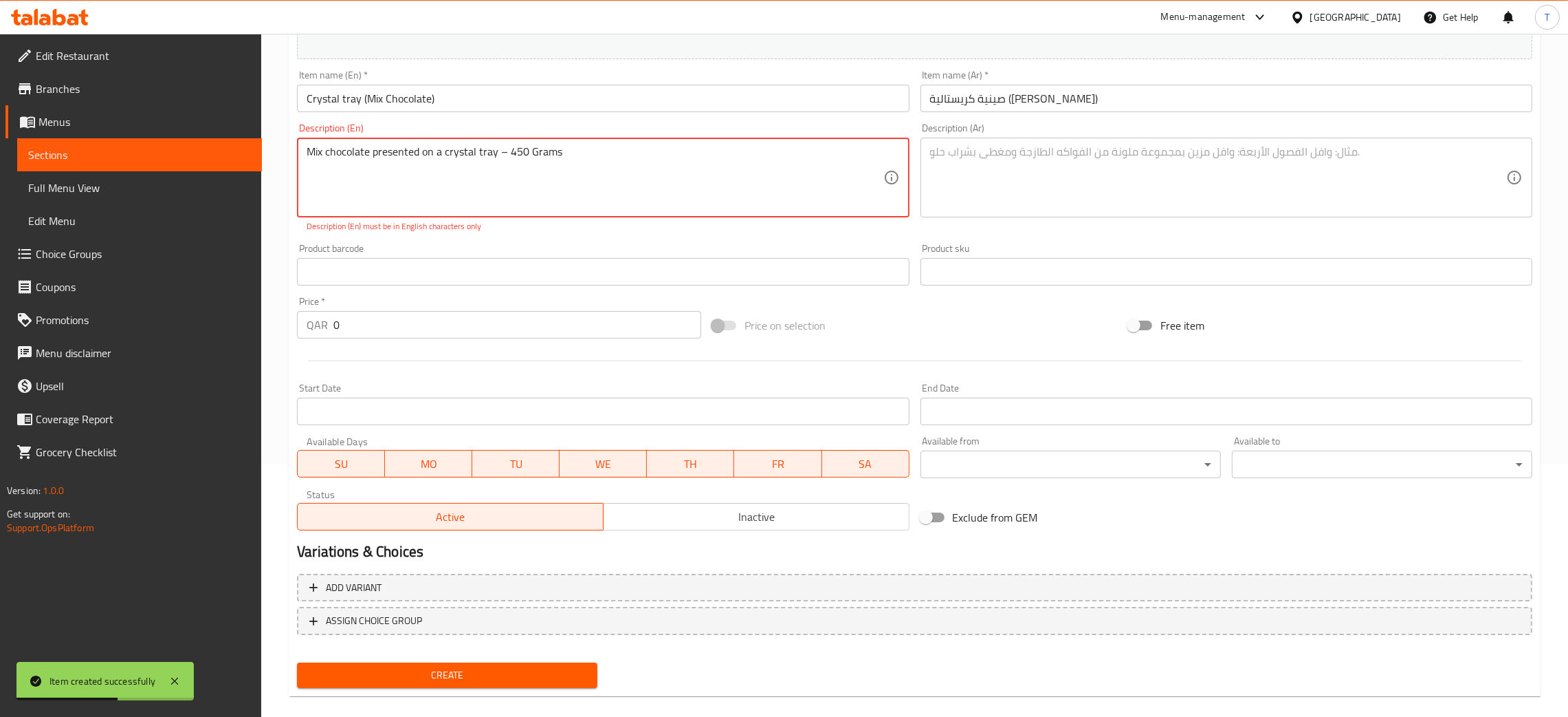
type textarea "Mix chocolate presented on a crystal tray – 450 Grams"
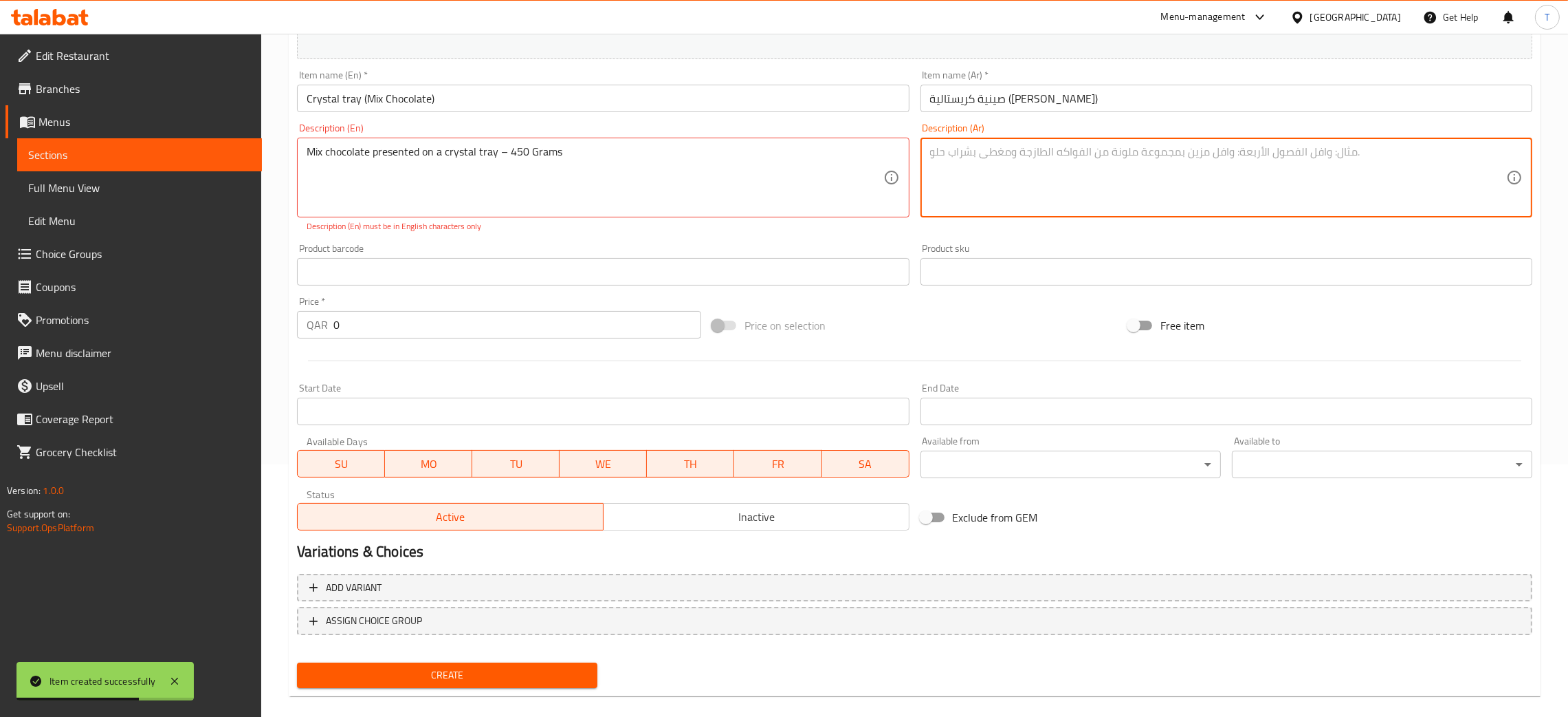
paste textarea "مكس شوكولاتة مُقدمة بصينية كريستالية – 450 غرام"
type textarea "مكس شوكولاتة مُقدمة بصينية كريستالية – 450 غرام"
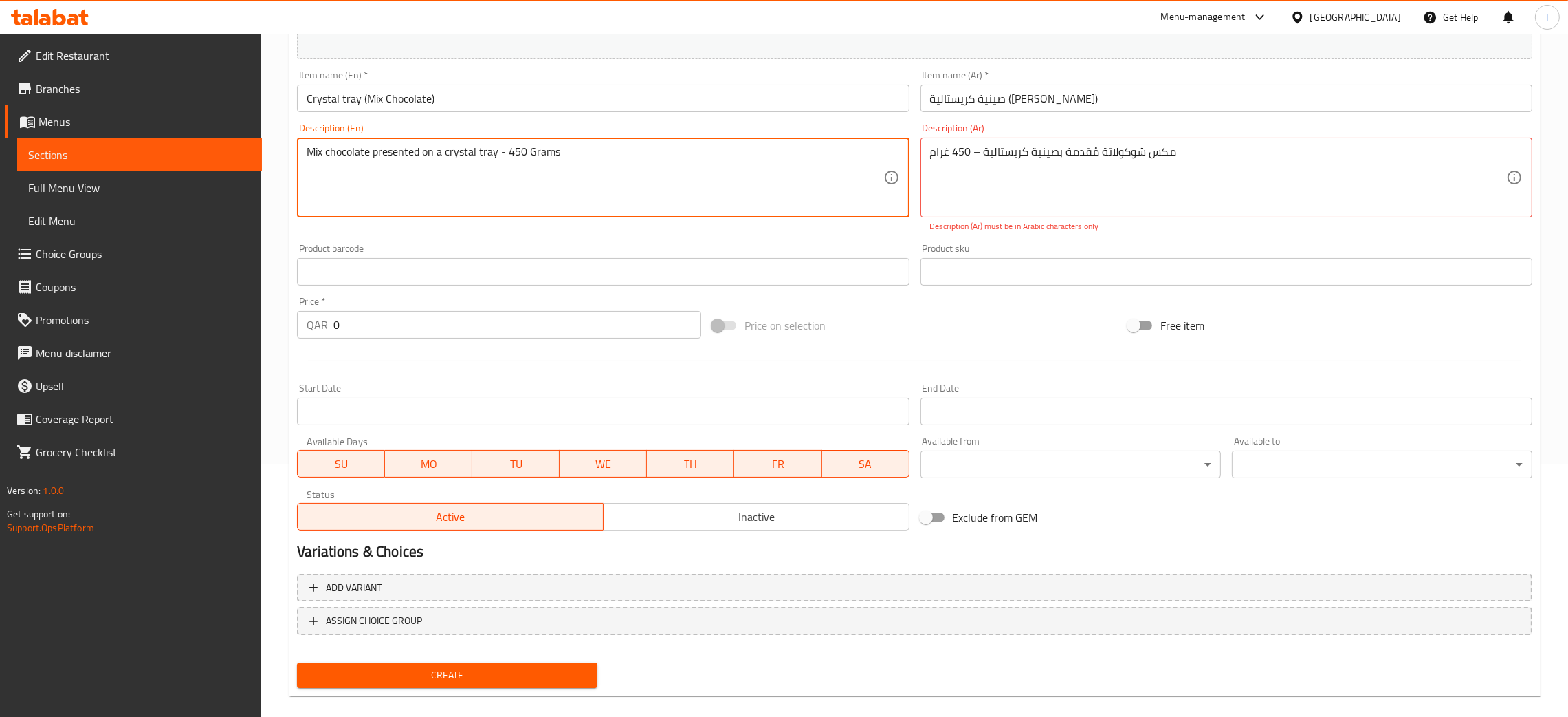
type textarea "Mix chocolate presented on a crystal tray - 450 Grams"
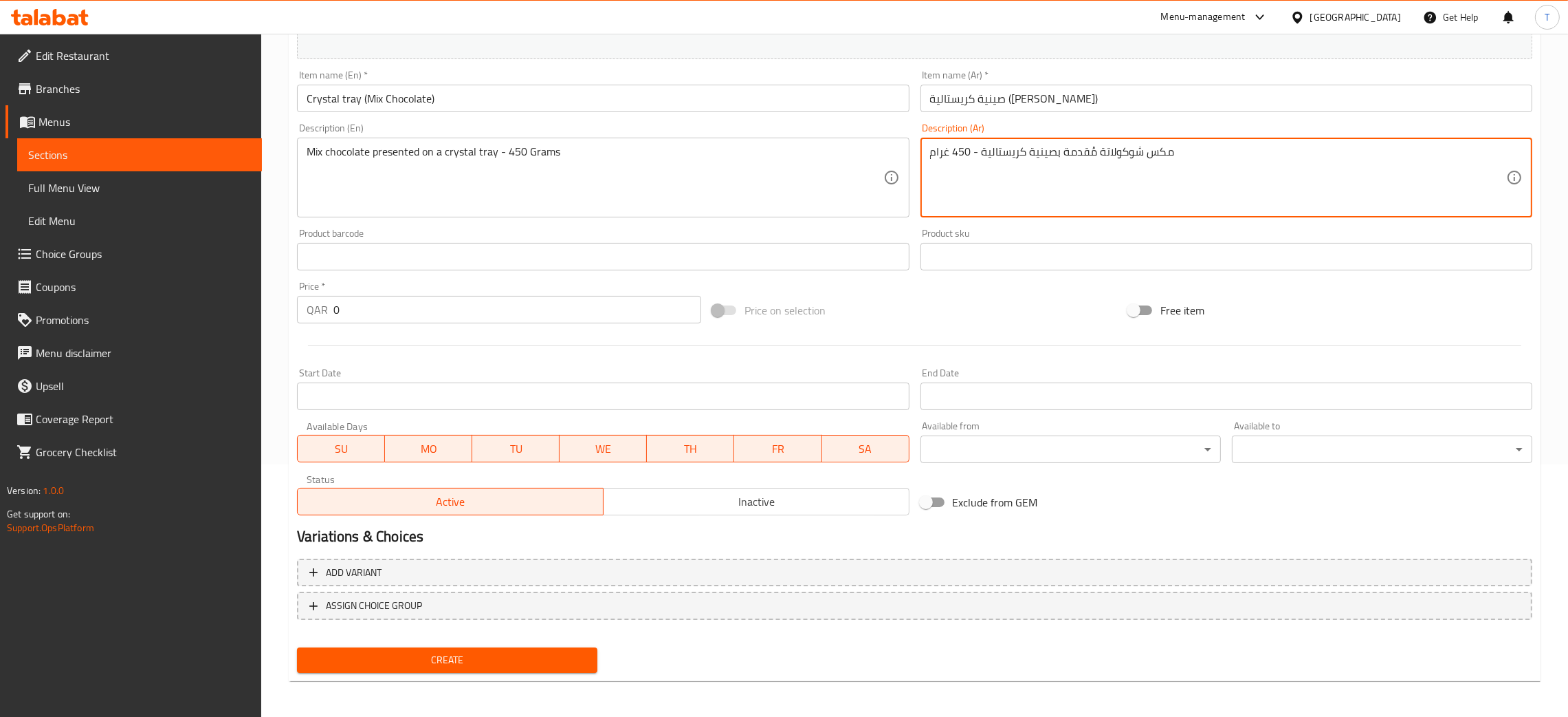
type textarea "مكس شوكولاتة مُقدمة بصينية كريستالية - 450 غرام"
click at [566, 317] on input "0" at bounding box center [518, 309] width 368 height 27
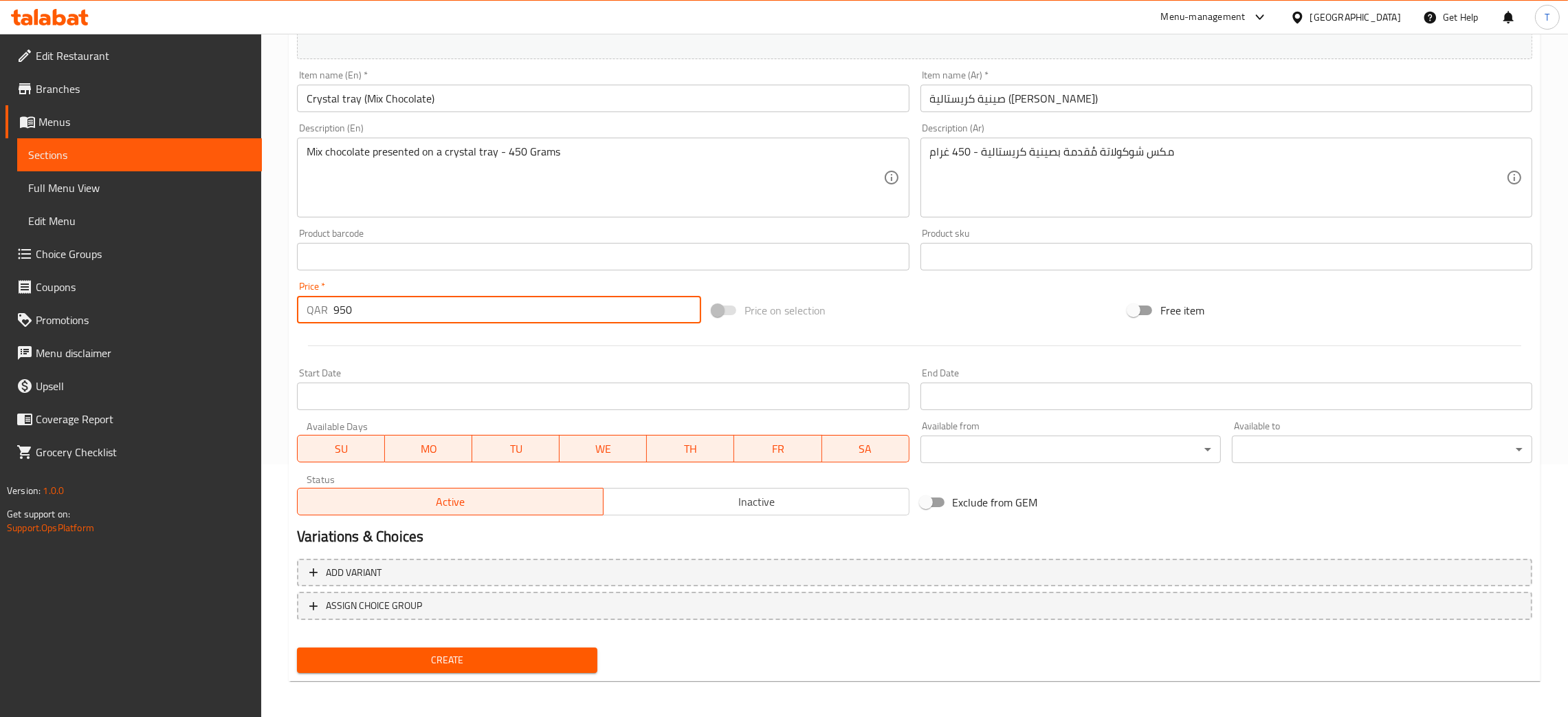
type input "950"
click at [847, 321] on div "Price on selection" at bounding box center [914, 310] width 415 height 37
click at [494, 651] on span "Create" at bounding box center [447, 659] width 279 height 17
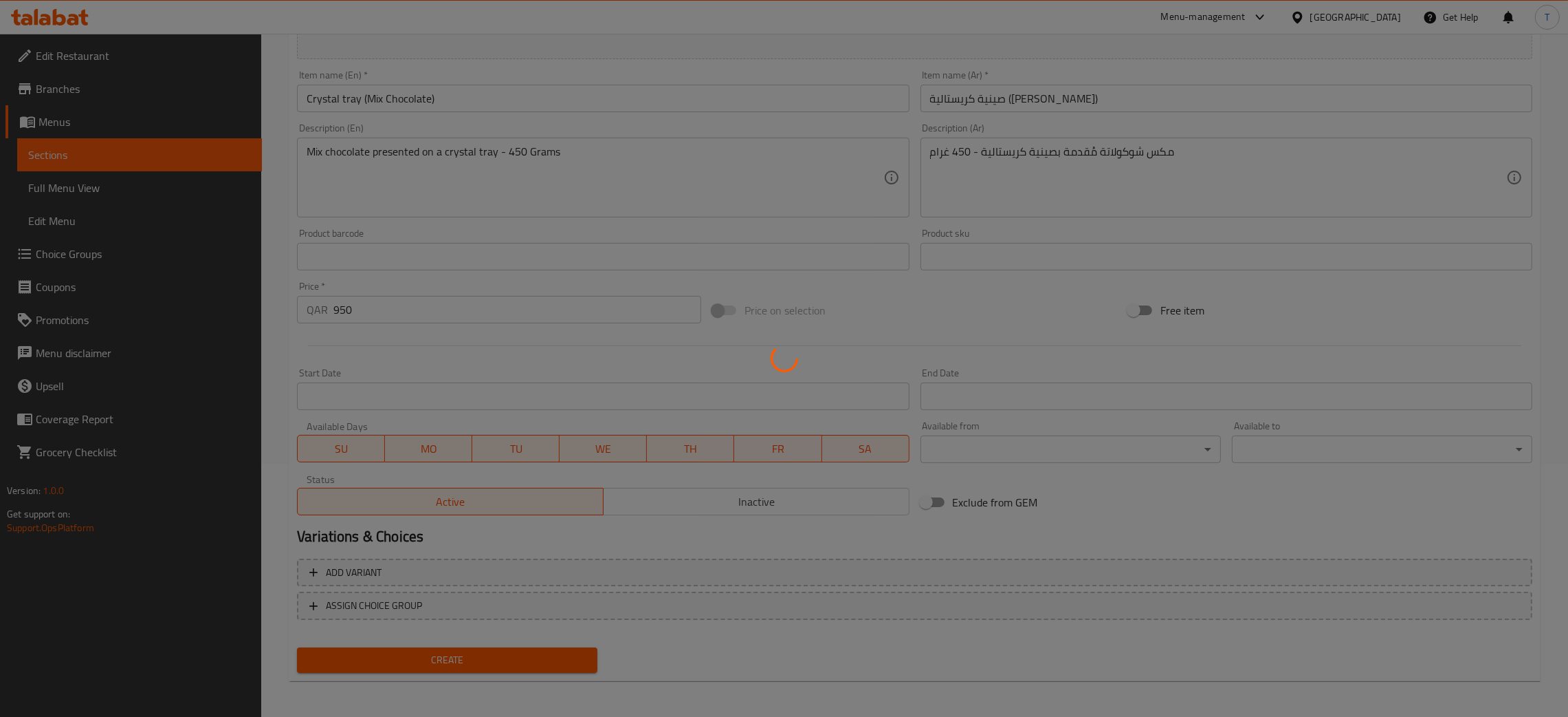
type input "0"
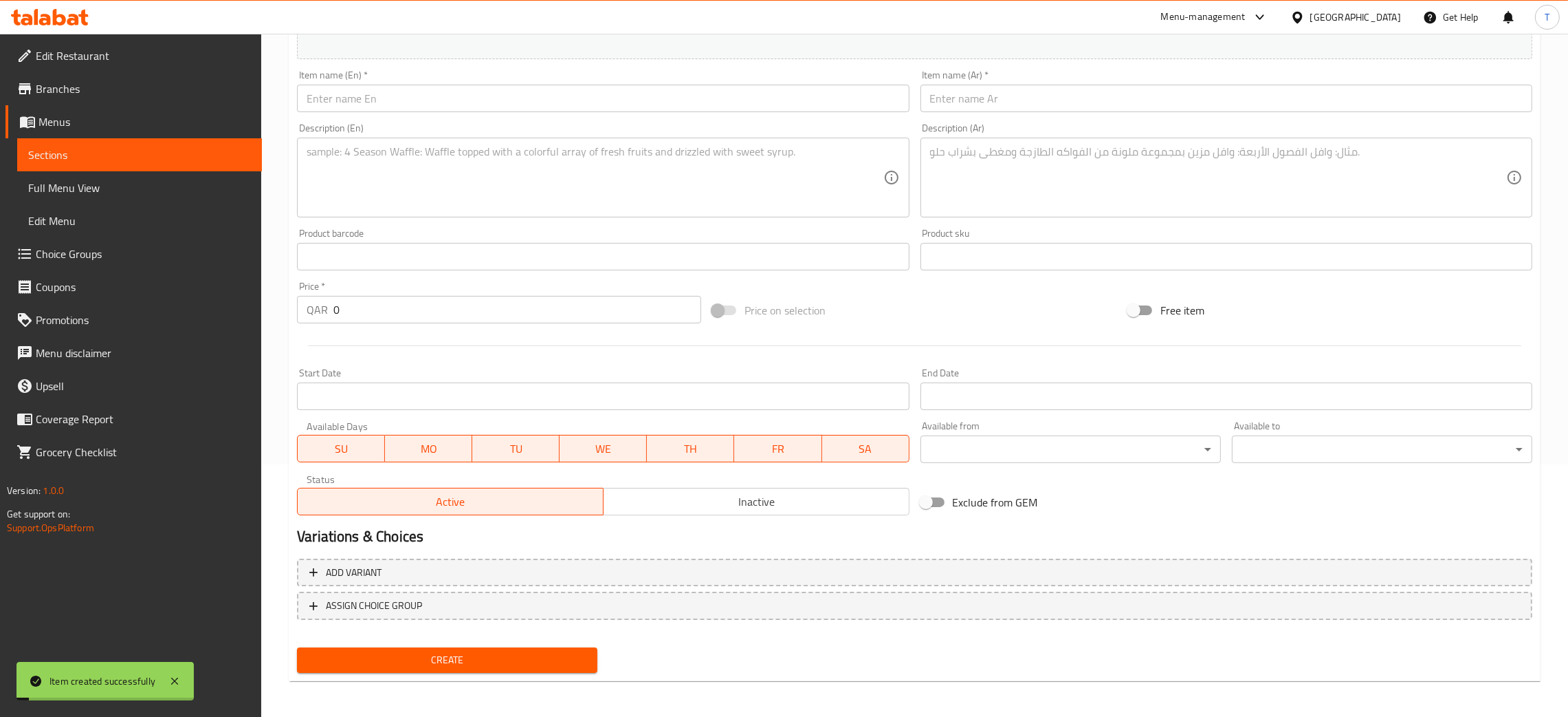
scroll to position [0, 0]
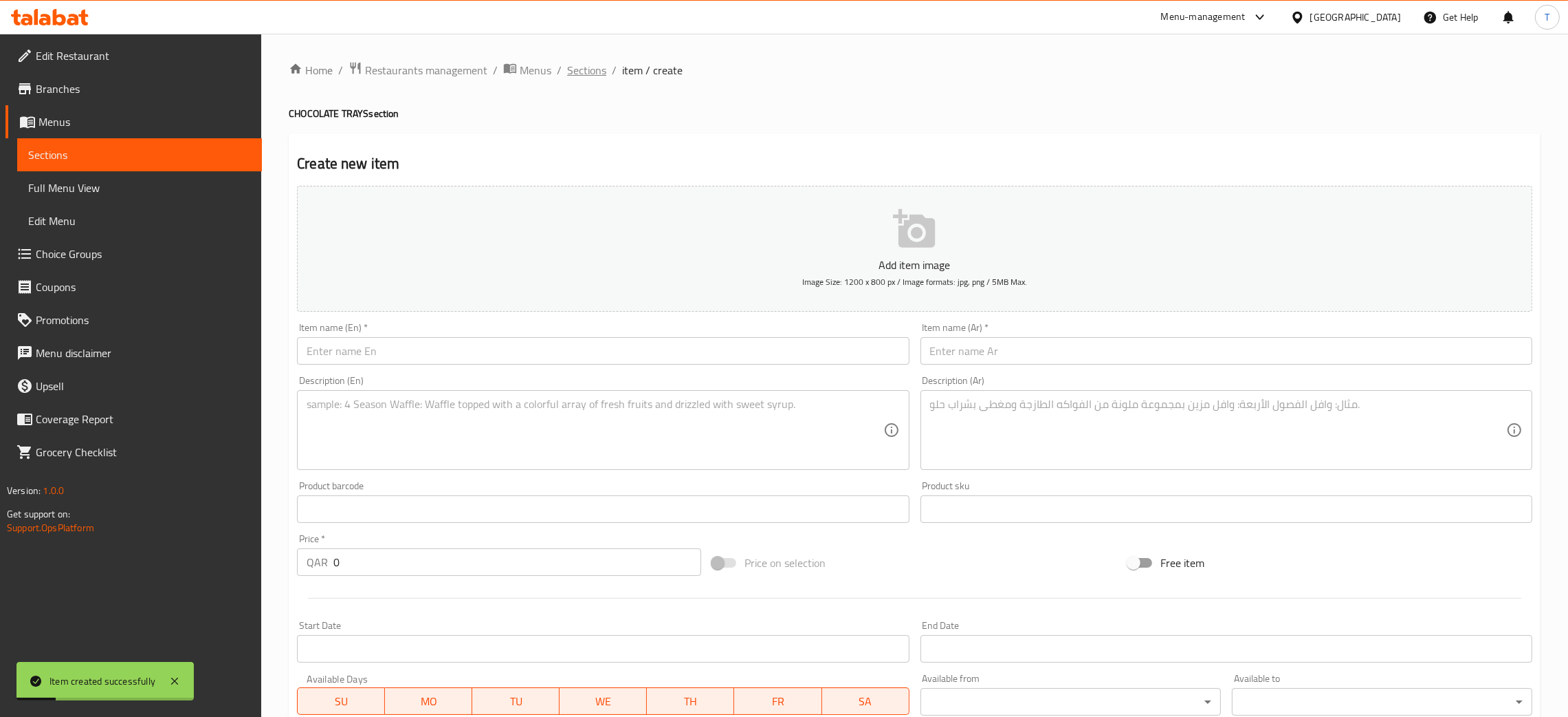
click at [597, 74] on span "Sections" at bounding box center [587, 70] width 39 height 16
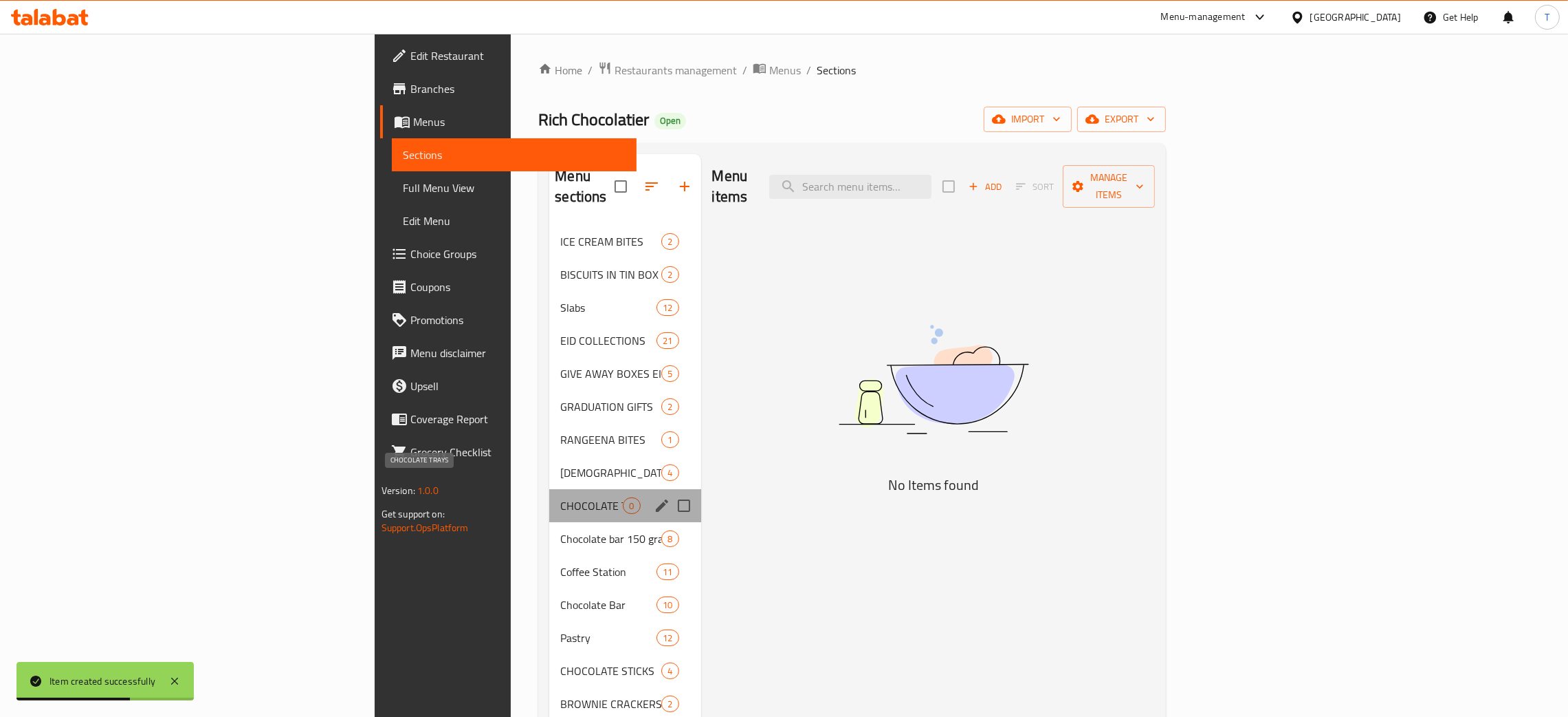
click at [560, 497] on span "CHOCOLATE TRAYS" at bounding box center [592, 506] width 62 height 16
